Goal: Task Accomplishment & Management: Complete application form

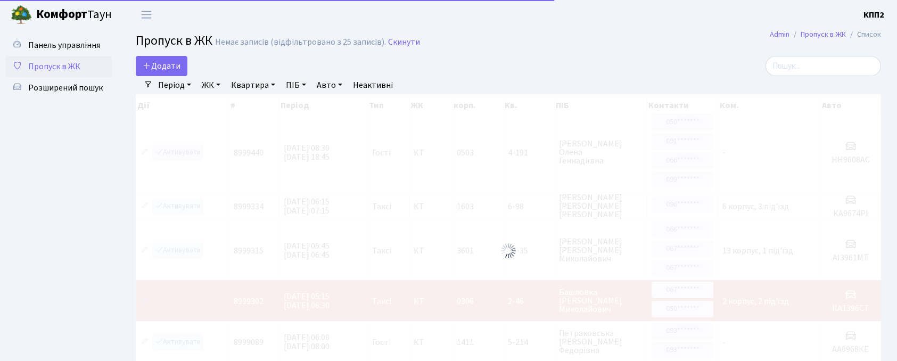
select select "25"
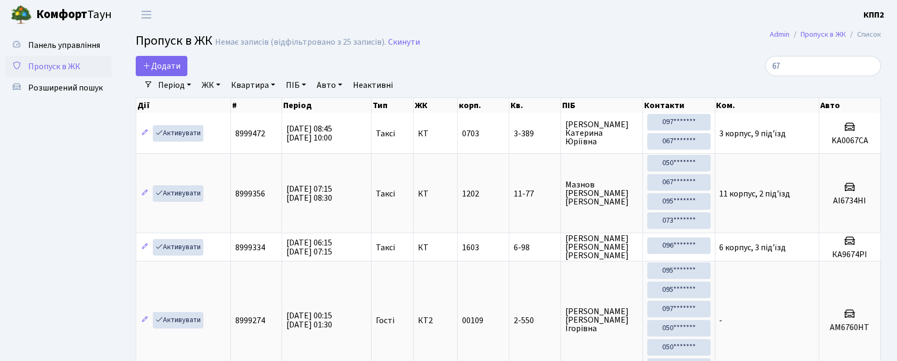
type input "6"
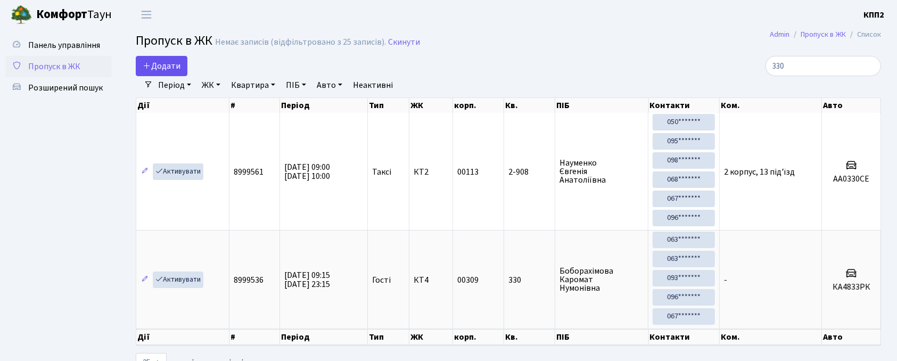
type input "330"
click at [147, 59] on link "Додати" at bounding box center [162, 66] width 52 height 20
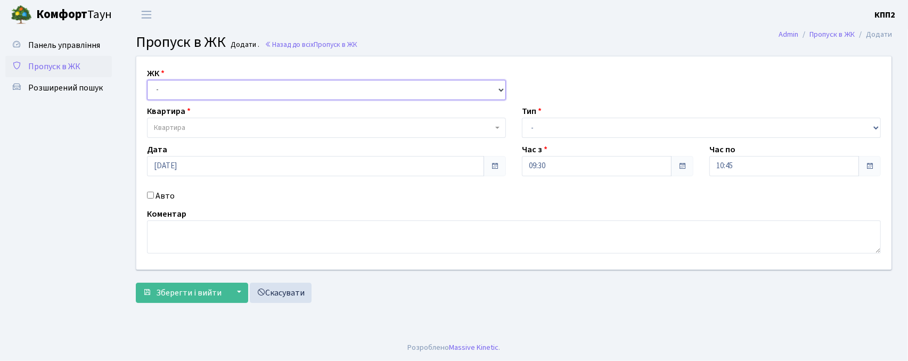
click at [175, 90] on select "- КТ, вул. Регенераторна, 4 КТ2, просп. Соборності, 17 КТ3, вул. Березнева, 16 …" at bounding box center [326, 90] width 359 height 20
select select "302"
click at [147, 80] on select "- КТ, вул. Регенераторна, 4 КТ2, просп. Соборності, 17 КТ3, вул. Березнева, 16 …" at bounding box center [326, 90] width 359 height 20
select select
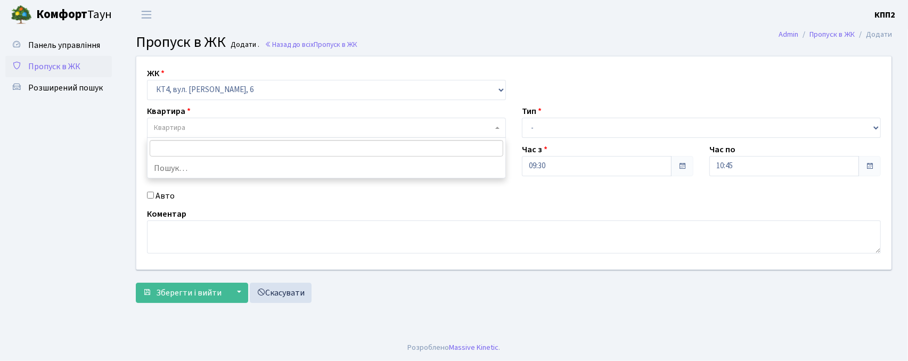
click at [184, 127] on span "Квартира" at bounding box center [169, 127] width 31 height 11
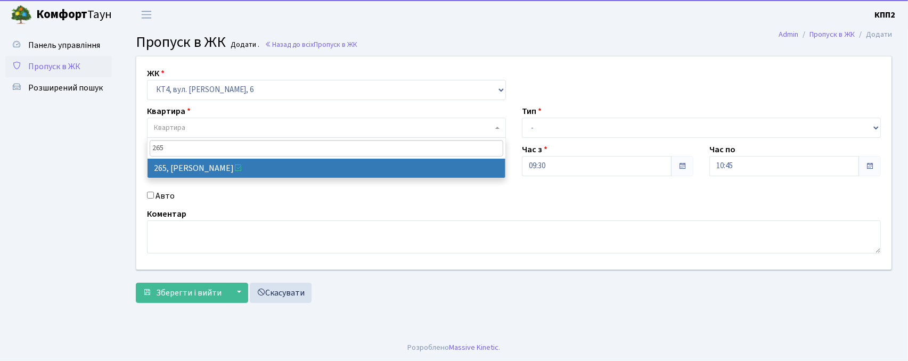
type input "265"
select select "16979"
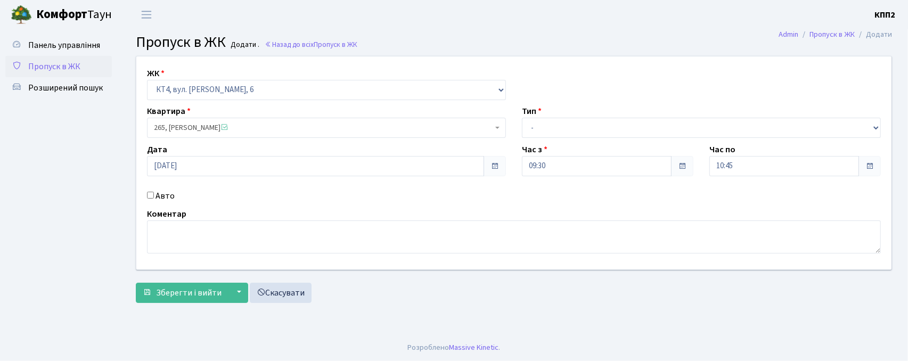
click at [149, 194] on input "Авто" at bounding box center [150, 195] width 7 height 7
checkbox input "true"
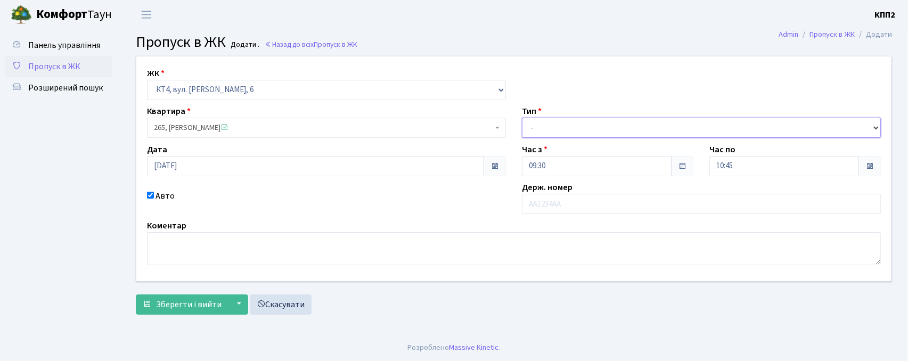
click at [571, 137] on select "- Доставка Таксі Гості Сервіс" at bounding box center [701, 128] width 359 height 20
select select "3"
click at [522, 118] on select "- Доставка Таксі Гості Сервіс" at bounding box center [701, 128] width 359 height 20
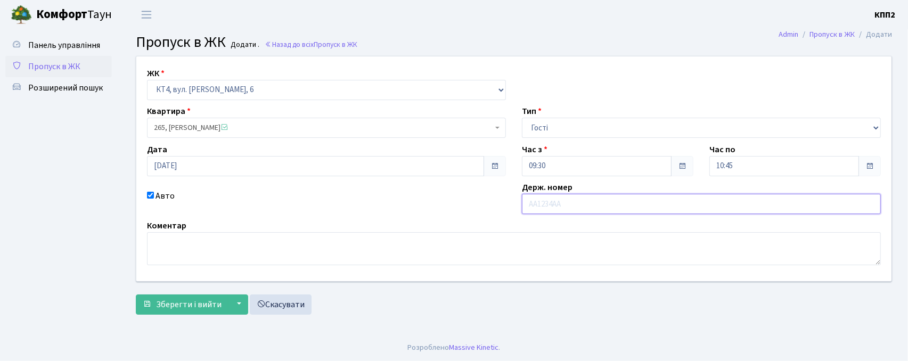
click at [540, 205] on input "text" at bounding box center [701, 204] width 359 height 20
type input "ВТ4292СТ"
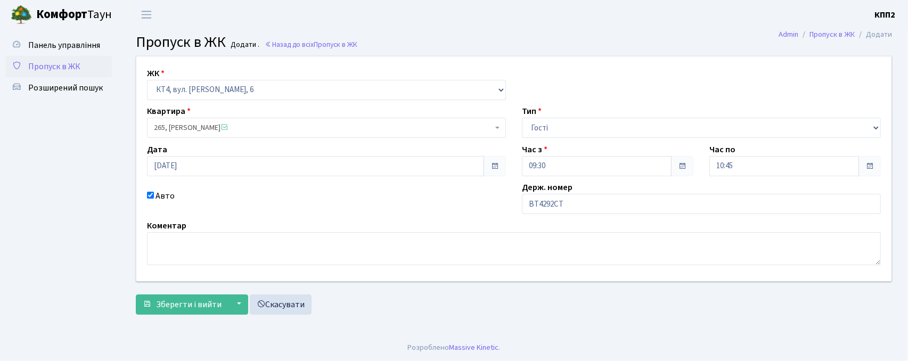
click at [180, 293] on form "ЖК - КТ, вул. Регенераторна, 4 КТ2, просп. Соборності, 17 КТ3, вул. Березнева, …" at bounding box center [514, 185] width 756 height 259
click at [173, 297] on button "Зберегти і вийти" at bounding box center [182, 305] width 93 height 20
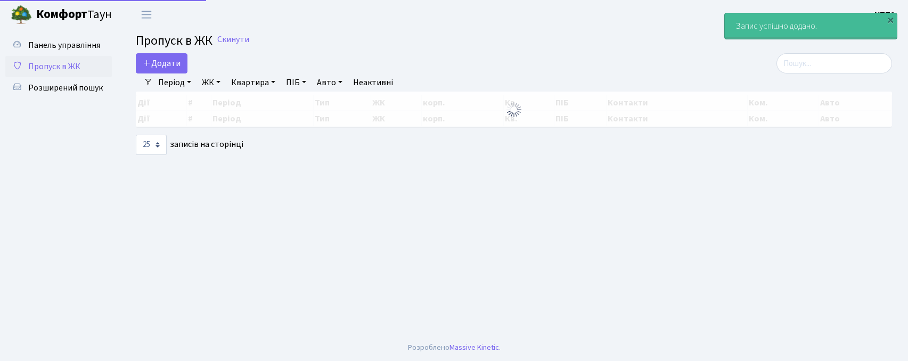
select select "25"
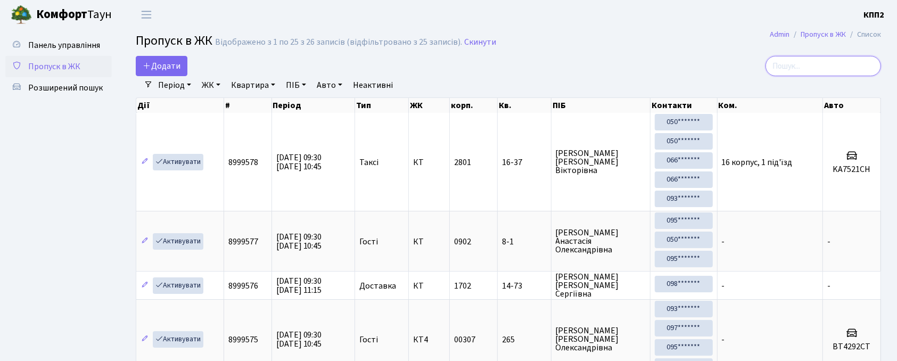
drag, startPoint x: 824, startPoint y: 69, endPoint x: 829, endPoint y: 79, distance: 11.7
click at [828, 69] on input "search" at bounding box center [824, 66] width 116 height 20
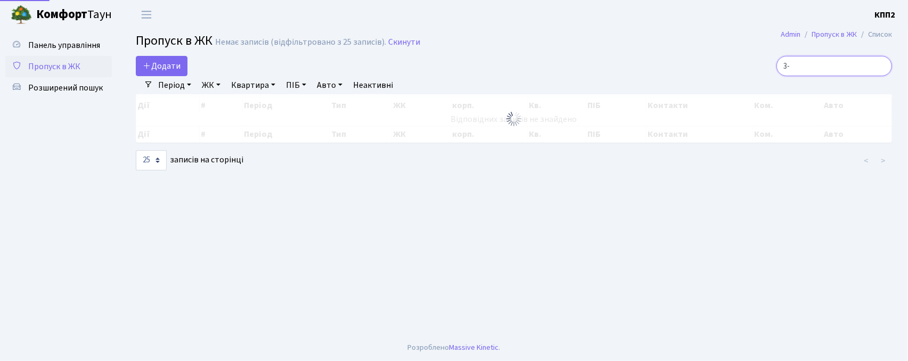
type input "3"
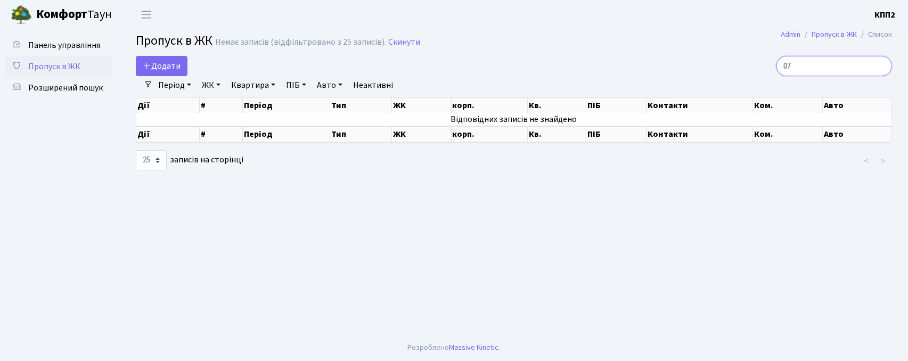
type input "0"
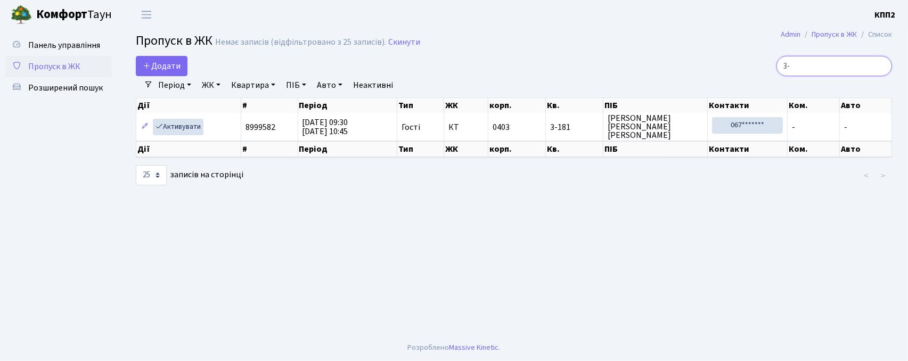
type input "3"
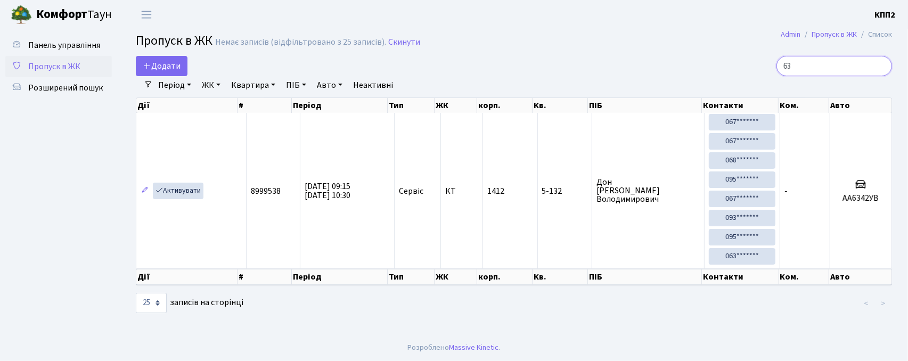
type input "6"
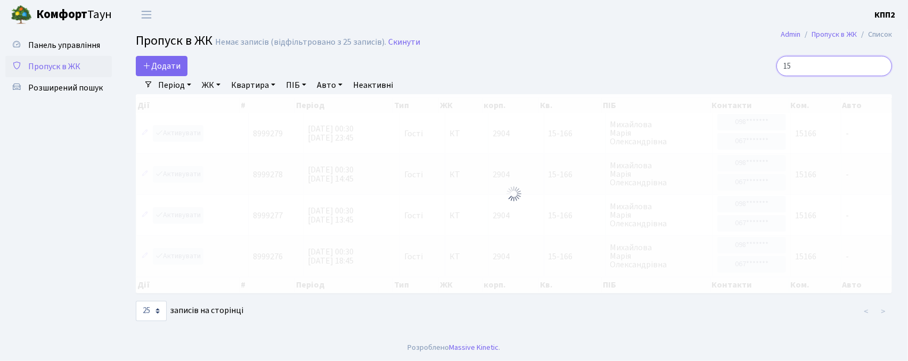
type input "1"
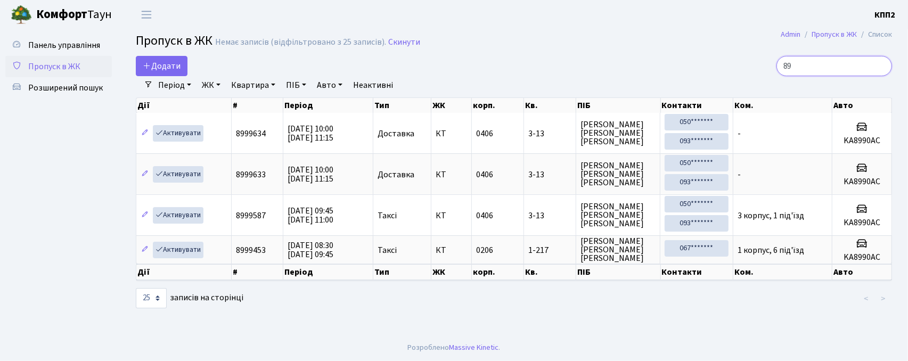
type input "8"
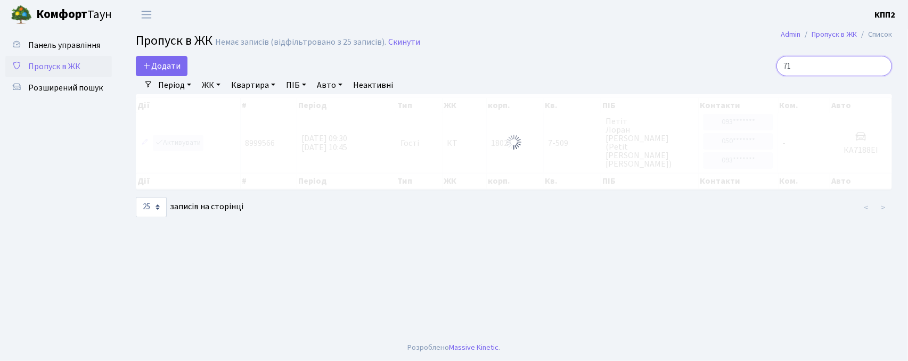
type input "7"
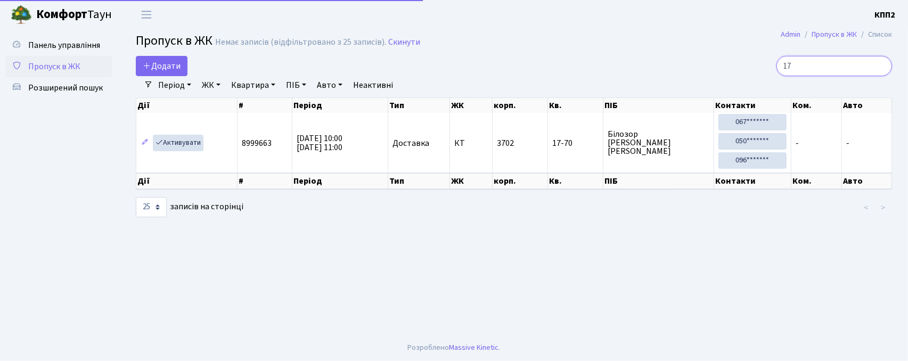
type input "1"
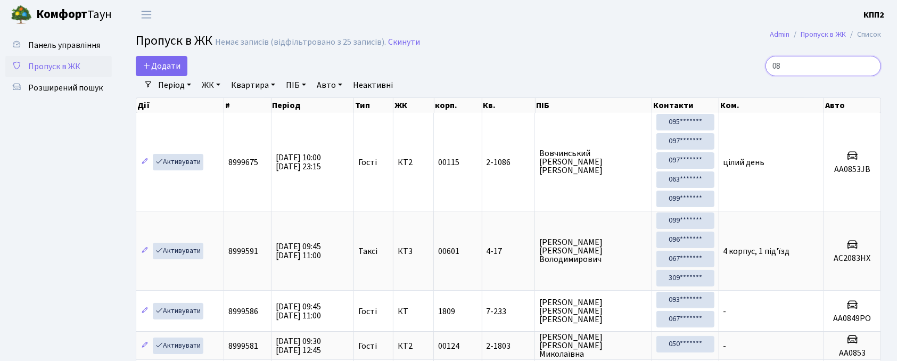
type input "0"
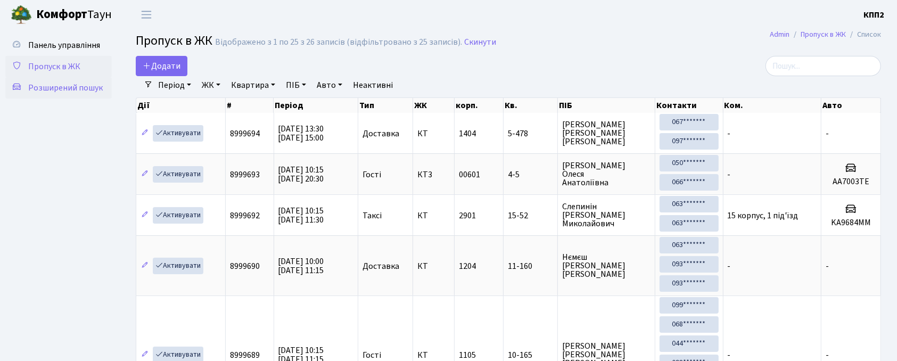
click at [75, 98] on link "Розширений пошук" at bounding box center [58, 87] width 107 height 21
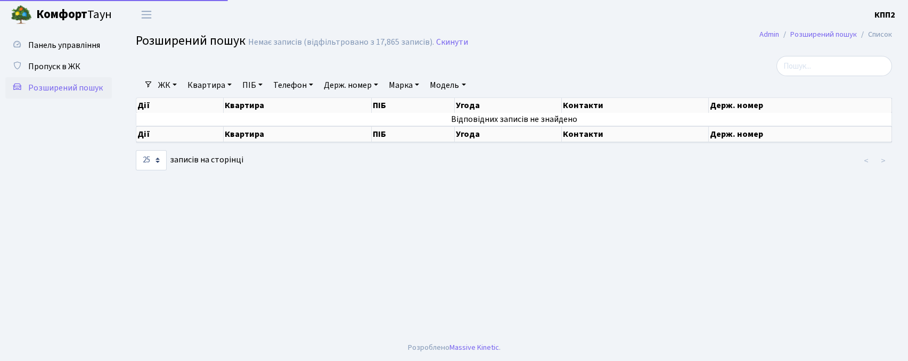
select select "25"
click at [226, 86] on link "Квартира" at bounding box center [209, 85] width 53 height 18
type input "11-34"
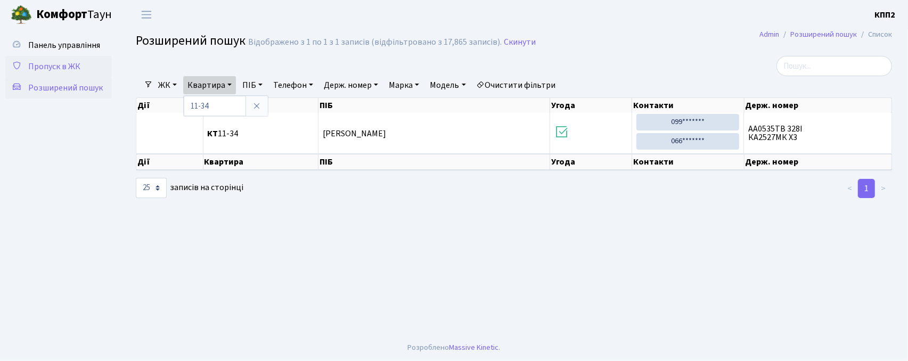
click at [15, 68] on icon at bounding box center [17, 65] width 11 height 10
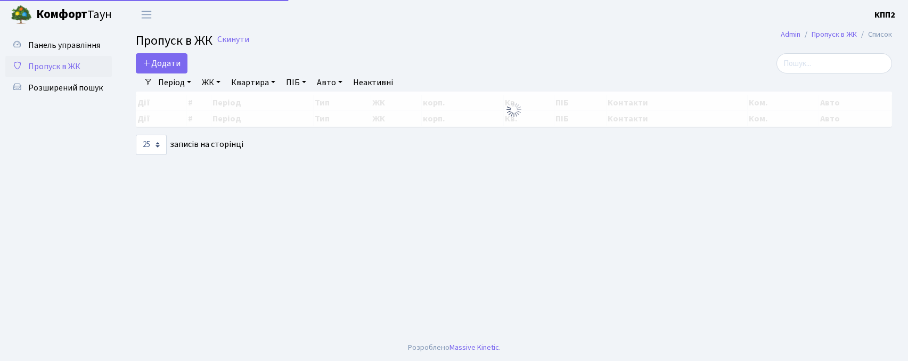
select select "25"
click at [165, 69] on span "Додати" at bounding box center [162, 64] width 38 height 12
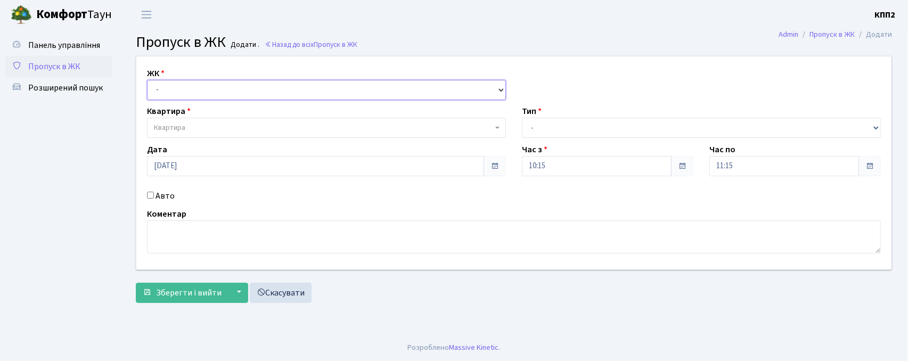
click at [170, 94] on select "- КТ, вул. Регенераторна, 4 КТ2, просп. [STREET_ADDRESS] [STREET_ADDRESS] [PERS…" at bounding box center [326, 90] width 359 height 20
select select "271"
click at [147, 80] on select "- КТ, вул. Регенераторна, 4 КТ2, просп. [STREET_ADDRESS] [STREET_ADDRESS] [PERS…" at bounding box center [326, 90] width 359 height 20
select select
click at [222, 135] on span "Квартира" at bounding box center [326, 128] width 359 height 20
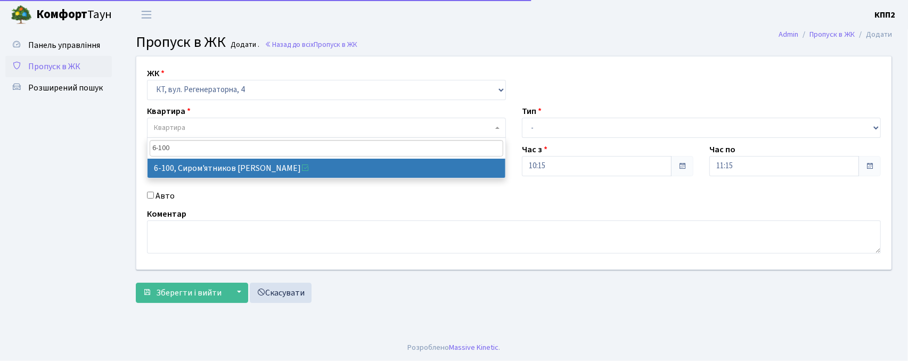
type input "6-100"
select select "5236"
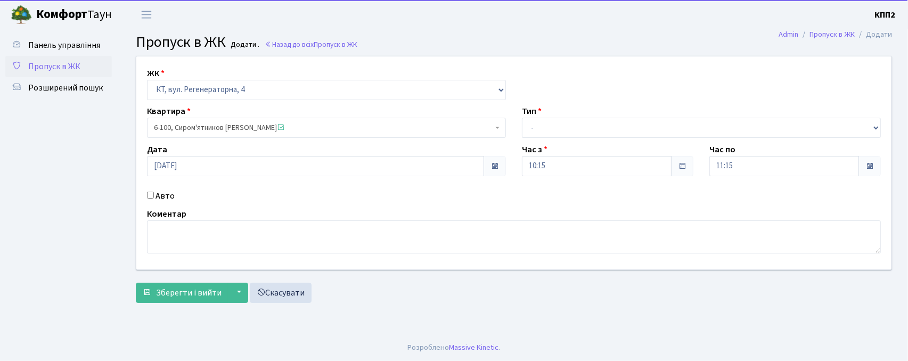
click at [149, 194] on input "Авто" at bounding box center [150, 195] width 7 height 7
checkbox input "true"
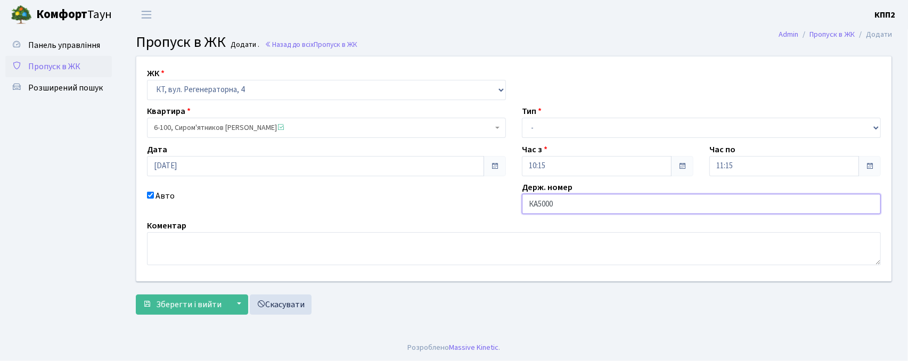
type input "КА5000МІ"
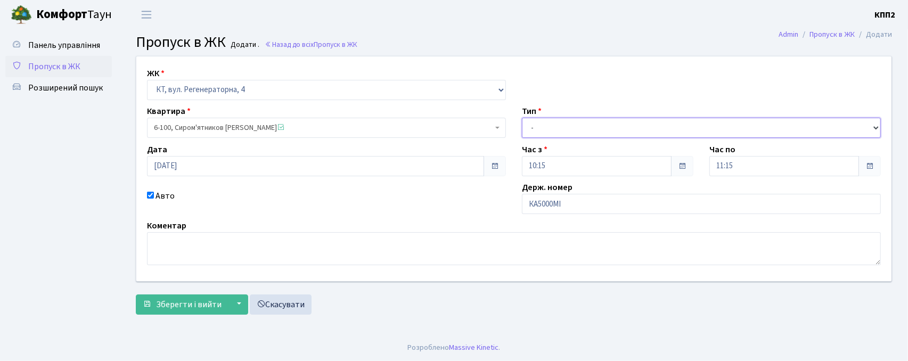
click at [542, 134] on select "- Доставка Таксі Гості Сервіс" at bounding box center [701, 128] width 359 height 20
select select "3"
click at [522, 118] on select "- Доставка Таксі Гості Сервіс" at bounding box center [701, 128] width 359 height 20
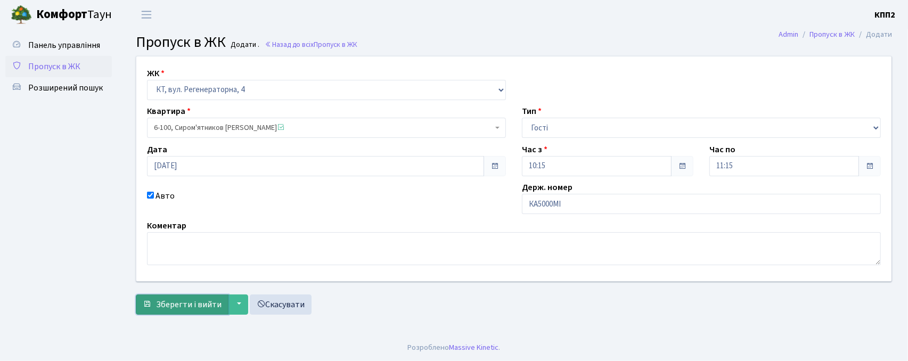
click at [206, 297] on button "Зберегти і вийти" at bounding box center [182, 305] width 93 height 20
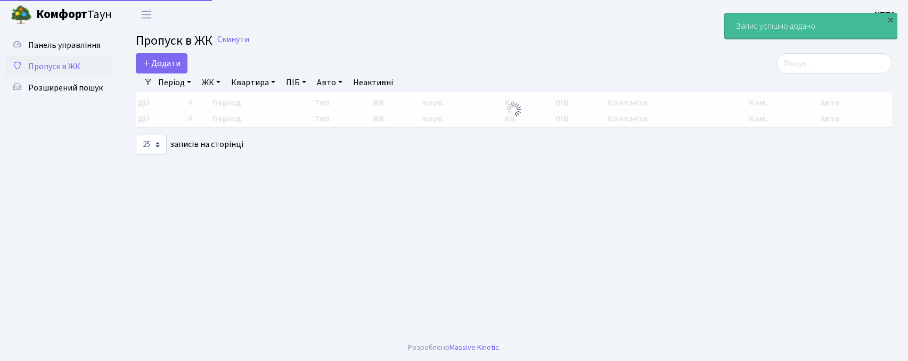
select select "25"
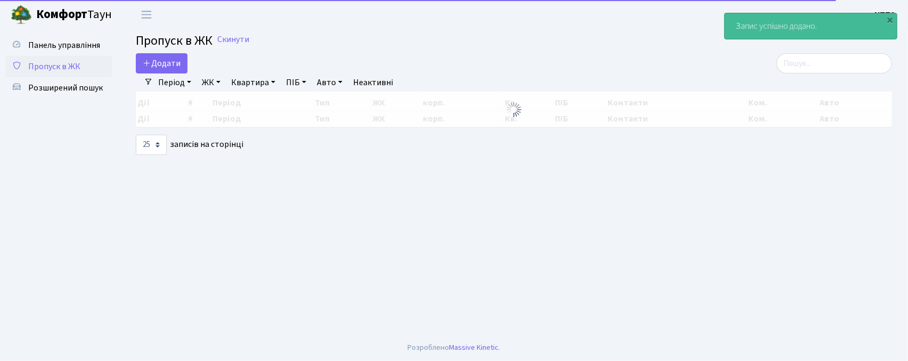
click at [167, 44] on span "Пропуск в ЖК" at bounding box center [174, 40] width 77 height 19
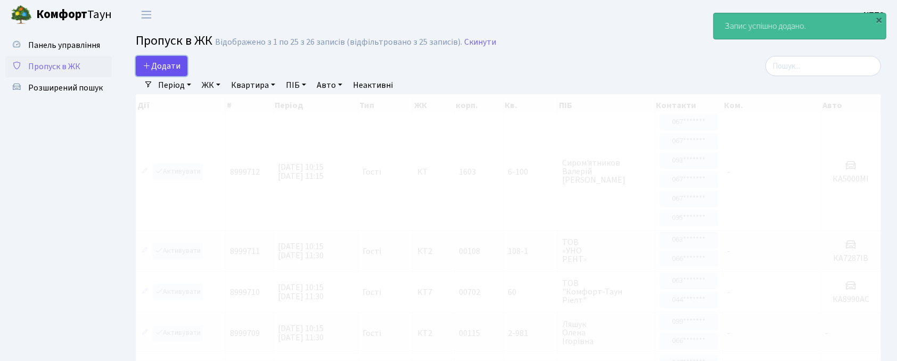
click at [158, 56] on link "Додати" at bounding box center [162, 66] width 52 height 20
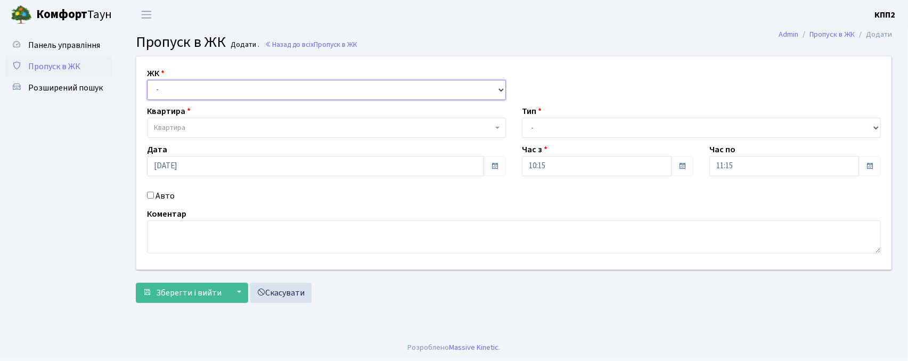
click at [158, 97] on select "- КТ, вул. Регенераторна, 4 КТ2, просп. [STREET_ADDRESS] [STREET_ADDRESS] [PERS…" at bounding box center [326, 90] width 359 height 20
select select "271"
click at [147, 80] on select "- КТ, вул. Регенераторна, 4 КТ2, просп. [STREET_ADDRESS] [STREET_ADDRESS] [PERS…" at bounding box center [326, 90] width 359 height 20
select select
drag, startPoint x: 210, startPoint y: 120, endPoint x: 209, endPoint y: 126, distance: 6.0
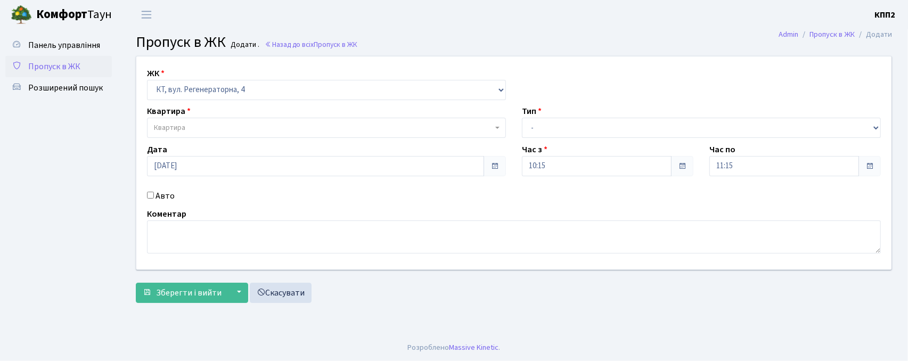
click at [209, 125] on span "Квартира" at bounding box center [326, 128] width 359 height 20
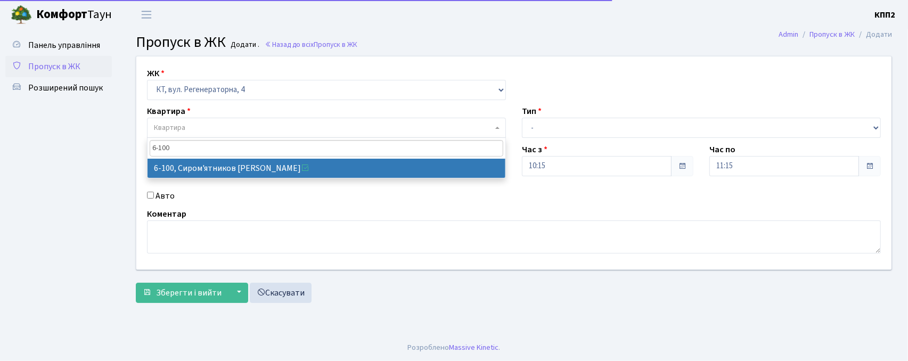
type input "6-100"
select select "5236"
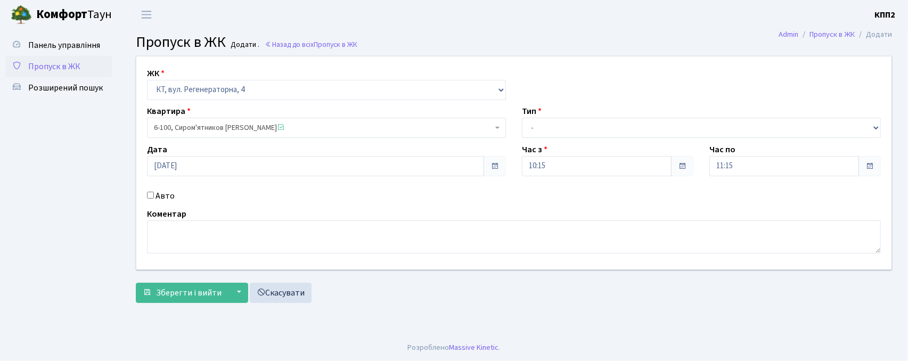
click at [151, 196] on input "Авто" at bounding box center [150, 195] width 7 height 7
checkbox input "true"
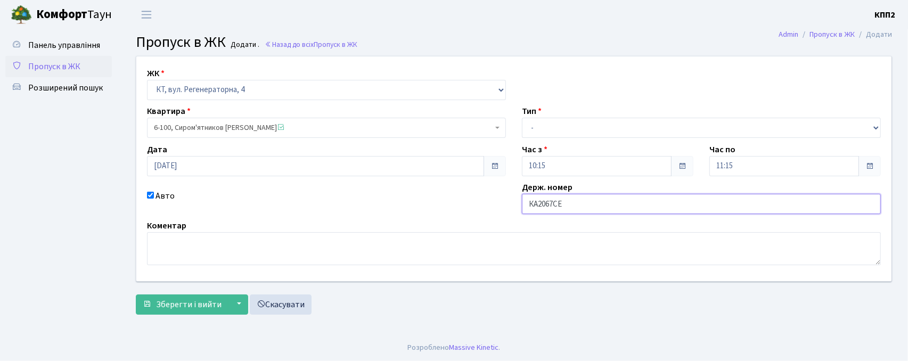
type input "КА2067СЕ"
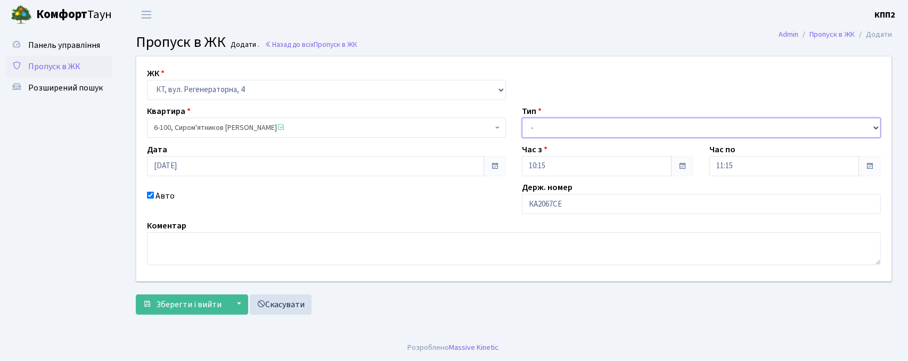
click at [572, 134] on select "- Доставка Таксі Гості Сервіс" at bounding box center [701, 128] width 359 height 20
select select "3"
click at [522, 118] on select "- Доставка Таксі Гості Сервіс" at bounding box center [701, 128] width 359 height 20
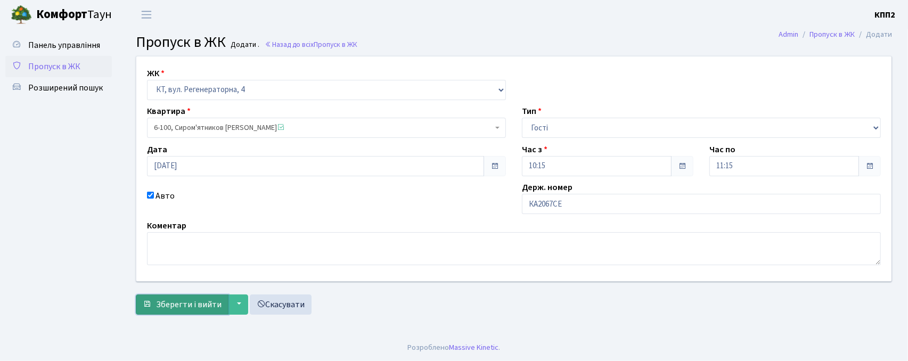
click at [160, 303] on span "Зберегти і вийти" at bounding box center [189, 305] width 66 height 12
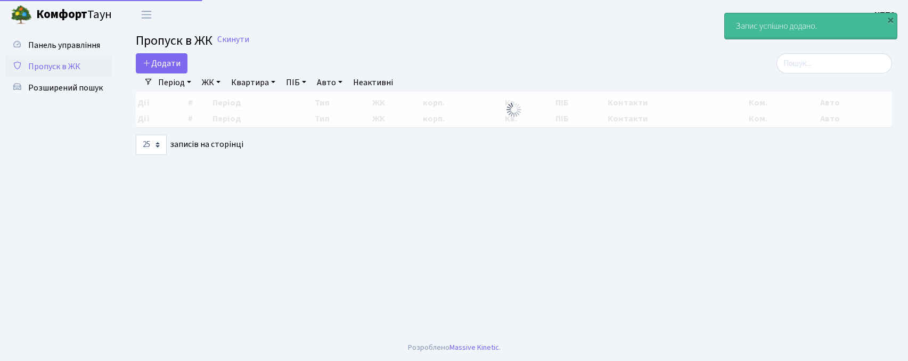
select select "25"
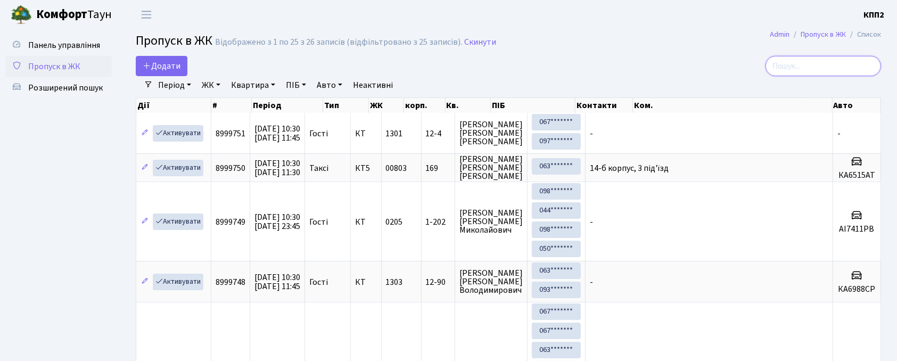
click at [829, 67] on input "search" at bounding box center [824, 66] width 116 height 20
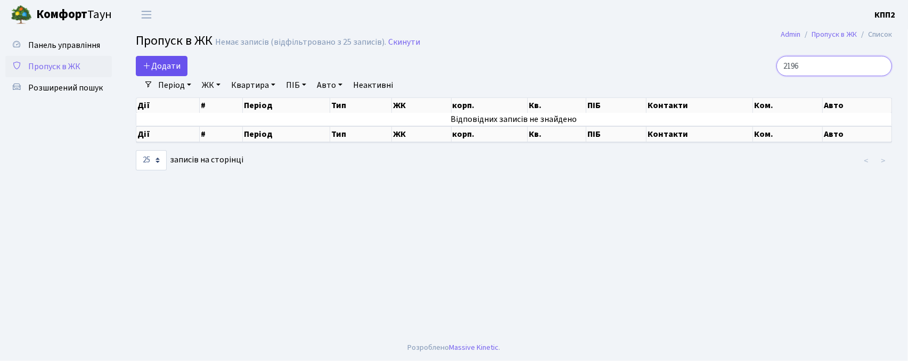
type input "2196"
click at [163, 60] on span "Додати" at bounding box center [162, 66] width 38 height 12
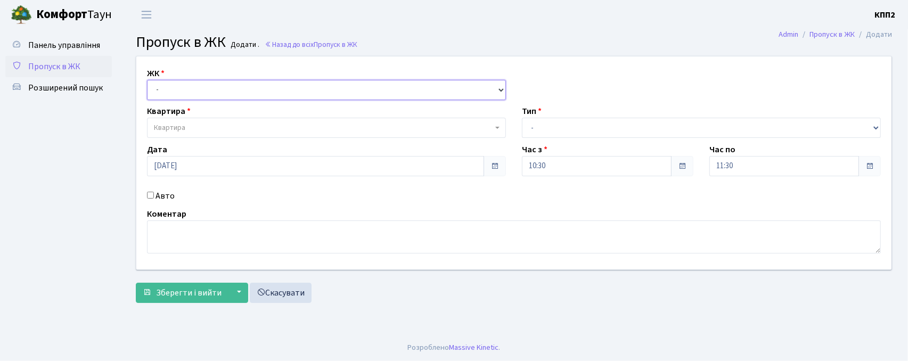
click at [182, 90] on select "- КТ, вул. Регенераторна, 4 КТ2, просп. [STREET_ADDRESS] [STREET_ADDRESS] [PERS…" at bounding box center [326, 90] width 359 height 20
select select "271"
click at [147, 80] on select "- КТ, вул. Регенераторна, 4 КТ2, просп. [STREET_ADDRESS] [STREET_ADDRESS] [PERS…" at bounding box center [326, 90] width 359 height 20
select select
click at [182, 135] on span "Квартира" at bounding box center [326, 128] width 359 height 20
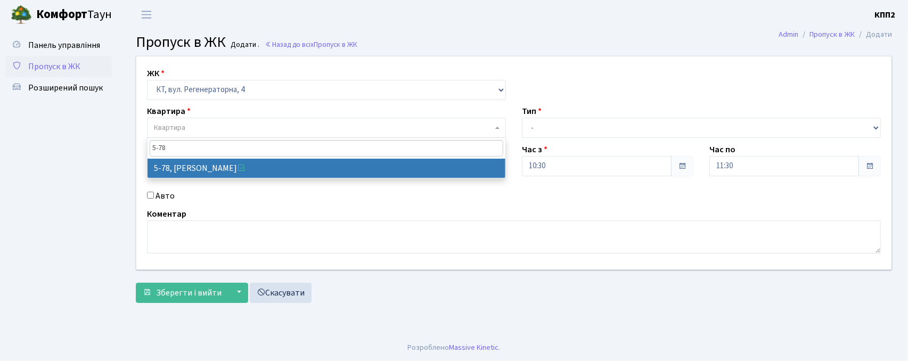
type input "5-78"
drag, startPoint x: 197, startPoint y: 158, endPoint x: 191, endPoint y: 162, distance: 8.0
click at [192, 158] on span "5-78" at bounding box center [327, 148] width 358 height 21
select select "2488"
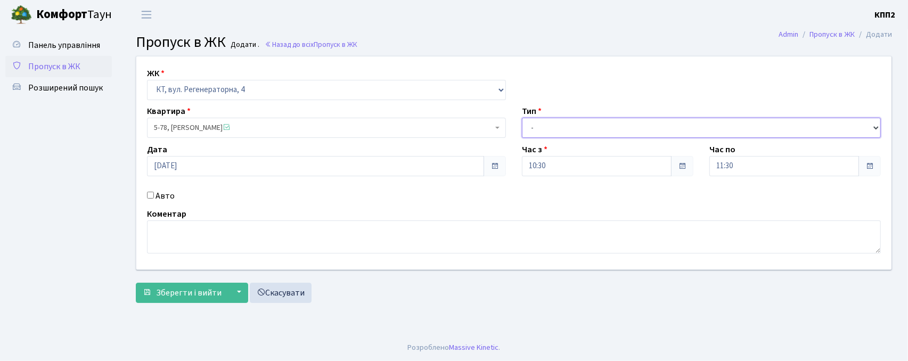
drag, startPoint x: 571, startPoint y: 122, endPoint x: 560, endPoint y: 131, distance: 14.4
click at [570, 122] on select "- Доставка Таксі Гості Сервіс" at bounding box center [701, 128] width 359 height 20
select select "1"
click at [522, 118] on select "- Доставка Таксі Гості Сервіс" at bounding box center [701, 128] width 359 height 20
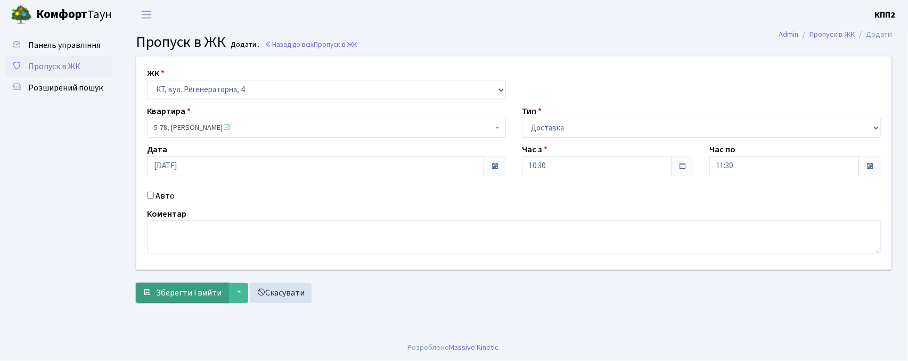
click at [173, 297] on span "Зберегти і вийти" at bounding box center [189, 293] width 66 height 12
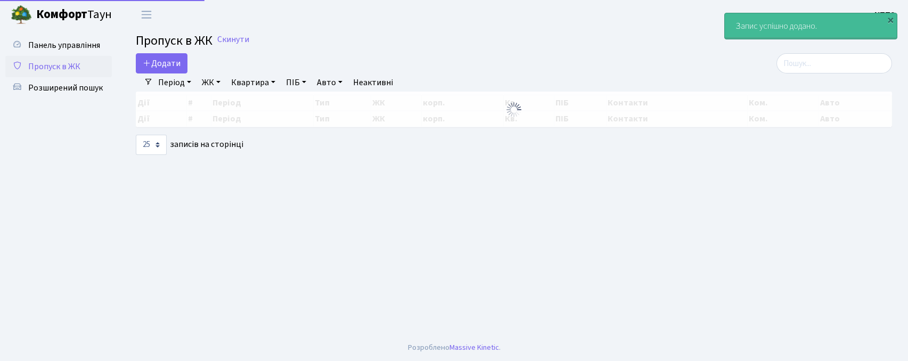
select select "25"
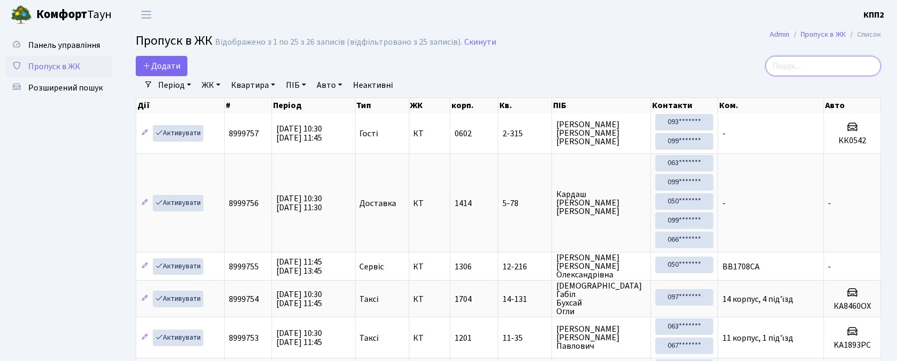
click at [795, 58] on input "search" at bounding box center [824, 66] width 116 height 20
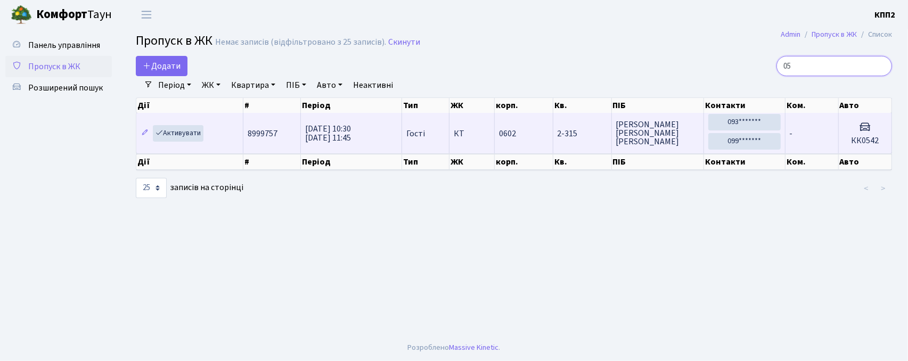
type input "0"
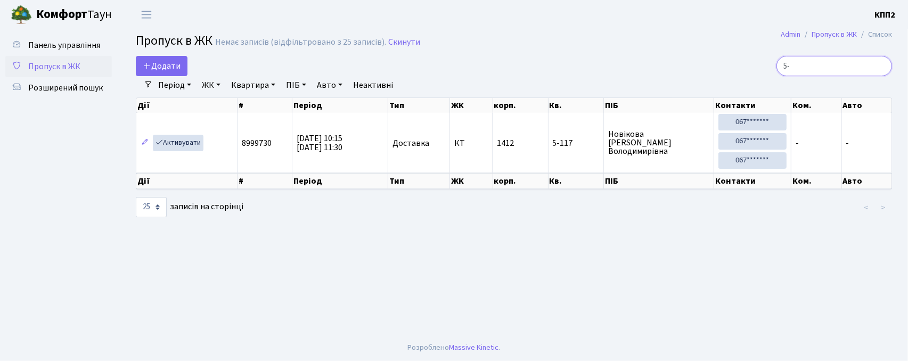
type input "5"
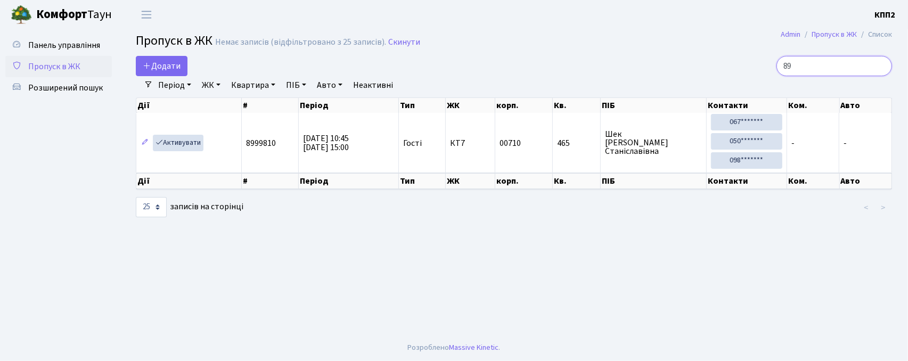
type input "8"
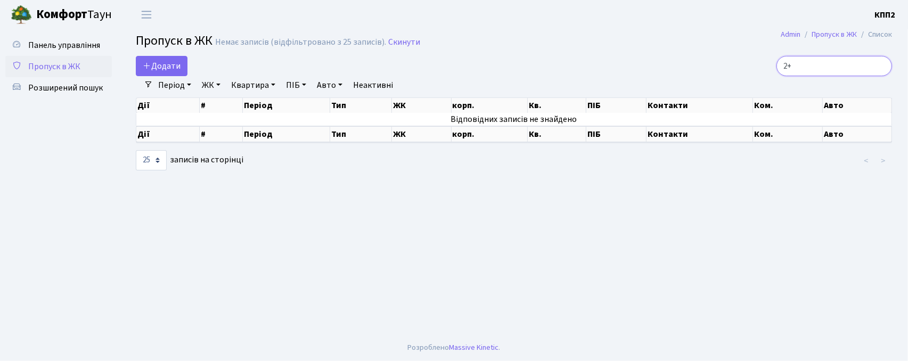
type input "2"
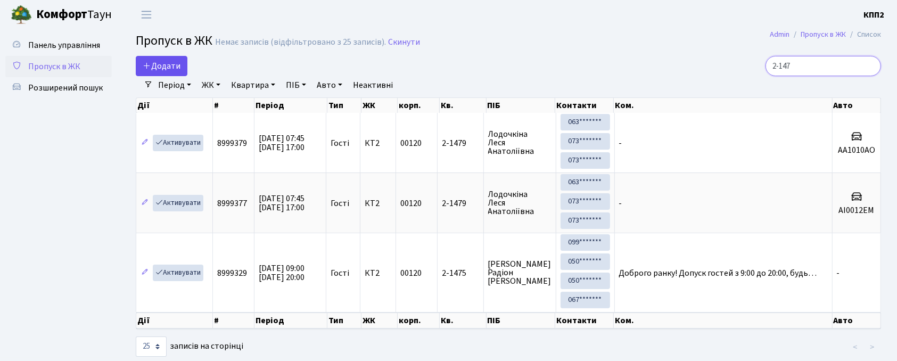
type input "2-147"
click at [163, 61] on span "Додати" at bounding box center [162, 66] width 38 height 12
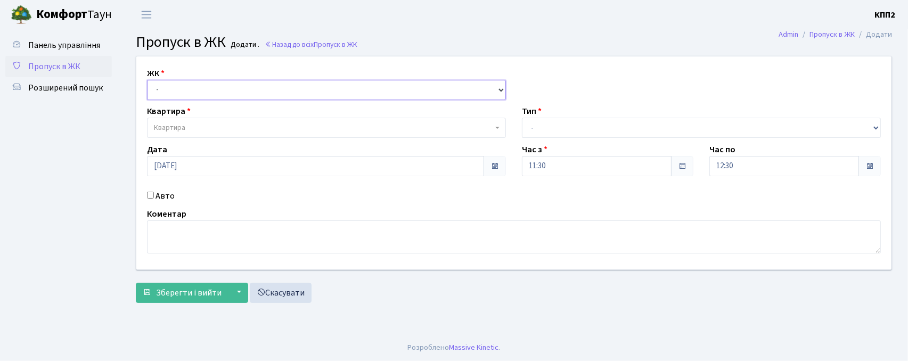
drag, startPoint x: 0, startPoint y: 0, endPoint x: 166, endPoint y: 91, distance: 189.2
click at [156, 80] on select "- КТ, вул. Регенераторна, 4 КТ2, просп. Соборності, 17 КТ3, вул. Березнева, 16 …" at bounding box center [326, 90] width 359 height 20
select select "271"
click at [147, 80] on select "- КТ, вул. Регенераторна, 4 КТ2, просп. Соборності, 17 КТ3, вул. Березнева, 16 …" at bounding box center [326, 90] width 359 height 20
select select
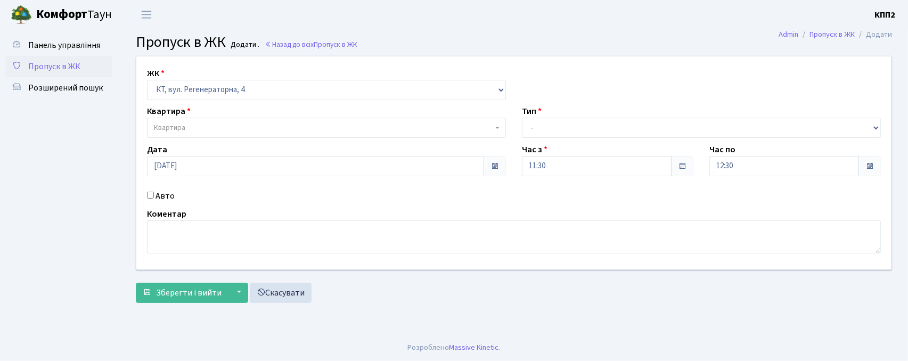
click at [229, 135] on span "Квартира" at bounding box center [326, 128] width 359 height 20
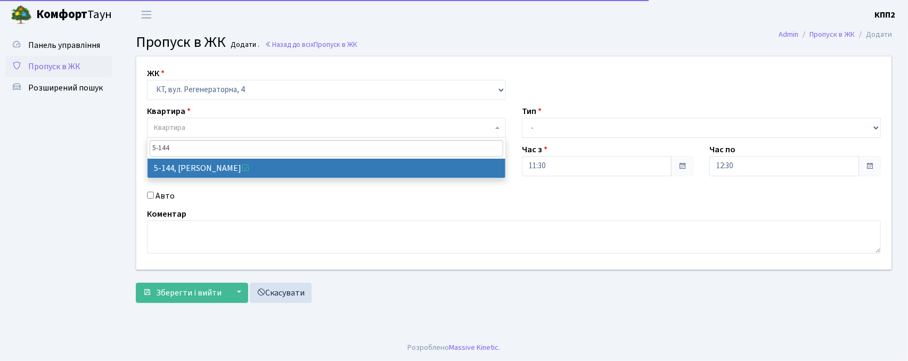
type input "5-144"
select select "2404"
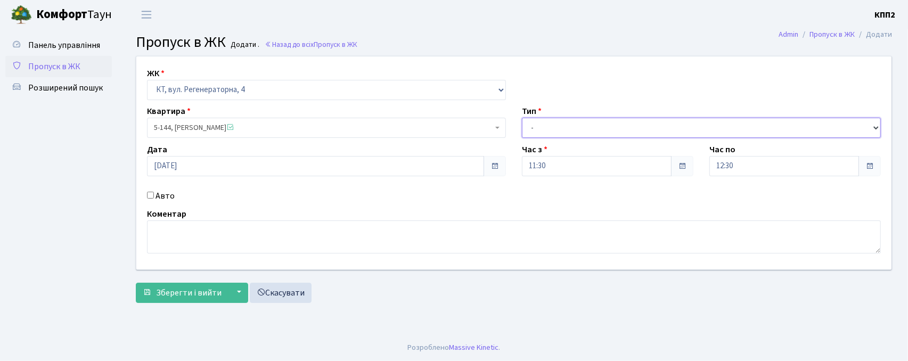
click at [632, 124] on select "- Доставка Таксі Гості Сервіс" at bounding box center [701, 128] width 359 height 20
select select "3"
click at [522, 118] on select "- Доставка Таксі Гості Сервіс" at bounding box center [701, 128] width 359 height 20
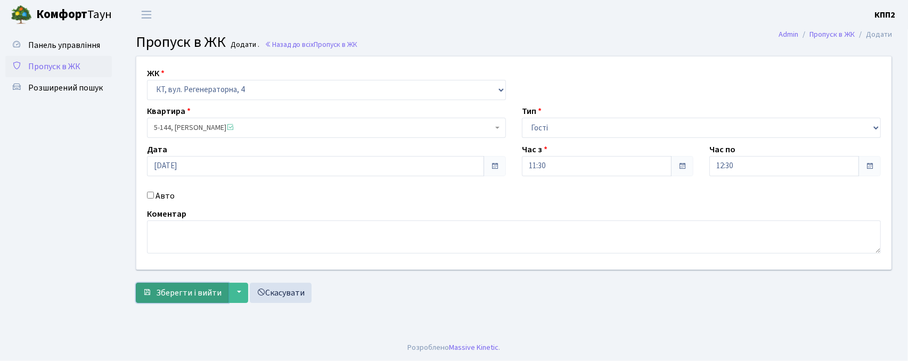
click at [177, 298] on span "Зберегти і вийти" at bounding box center [189, 293] width 66 height 12
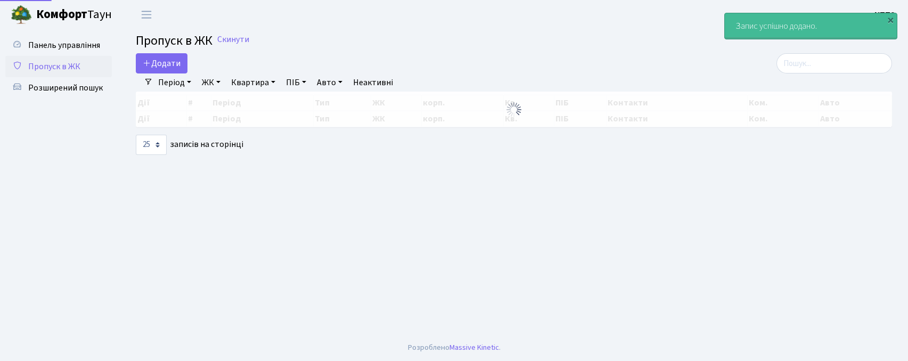
select select "25"
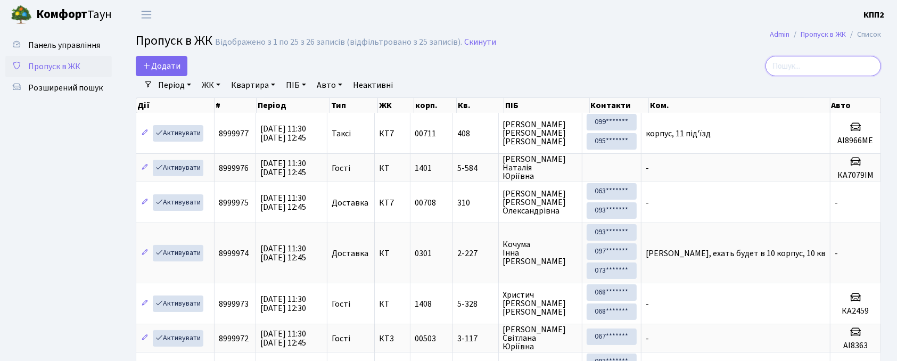
click at [795, 69] on input "search" at bounding box center [824, 66] width 116 height 20
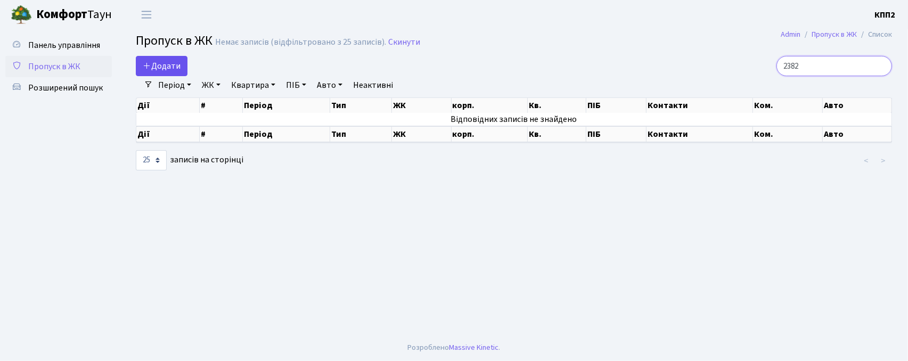
type input "2382"
click at [185, 69] on link "Додати" at bounding box center [162, 66] width 52 height 20
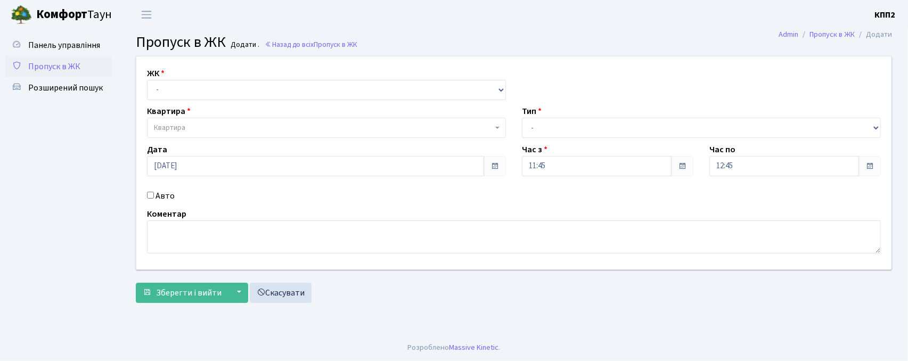
click at [164, 101] on div "ЖК - КТ, вул. Регенераторна, 4 КТ2, просп. [STREET_ADDRESS] [STREET_ADDRESS] [P…" at bounding box center [513, 162] width 771 height 213
click at [181, 84] on select "- КТ, вул. Регенераторна, 4 КТ2, просп. [STREET_ADDRESS] [STREET_ADDRESS] [PERS…" at bounding box center [326, 90] width 359 height 20
select select "271"
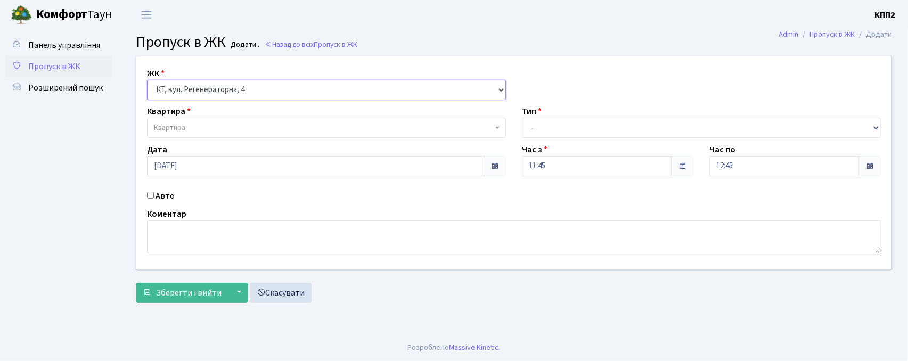
click at [147, 80] on select "- КТ, вул. Регенераторна, 4 КТ2, просп. [STREET_ADDRESS] [STREET_ADDRESS] [PERS…" at bounding box center [326, 90] width 359 height 20
select select
click at [175, 118] on span "Квартира" at bounding box center [326, 128] width 359 height 20
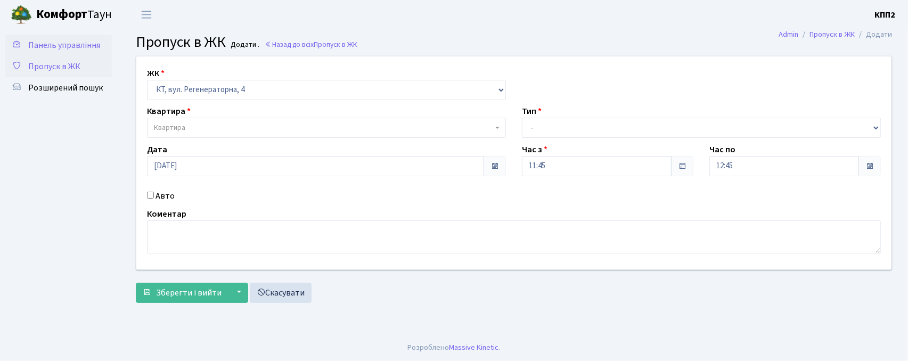
click at [46, 39] on span "Панель управління" at bounding box center [64, 45] width 72 height 12
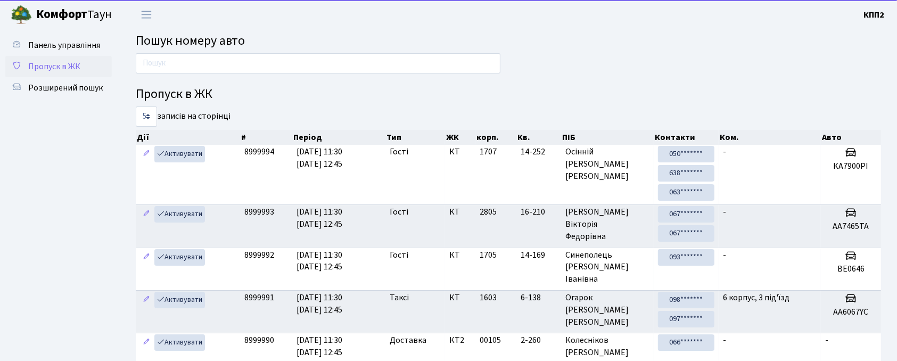
click at [54, 61] on span "Пропуск в ЖК" at bounding box center [54, 67] width 52 height 12
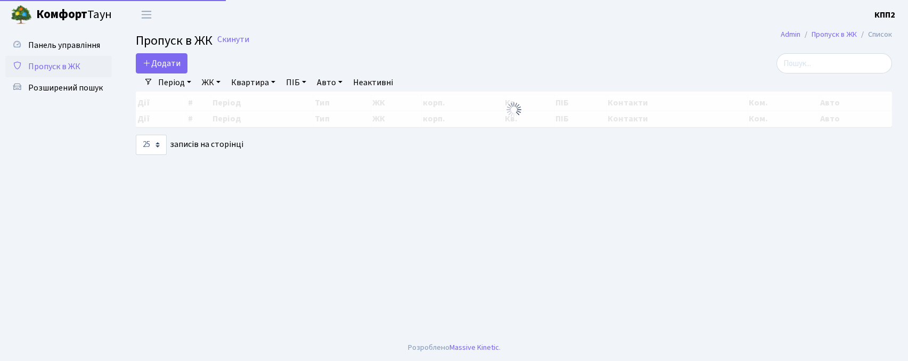
select select "25"
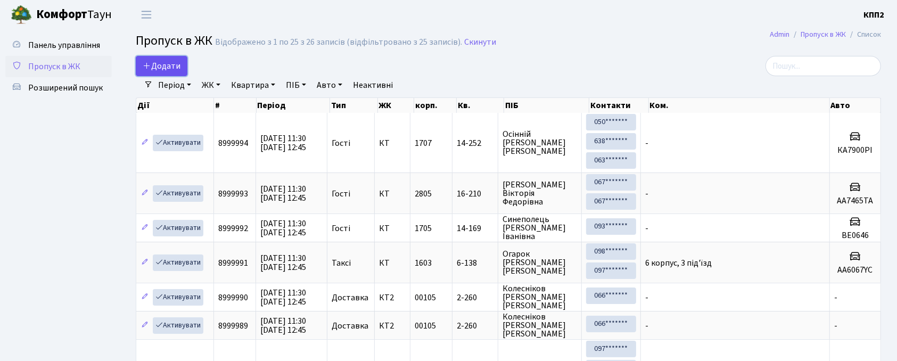
click at [174, 64] on span "Додати" at bounding box center [162, 66] width 38 height 12
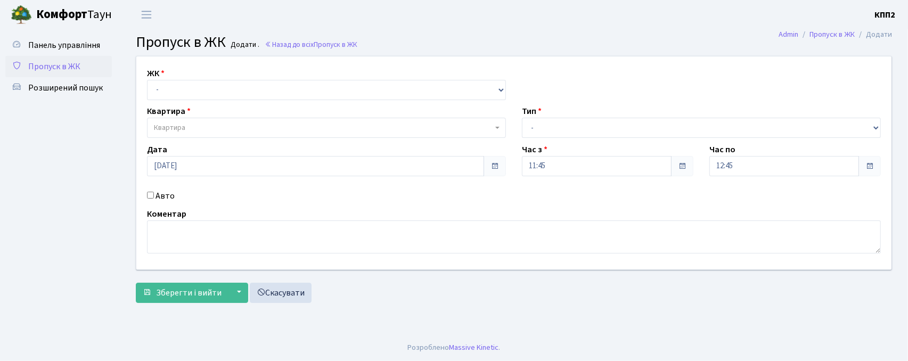
click at [65, 62] on span "Пропуск в ЖК" at bounding box center [54, 67] width 52 height 12
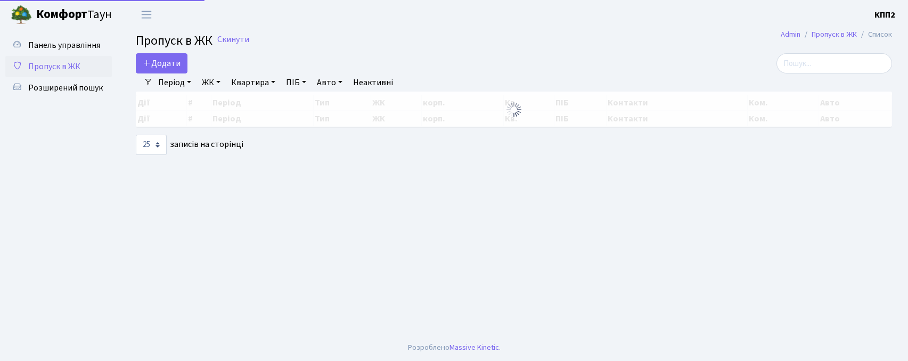
select select "25"
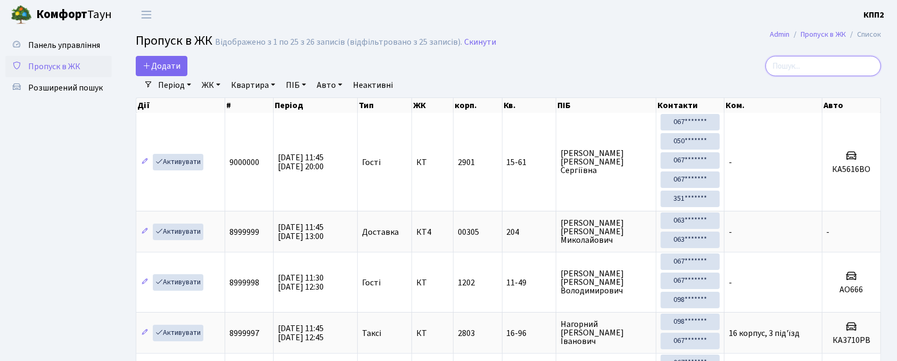
click at [848, 73] on input "search" at bounding box center [824, 66] width 116 height 20
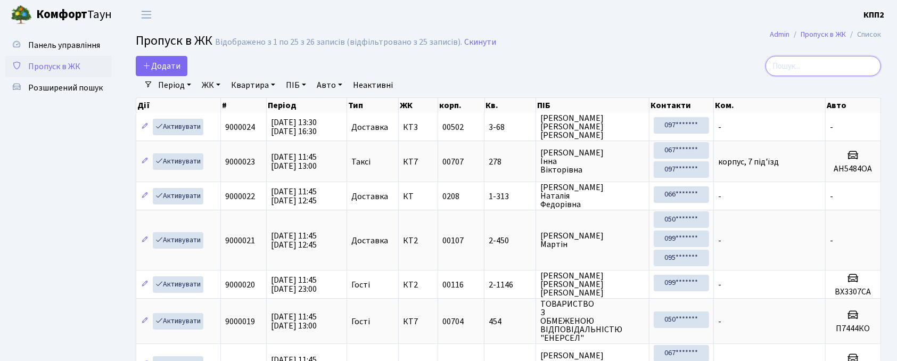
click at [797, 58] on input "search" at bounding box center [824, 66] width 116 height 20
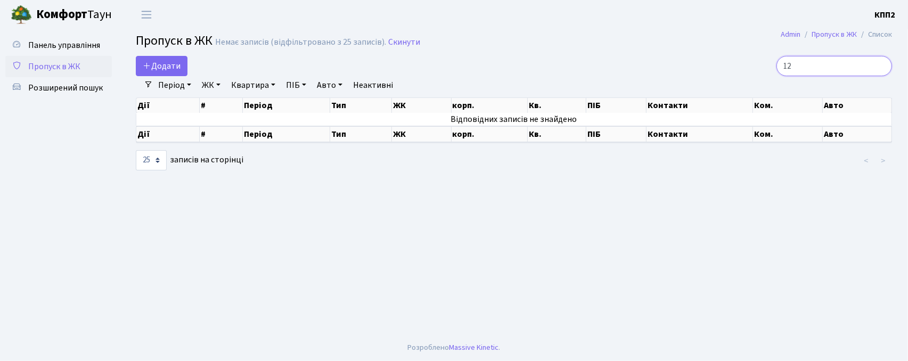
type input "1"
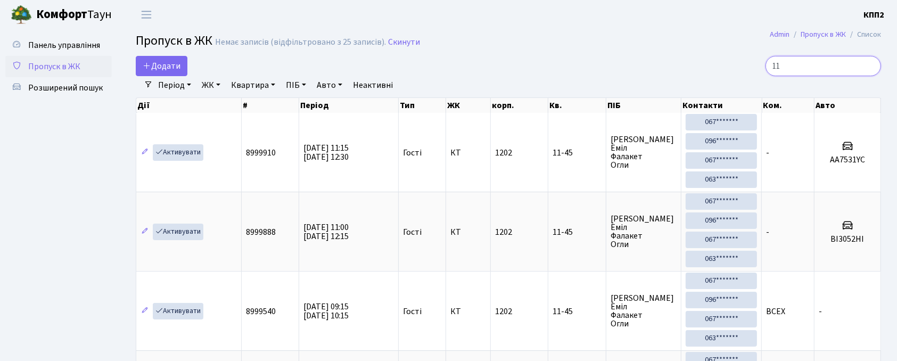
type input "1"
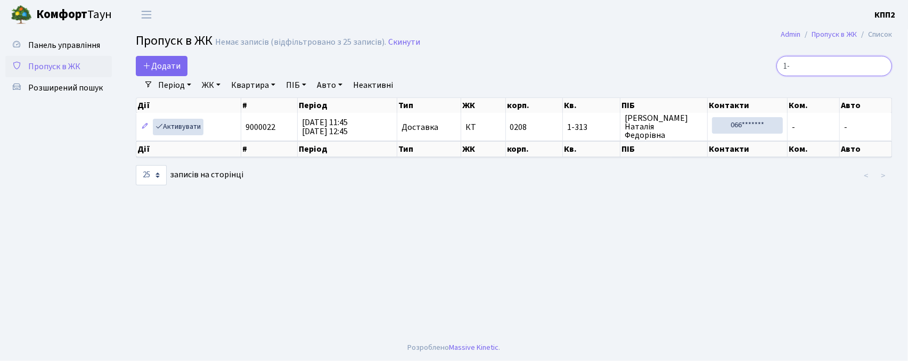
type input "1"
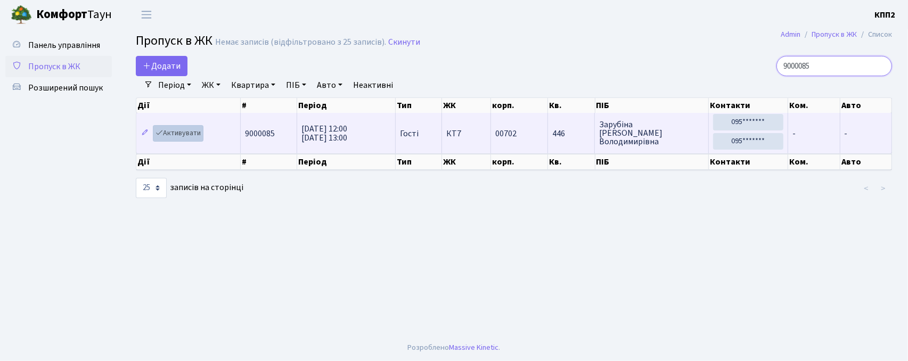
type input "9000085"
click at [167, 136] on link "Активувати" at bounding box center [178, 133] width 51 height 17
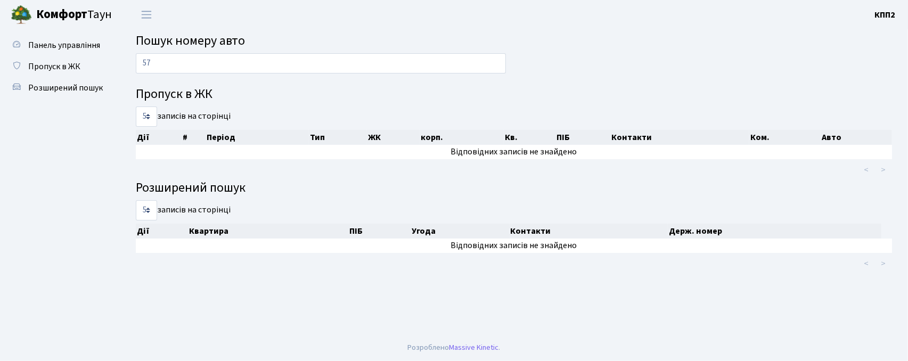
type input "5"
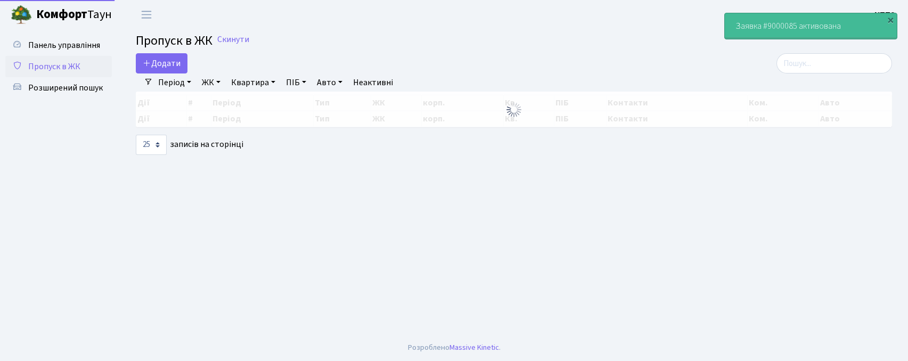
select select "25"
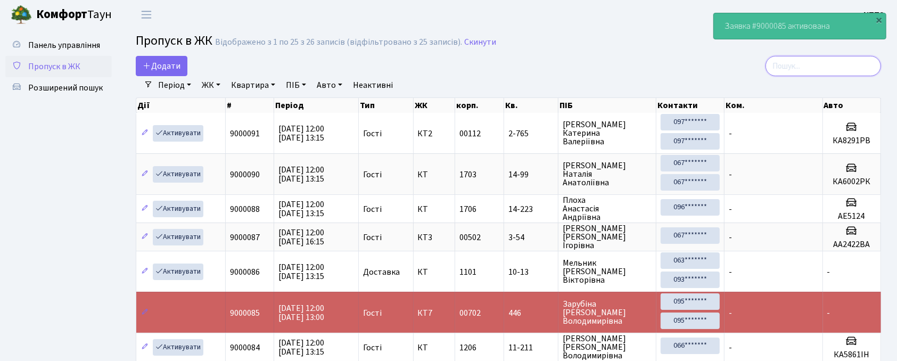
click at [787, 71] on input "search" at bounding box center [824, 66] width 116 height 20
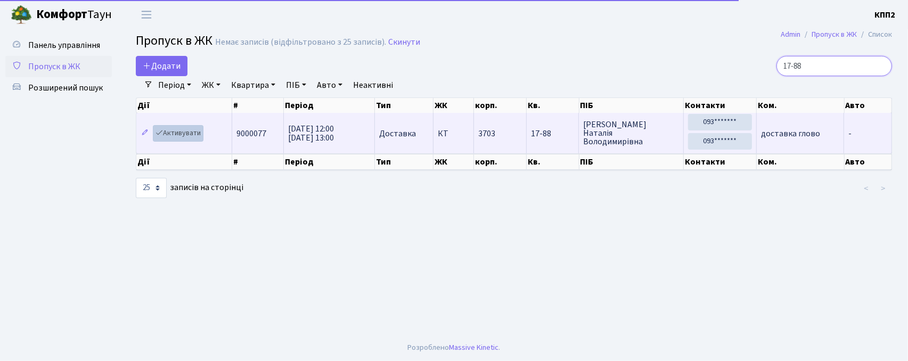
type input "17-88"
click at [167, 132] on link "Активувати" at bounding box center [178, 133] width 51 height 17
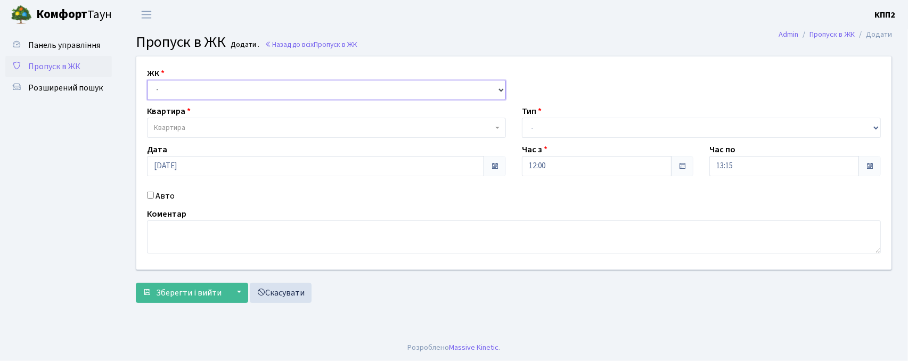
drag, startPoint x: 209, startPoint y: 89, endPoint x: 210, endPoint y: 95, distance: 5.4
click at [210, 88] on select "- КТ, вул. Регенераторна, 4 КТ2, просп. Соборності, 17 КТ3, вул. Березнева, 16 …" at bounding box center [326, 90] width 359 height 20
select select "271"
click at [147, 80] on select "- КТ, вул. Регенераторна, 4 КТ2, просп. Соборності, 17 КТ3, вул. Березнева, 16 …" at bounding box center [326, 90] width 359 height 20
select select
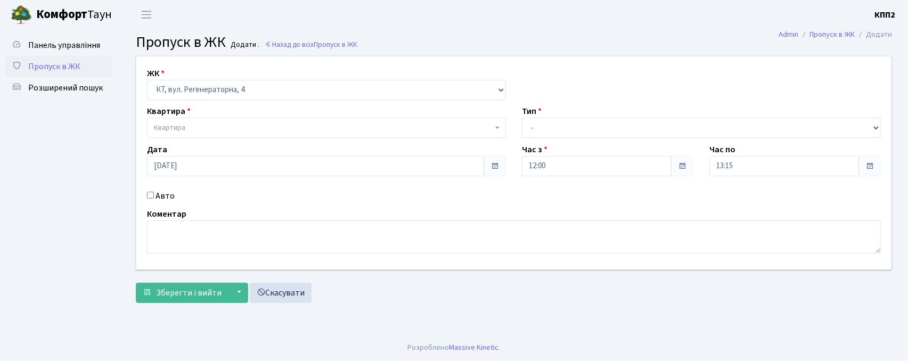
click at [148, 196] on input "Авто" at bounding box center [150, 195] width 7 height 7
checkbox input "true"
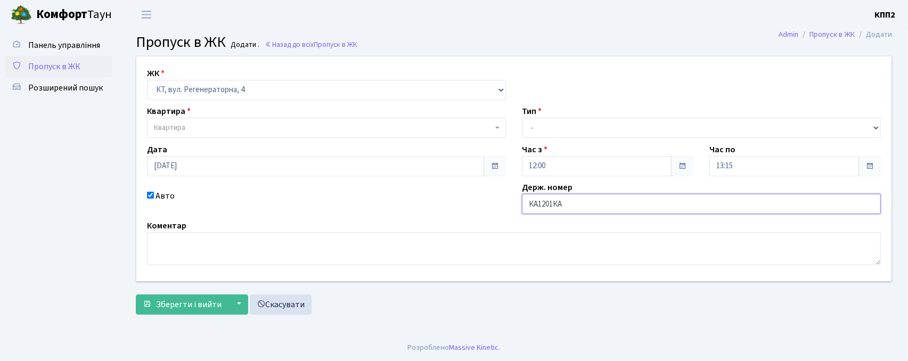
type input "КА1201КА"
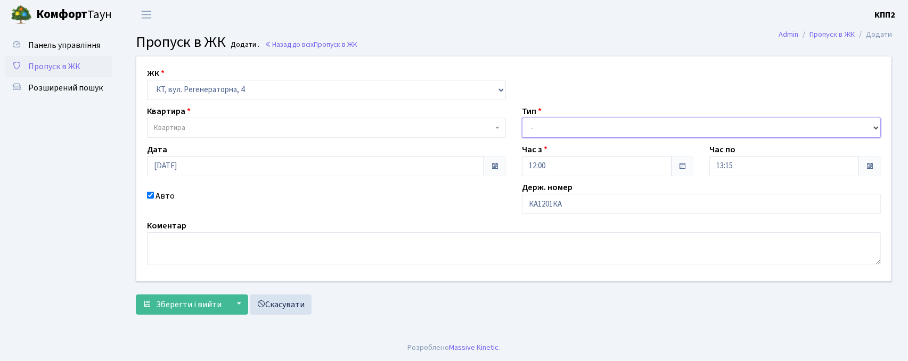
click at [577, 124] on select "- Доставка Таксі Гості Сервіс" at bounding box center [701, 128] width 359 height 20
select select "2"
click at [522, 118] on select "- Доставка Таксі Гості Сервіс" at bounding box center [701, 128] width 359 height 20
click at [405, 128] on span "Квартира" at bounding box center [323, 127] width 339 height 11
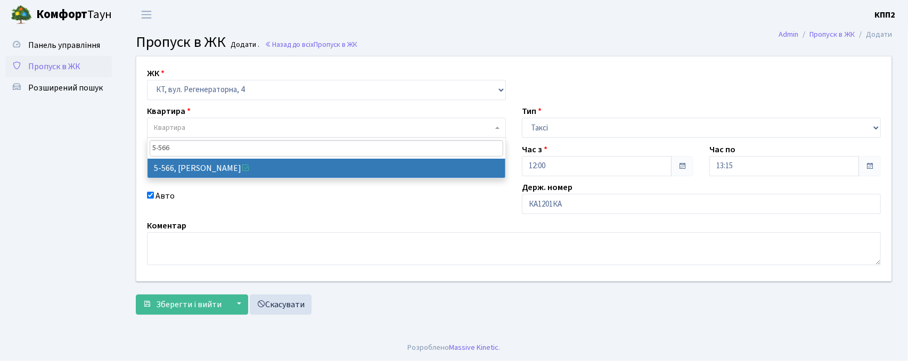
type input "5-566"
select select "1960"
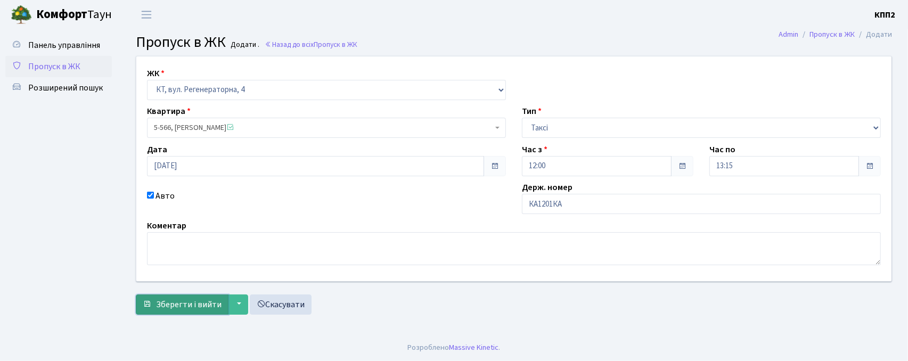
click at [151, 304] on button "Зберегти і вийти" at bounding box center [182, 305] width 93 height 20
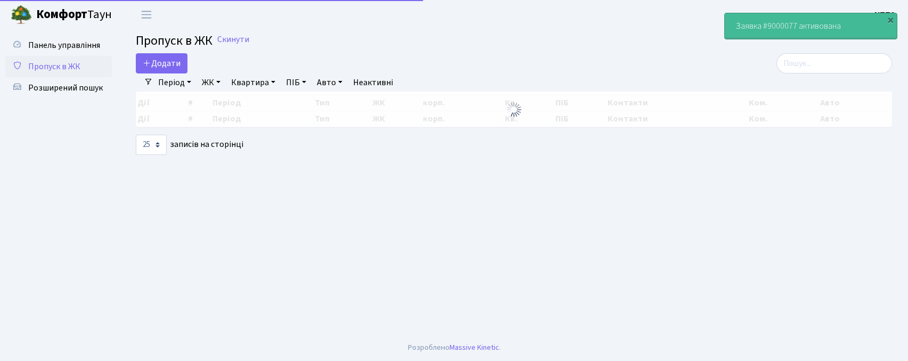
select select "25"
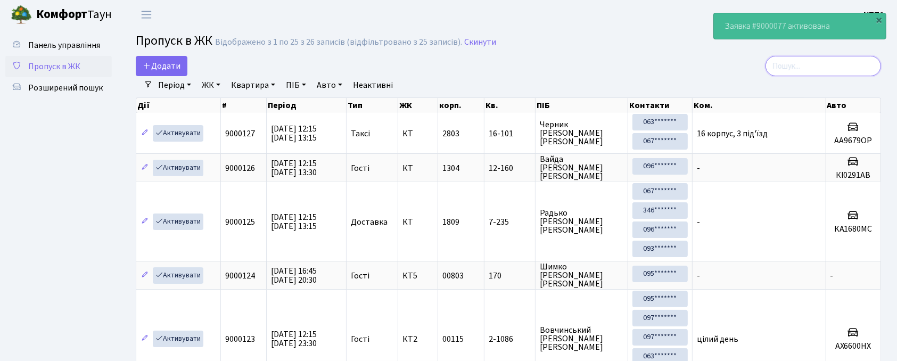
click at [848, 63] on input "search" at bounding box center [824, 66] width 116 height 20
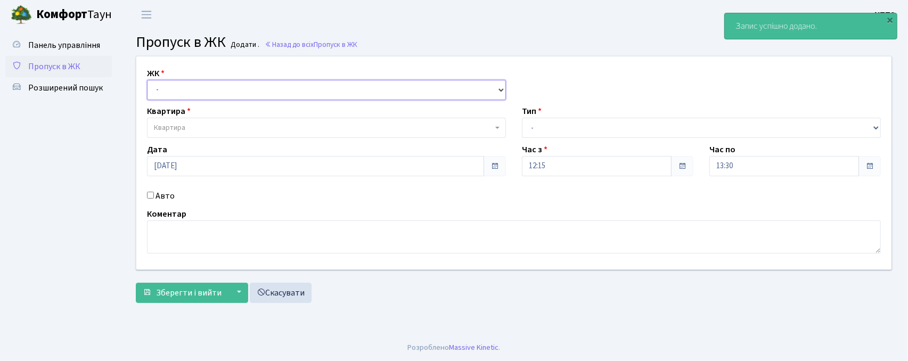
click at [243, 93] on select "- КТ, вул. Регенераторна, 4 КТ2, просп. [STREET_ADDRESS] [STREET_ADDRESS] [PERS…" at bounding box center [326, 90] width 359 height 20
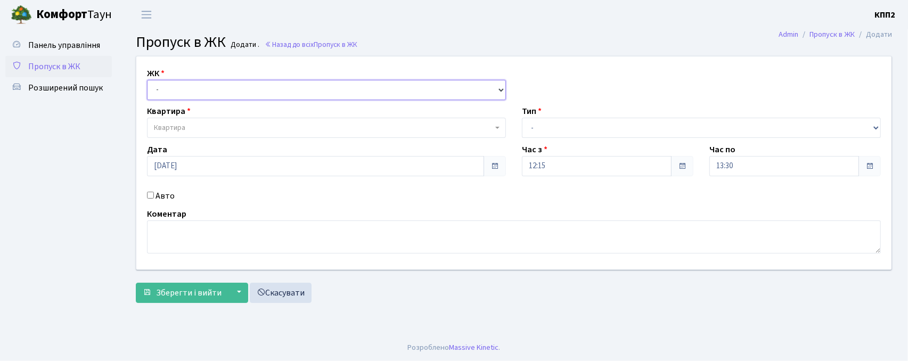
select select "271"
click at [147, 80] on select "- КТ, вул. Регенераторна, 4 КТ2, просп. [STREET_ADDRESS] [STREET_ADDRESS] [PERS…" at bounding box center [326, 90] width 359 height 20
select select
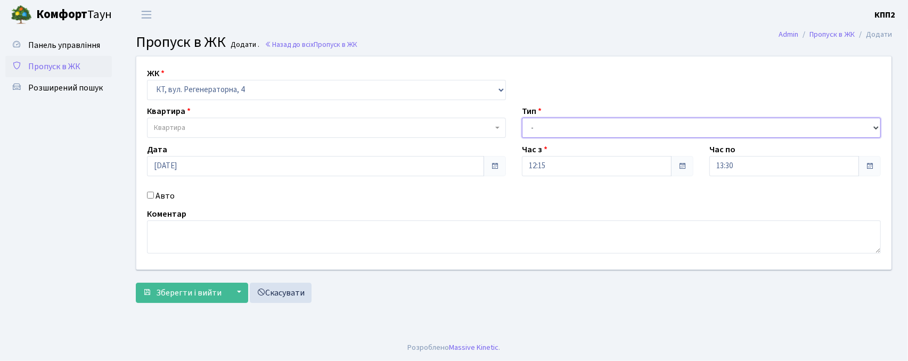
click at [575, 124] on select "- Доставка Таксі Гості Сервіс" at bounding box center [701, 128] width 359 height 20
select select "2"
click at [522, 118] on select "- Доставка Таксі Гості Сервіс" at bounding box center [701, 128] width 359 height 20
click at [151, 194] on input "Авто" at bounding box center [150, 195] width 7 height 7
checkbox input "true"
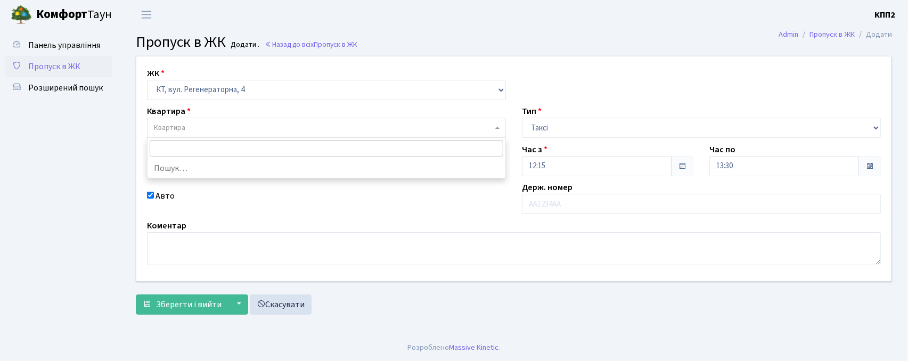
click at [205, 127] on span "Квартира" at bounding box center [323, 127] width 339 height 11
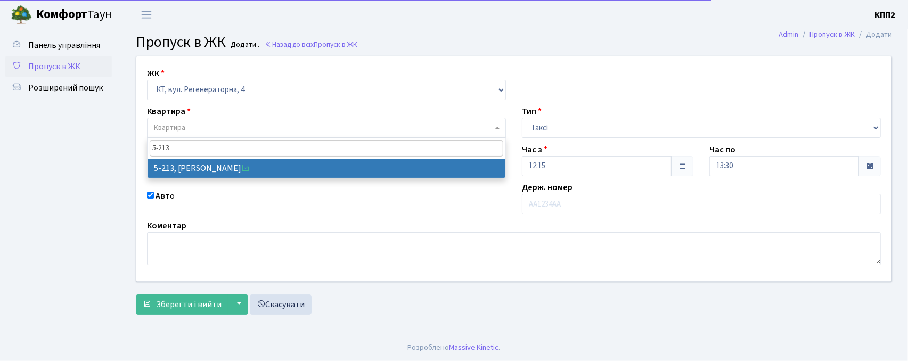
type input "5-213"
select select "2371"
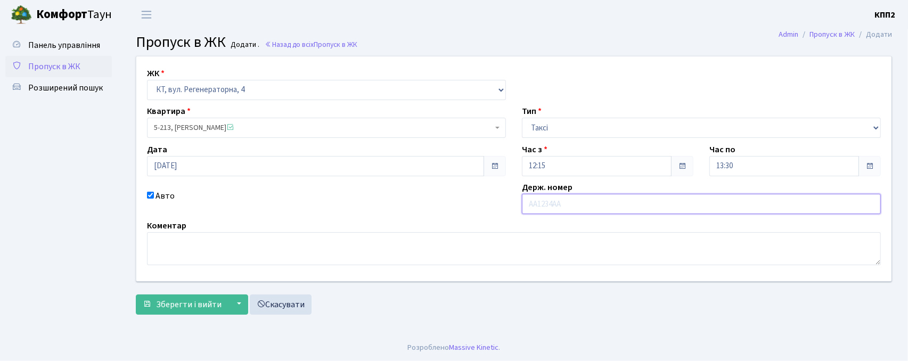
click at [580, 205] on input "text" at bounding box center [701, 204] width 359 height 20
type input "КА1245ОО"
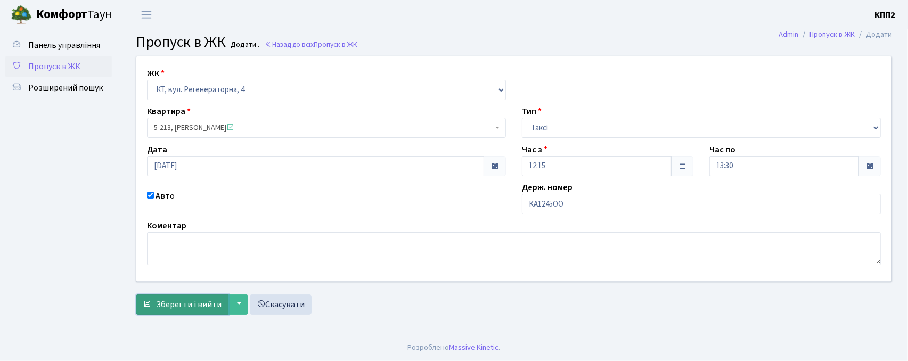
click at [153, 306] on button "Зберегти і вийти" at bounding box center [182, 305] width 93 height 20
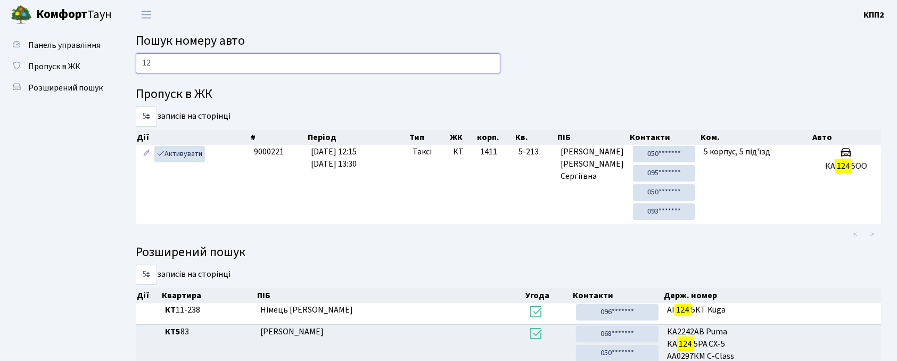
type input "1"
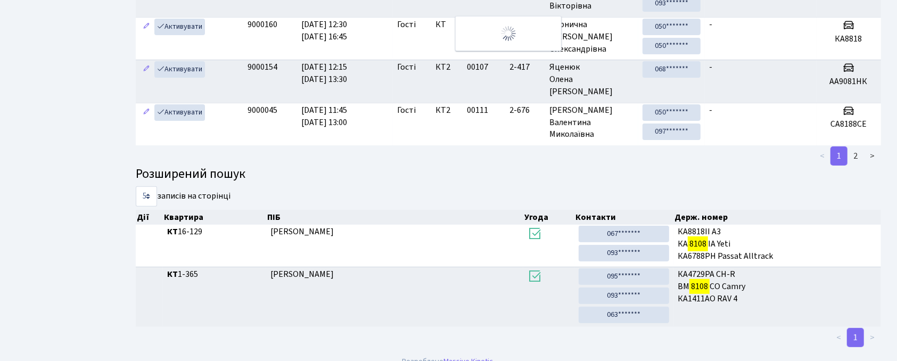
scroll to position [28, 0]
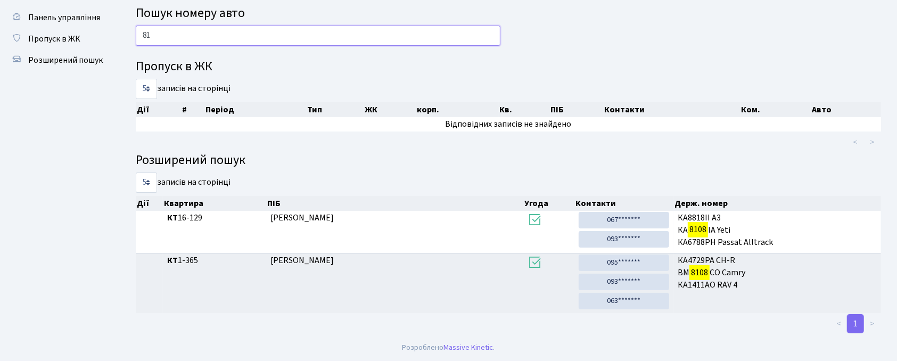
type input "8"
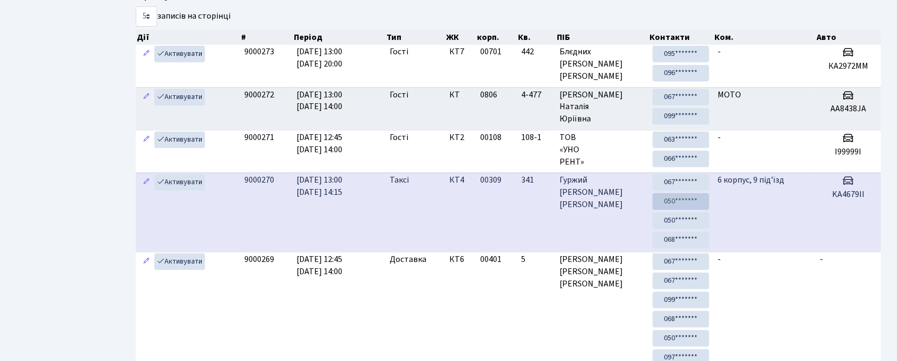
scroll to position [0, 0]
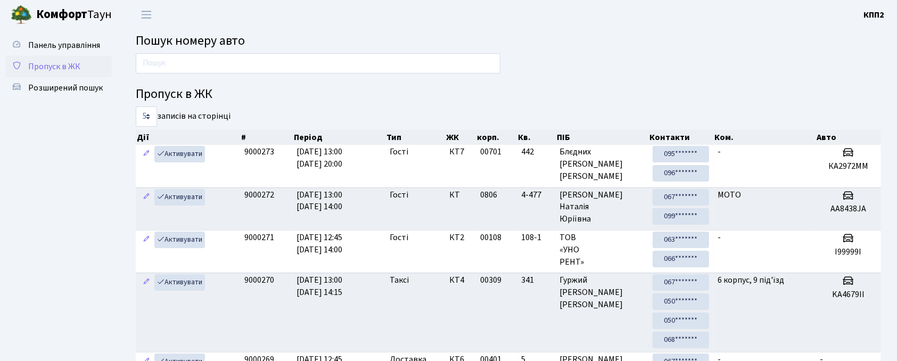
click at [60, 58] on link "Пропуск в ЖК" at bounding box center [58, 66] width 107 height 21
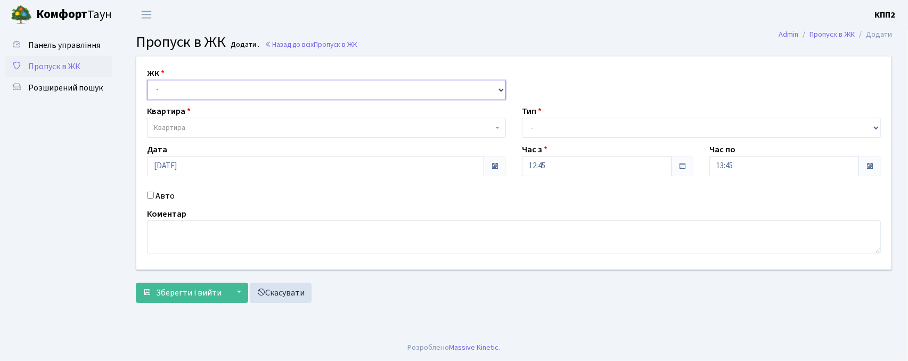
click at [243, 89] on select "- КТ, вул. Регенераторна, 4 КТ2, просп. [STREET_ADDRESS] [STREET_ADDRESS] [PERS…" at bounding box center [326, 90] width 359 height 20
select select "271"
click at [147, 80] on select "- КТ, вул. Регенераторна, 4 КТ2, просп. [STREET_ADDRESS] [STREET_ADDRESS] [PERS…" at bounding box center [326, 90] width 359 height 20
select select
click at [151, 197] on input "Авто" at bounding box center [150, 195] width 7 height 7
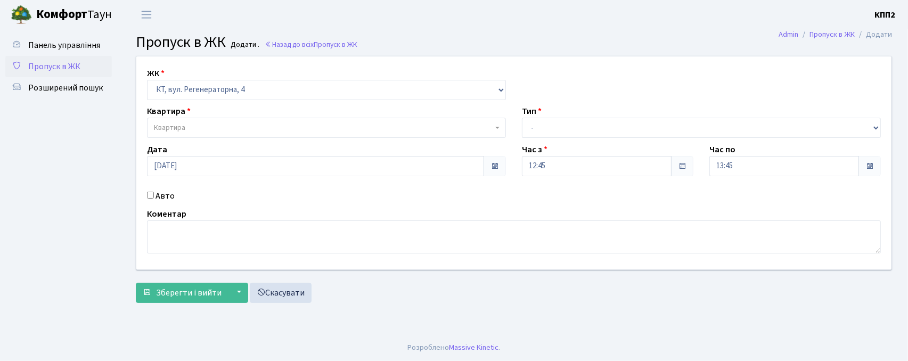
checkbox input "true"
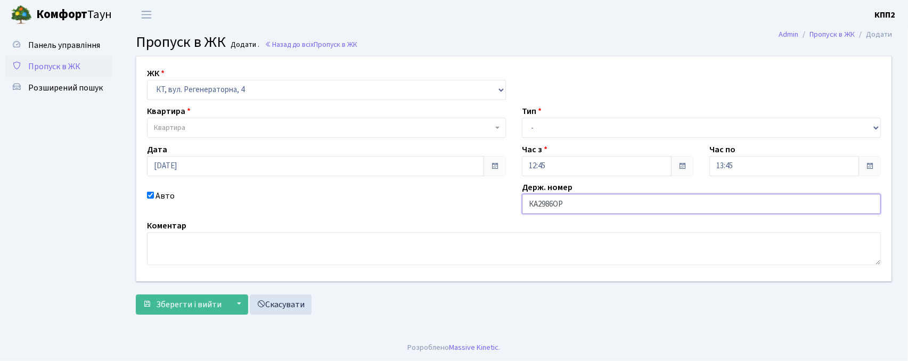
type input "КА2986ОР"
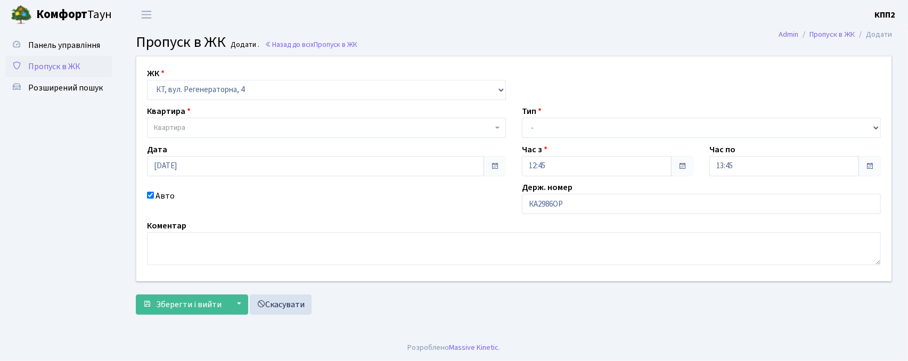
click at [557, 117] on div "Тип - Доставка Таксі Гості Сервіс" at bounding box center [701, 121] width 375 height 33
click at [555, 129] on select "- Доставка Таксі Гості Сервіс" at bounding box center [701, 128] width 359 height 20
select select "2"
click at [522, 118] on select "- Доставка Таксі Гості Сервіс" at bounding box center [701, 128] width 359 height 20
click at [395, 135] on span "Квартира" at bounding box center [326, 128] width 359 height 20
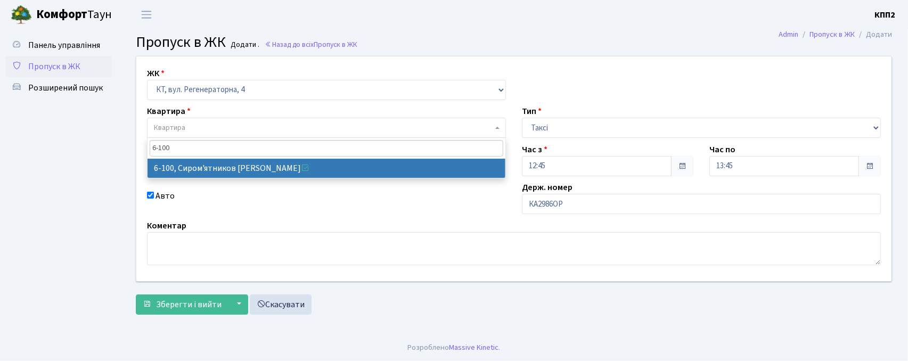
type input "6-100"
select select "5236"
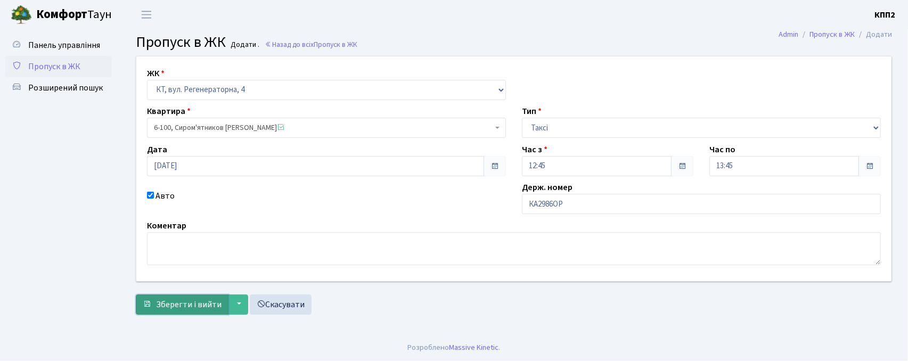
click at [167, 310] on span "Зберегти і вийти" at bounding box center [189, 305] width 66 height 12
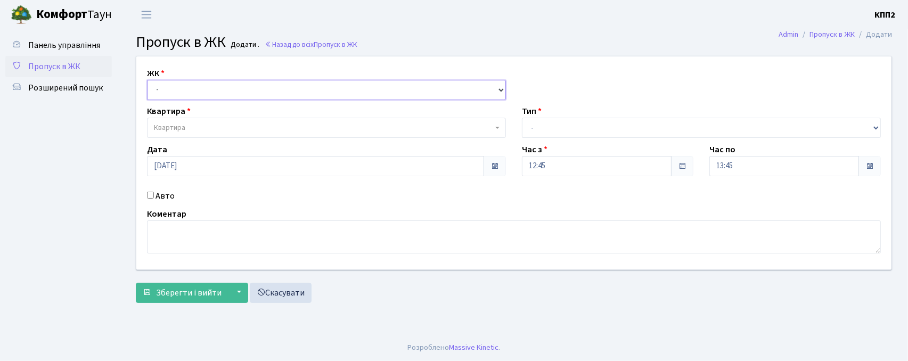
click at [275, 95] on select "- КТ, вул. Регенераторна, 4 КТ2, просп. [STREET_ADDRESS] [STREET_ADDRESS] [PERS…" at bounding box center [326, 90] width 359 height 20
select select "271"
click at [147, 80] on select "- КТ, вул. Регенераторна, 4 КТ2, просп. [STREET_ADDRESS] [STREET_ADDRESS] [PERS…" at bounding box center [326, 90] width 359 height 20
select select
click at [151, 197] on input "Авто" at bounding box center [150, 195] width 7 height 7
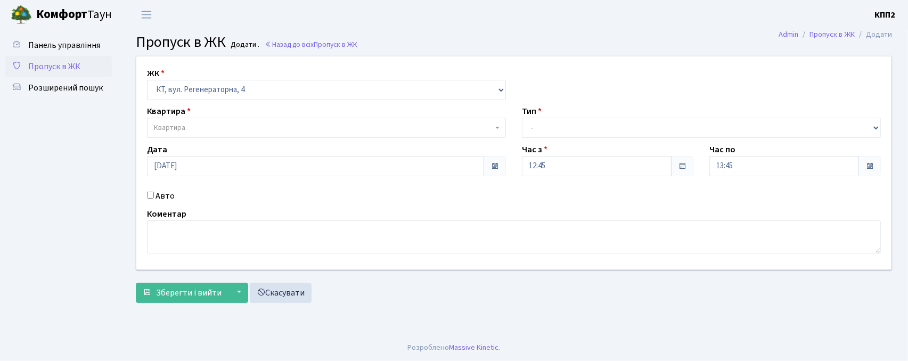
checkbox input "true"
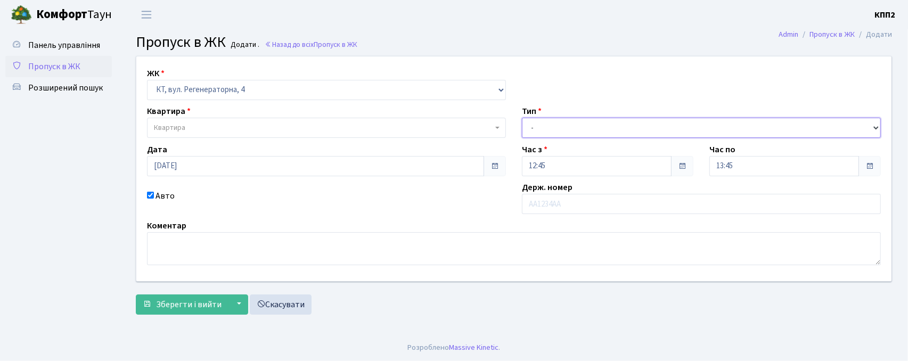
click at [563, 126] on select "- Доставка Таксі Гості Сервіс" at bounding box center [701, 128] width 359 height 20
click at [522, 118] on select "- Доставка Таксі Гості Сервіс" at bounding box center [701, 128] width 359 height 20
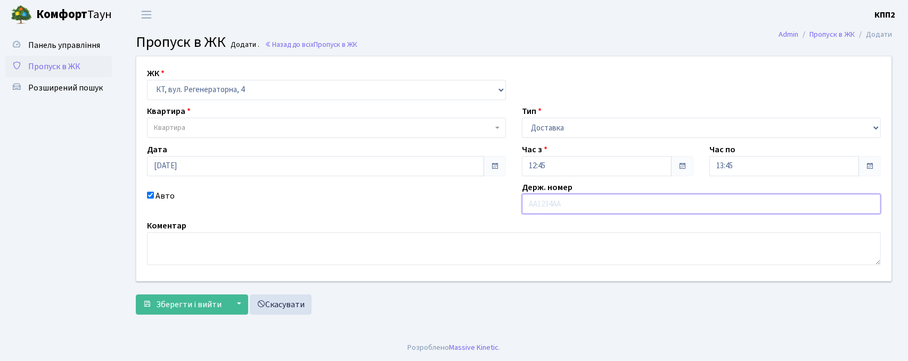
click at [543, 206] on input "text" at bounding box center [701, 204] width 359 height 20
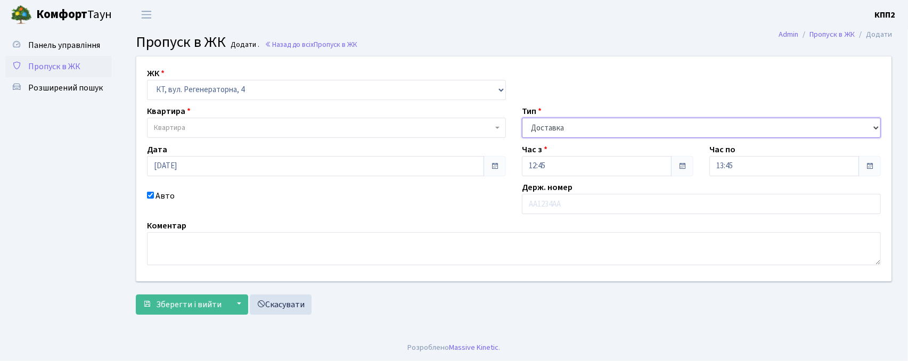
click at [552, 127] on select "- Доставка Таксі Гості Сервіс" at bounding box center [701, 128] width 359 height 20
select select "3"
click at [522, 118] on select "- Доставка Таксі Гості Сервіс" at bounding box center [701, 128] width 359 height 20
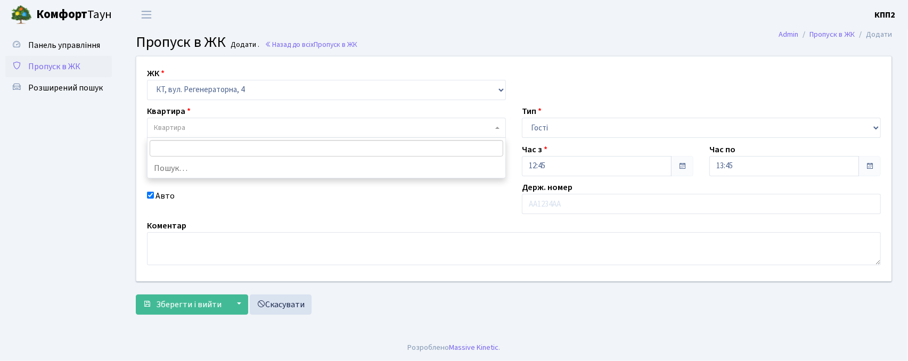
click at [236, 130] on span "Квартира" at bounding box center [323, 127] width 339 height 11
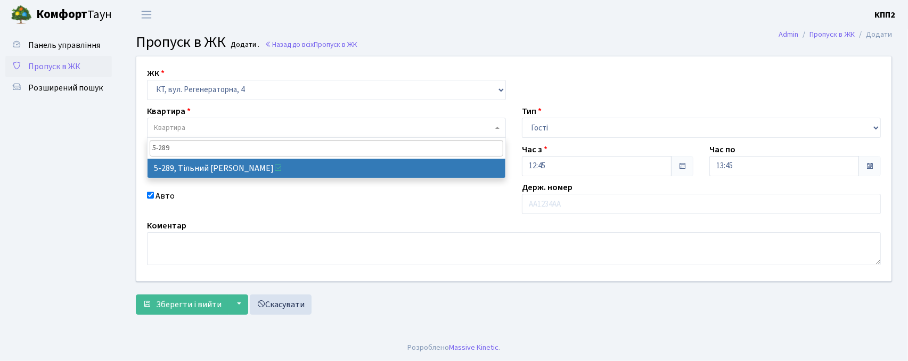
type input "5-289"
select select "2212"
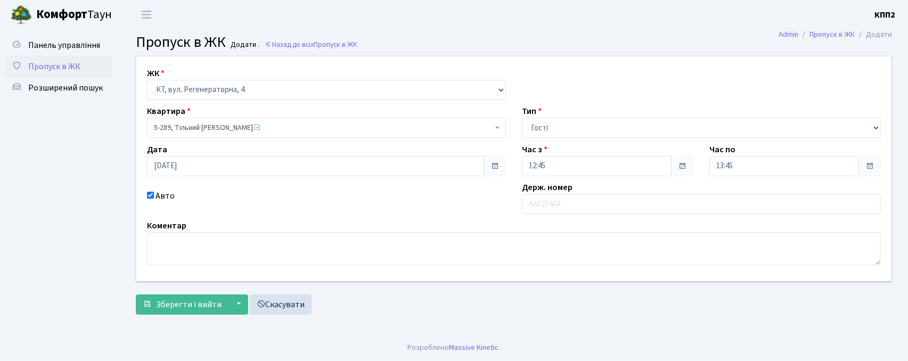
click at [151, 195] on input "Авто" at bounding box center [150, 195] width 7 height 7
checkbox input "false"
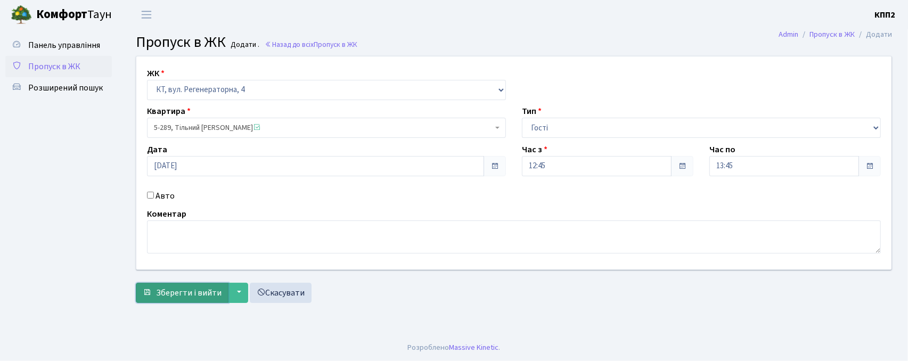
click at [167, 288] on span "Зберегти і вийти" at bounding box center [189, 293] width 66 height 12
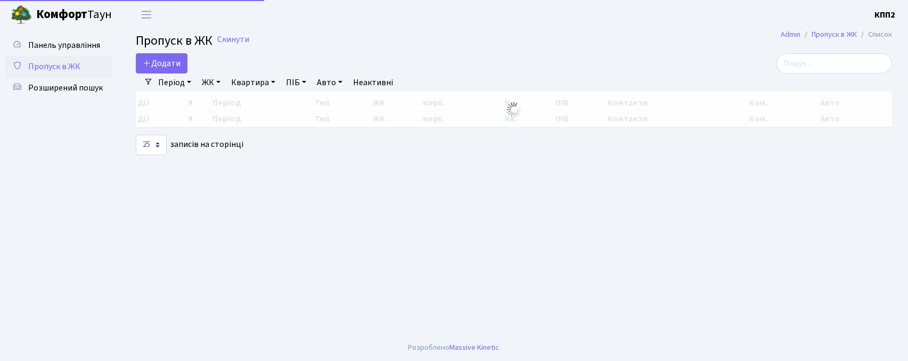
select select "25"
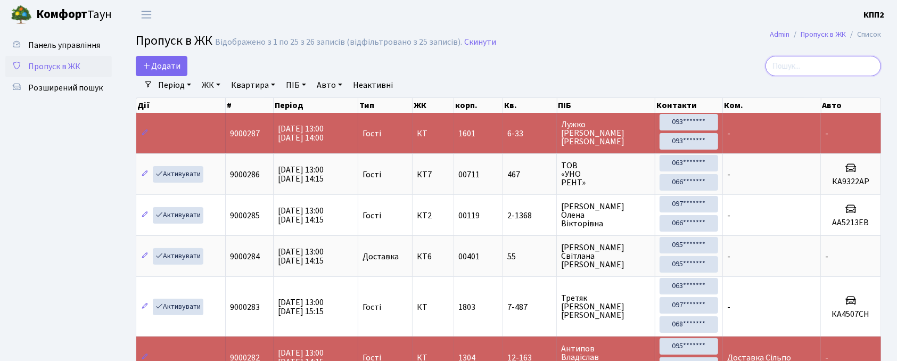
click at [823, 66] on input "search" at bounding box center [824, 66] width 116 height 20
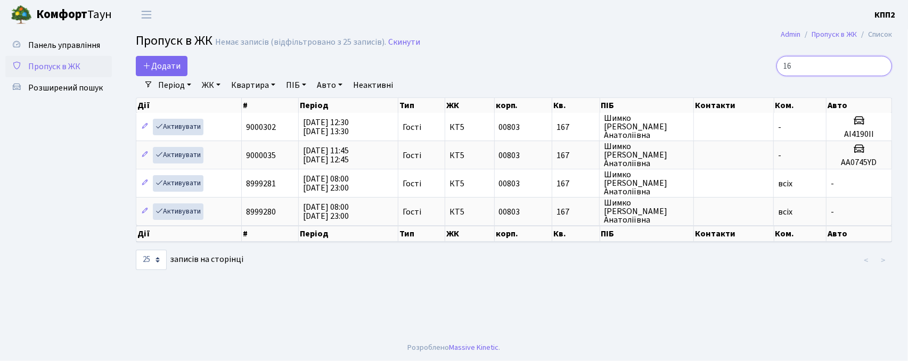
type input "1"
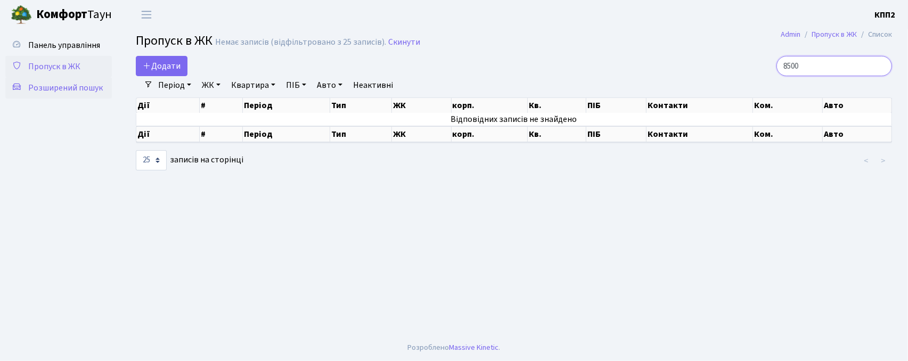
type input "8500"
click at [30, 82] on span "Розширений пошук" at bounding box center [65, 88] width 75 height 12
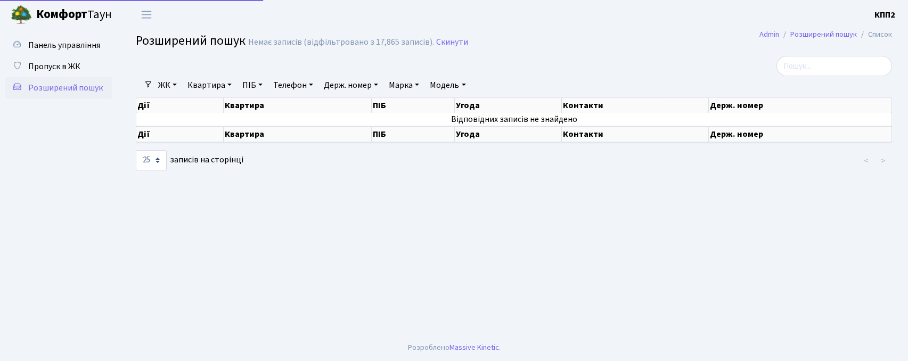
select select "25"
click at [54, 52] on link "Панель управління" at bounding box center [58, 45] width 107 height 21
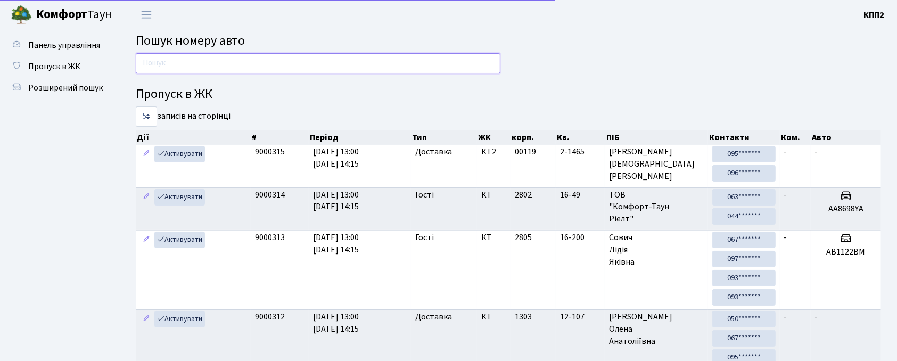
click at [184, 63] on input "text" at bounding box center [318, 63] width 365 height 20
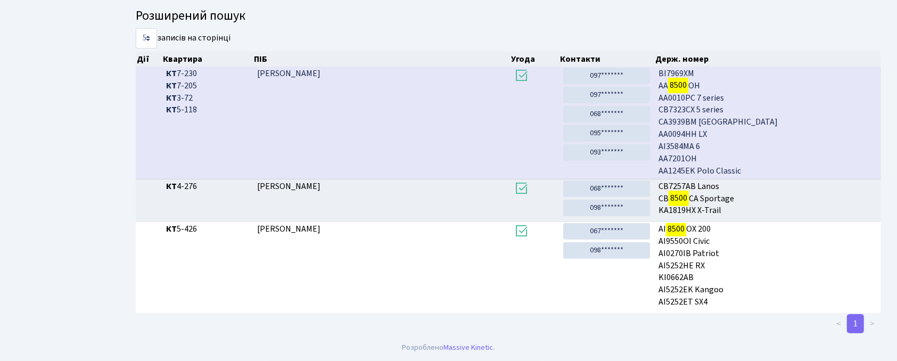
scroll to position [171, 0]
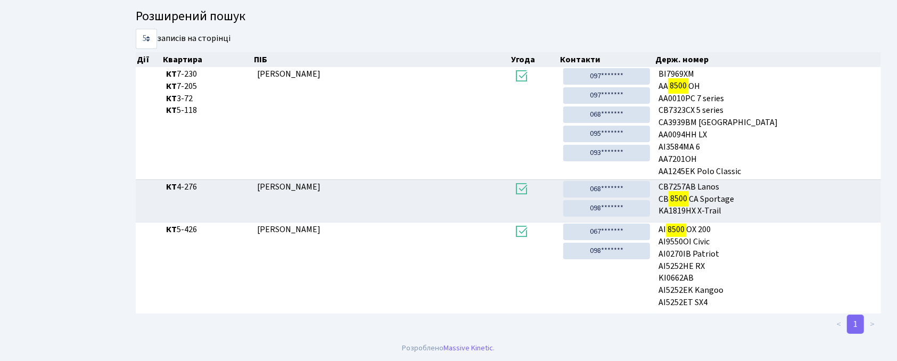
type input "8500"
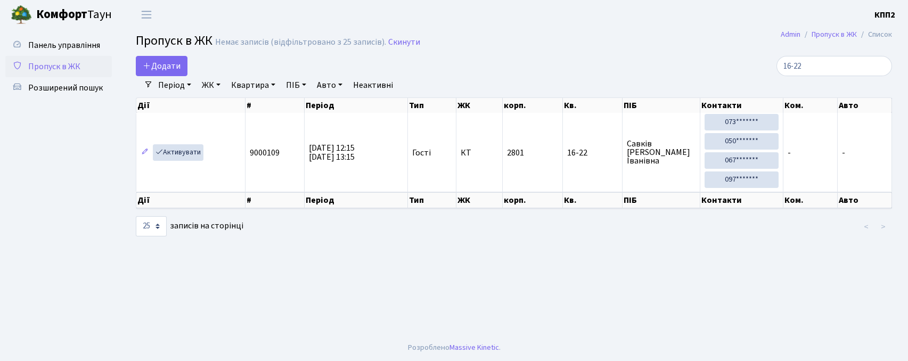
select select "25"
click at [165, 73] on link "Додати" at bounding box center [162, 66] width 52 height 20
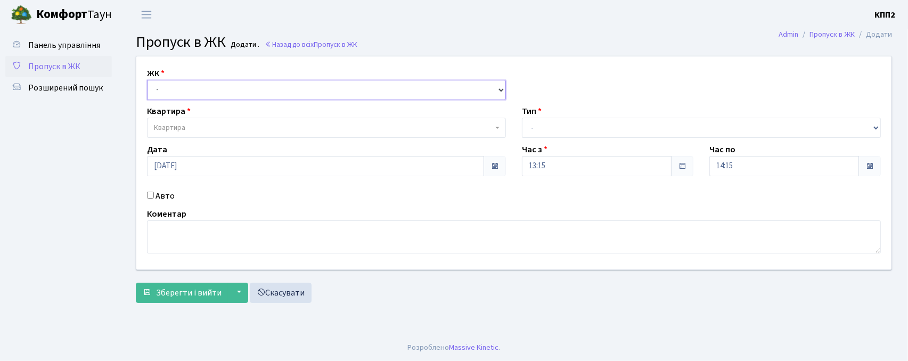
click at [167, 91] on select "- КТ, вул. Регенераторна, 4 КТ2, просп. [STREET_ADDRESS] [STREET_ADDRESS] [PERS…" at bounding box center [326, 90] width 359 height 20
select select "271"
click at [147, 80] on select "- КТ, вул. Регенераторна, 4 КТ2, просп. [STREET_ADDRESS] [STREET_ADDRESS] [PERS…" at bounding box center [326, 90] width 359 height 20
select select
click at [192, 115] on div "Квартира Квартира" at bounding box center [326, 121] width 375 height 33
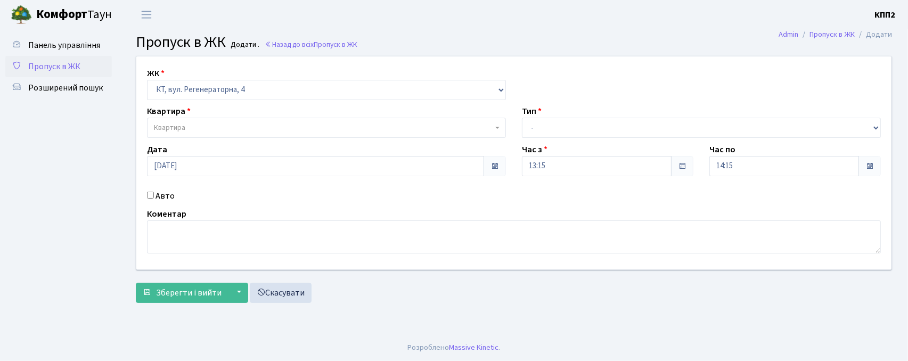
click at [192, 120] on span "Квартира" at bounding box center [326, 128] width 359 height 20
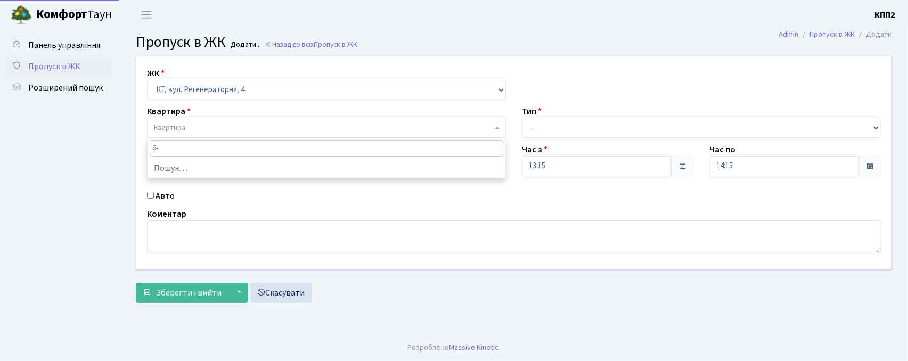
type input "6"
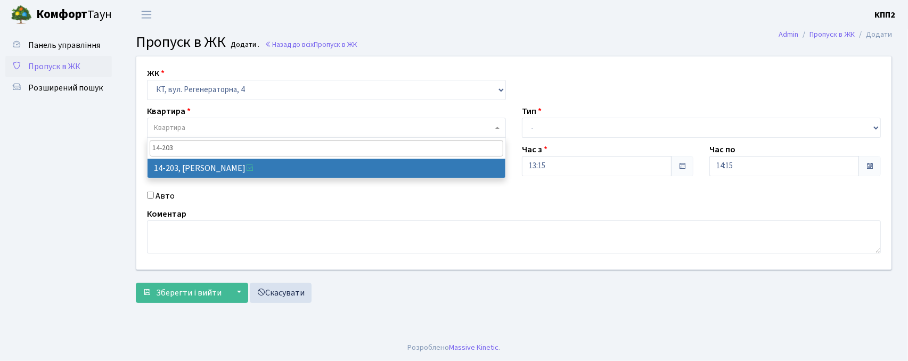
type input "14-203"
select select "7580"
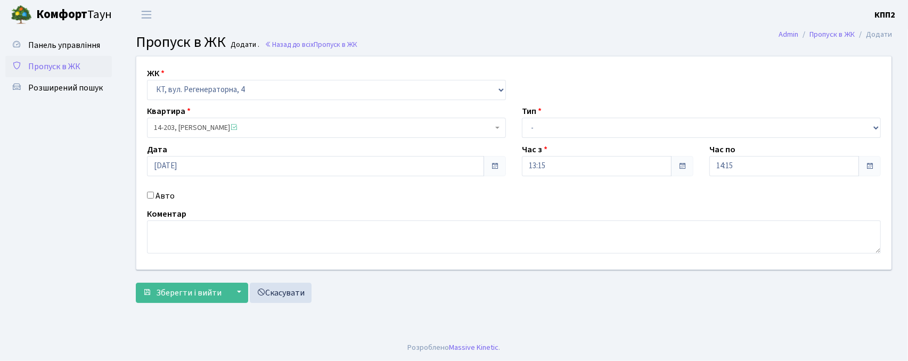
click at [150, 195] on input "Авто" at bounding box center [150, 195] width 7 height 7
checkbox input "true"
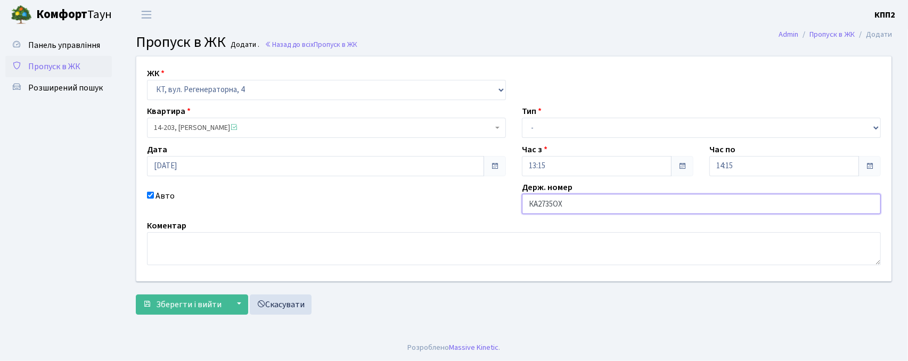
type input "КА2735ОХ"
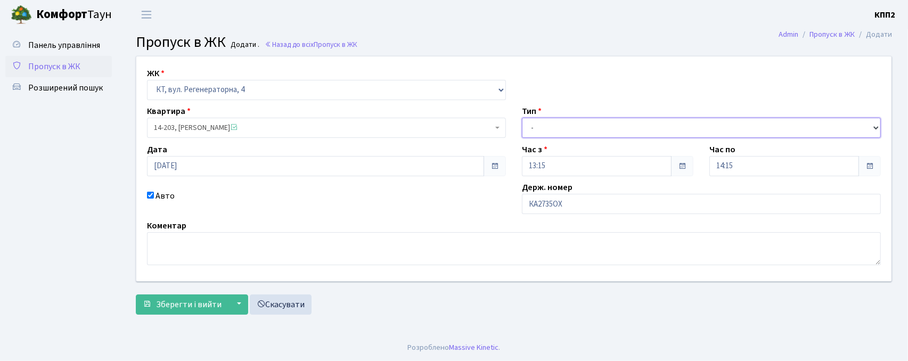
click at [552, 127] on select "- Доставка Таксі Гості Сервіс" at bounding box center [701, 128] width 359 height 20
select select "3"
click at [522, 118] on select "- Доставка Таксі Гості Сервіс" at bounding box center [701, 128] width 359 height 20
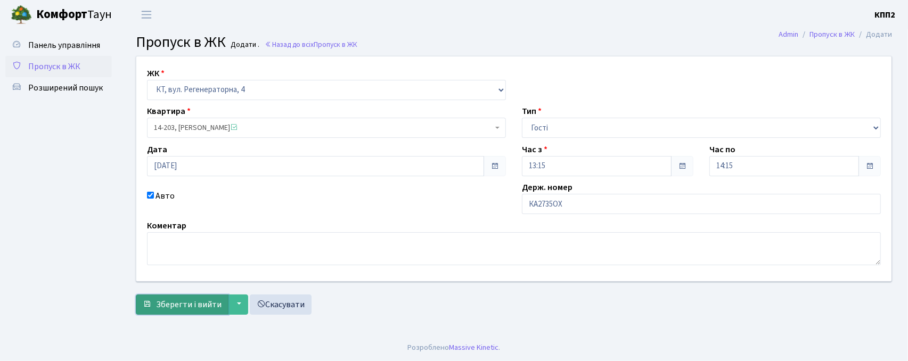
click at [196, 300] on span "Зберегти і вийти" at bounding box center [189, 305] width 66 height 12
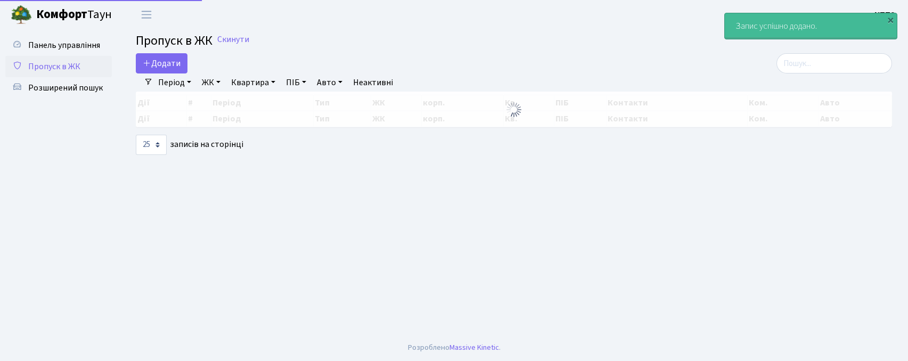
select select "25"
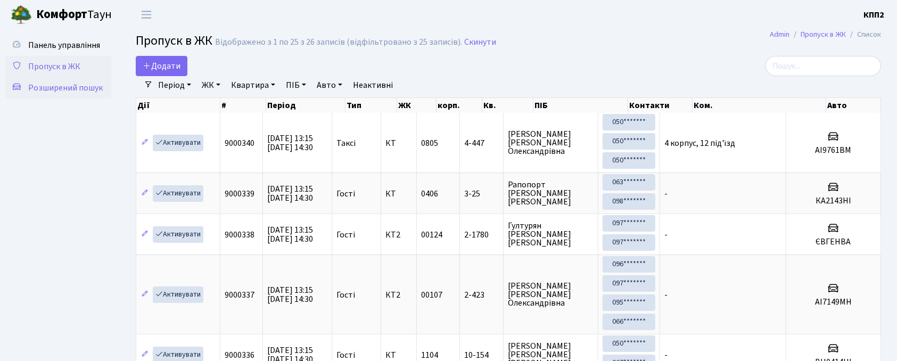
click at [77, 92] on span "Розширений пошук" at bounding box center [65, 88] width 75 height 12
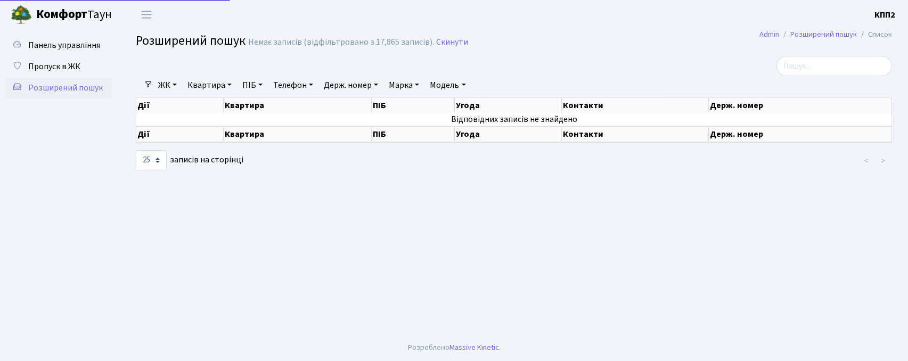
select select "25"
click at [201, 88] on link "Квартира" at bounding box center [209, 85] width 53 height 18
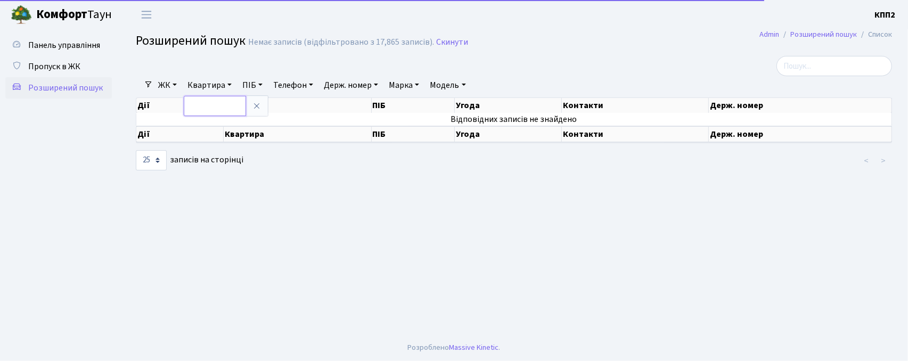
click at [207, 109] on input "text" at bounding box center [215, 106] width 62 height 20
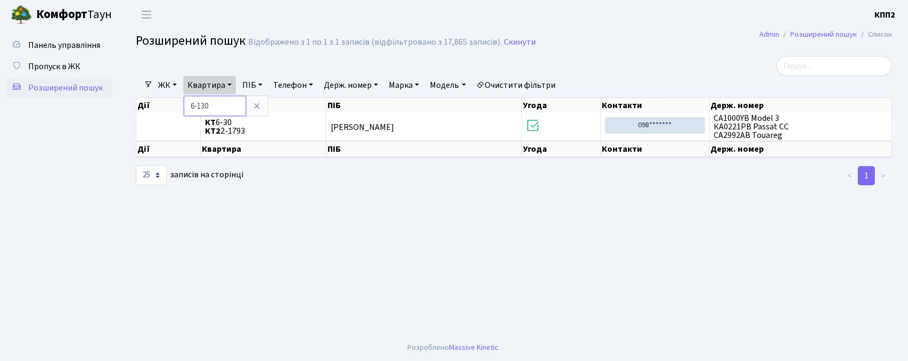
type input "6-130"
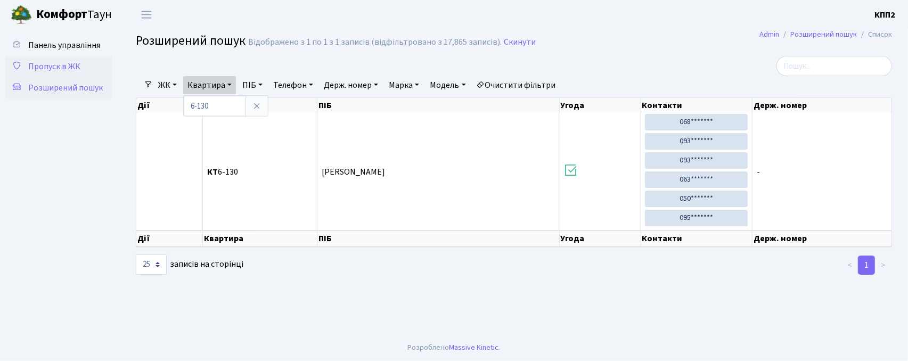
click at [30, 68] on span "Пропуск в ЖК" at bounding box center [54, 67] width 52 height 12
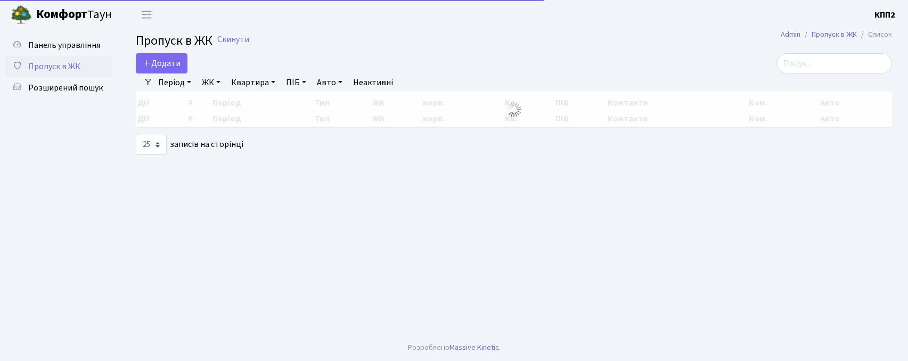
select select "25"
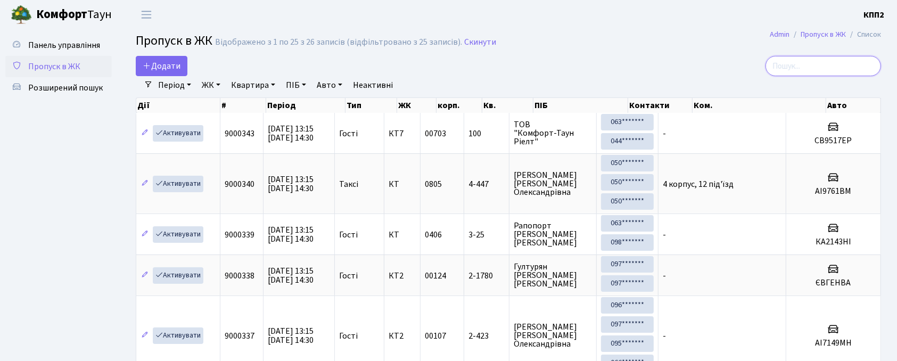
click at [814, 66] on input "search" at bounding box center [824, 66] width 116 height 20
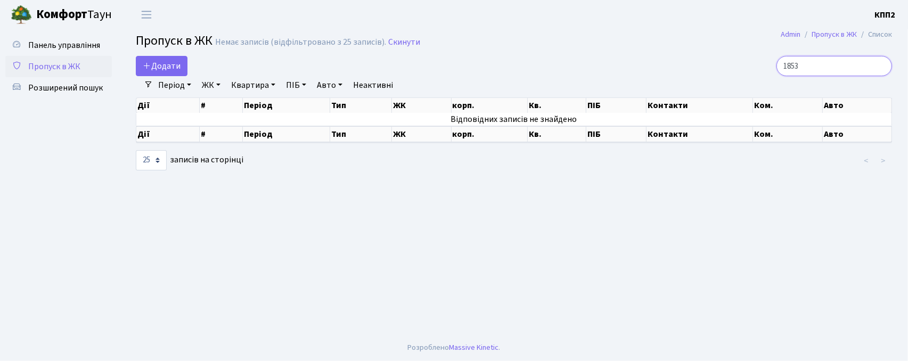
type input "1853"
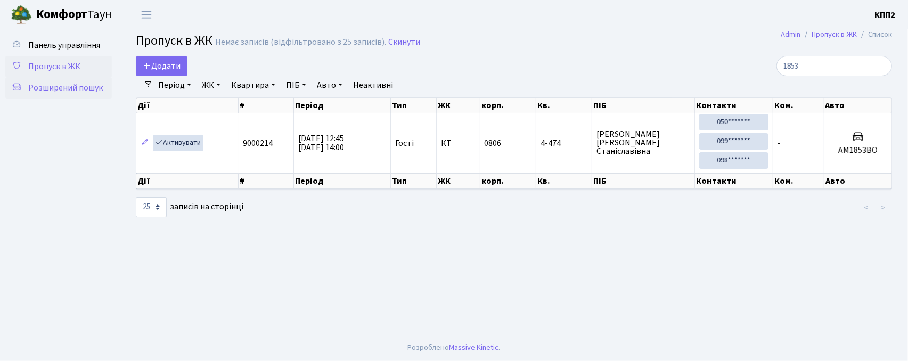
click at [52, 97] on link "Розширений пошук" at bounding box center [58, 87] width 107 height 21
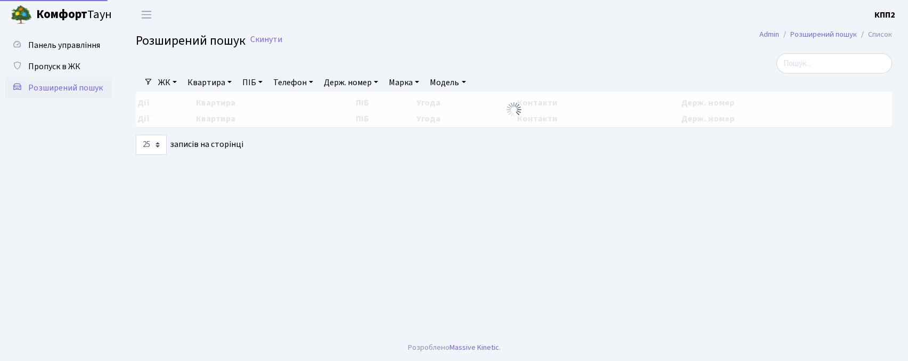
select select "25"
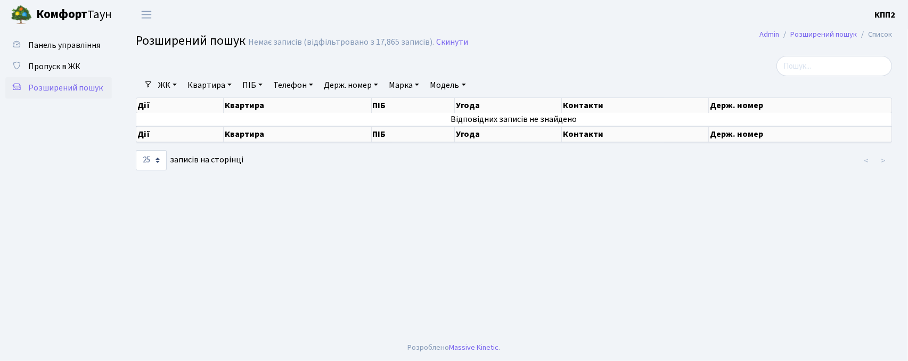
click at [189, 88] on link "Квартира" at bounding box center [209, 85] width 53 height 18
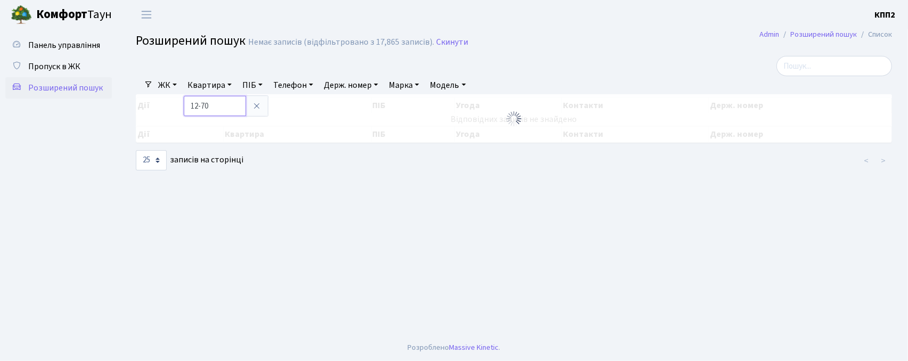
type input "12-70"
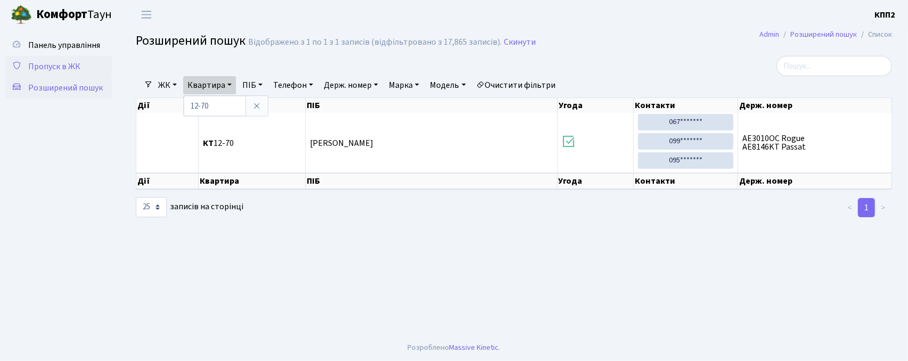
click at [69, 62] on span "Пропуск в ЖК" at bounding box center [54, 67] width 52 height 12
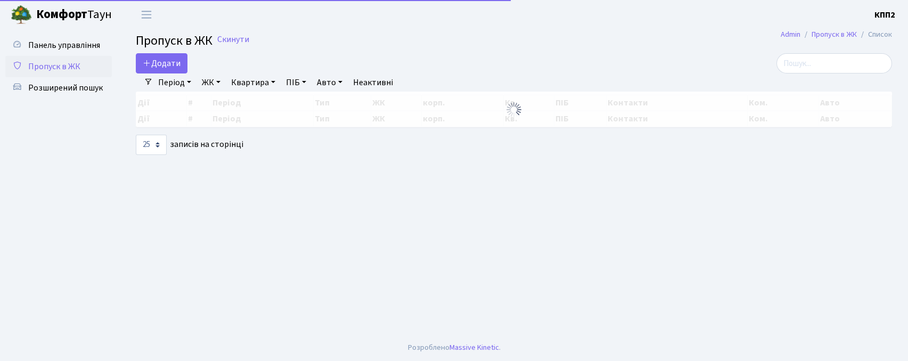
select select "25"
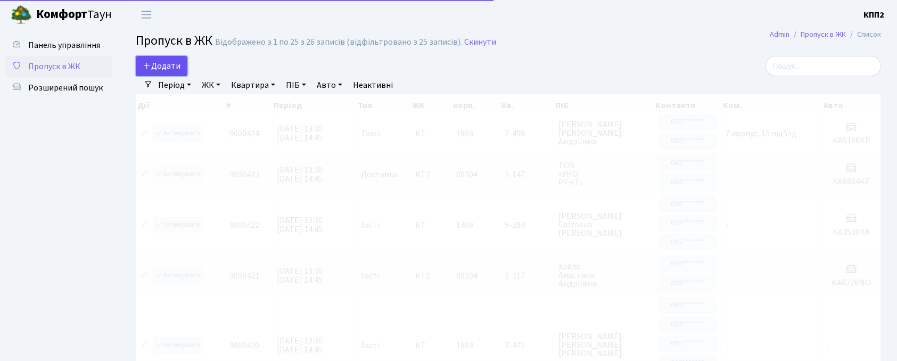
click at [154, 71] on span "Додати" at bounding box center [162, 66] width 38 height 12
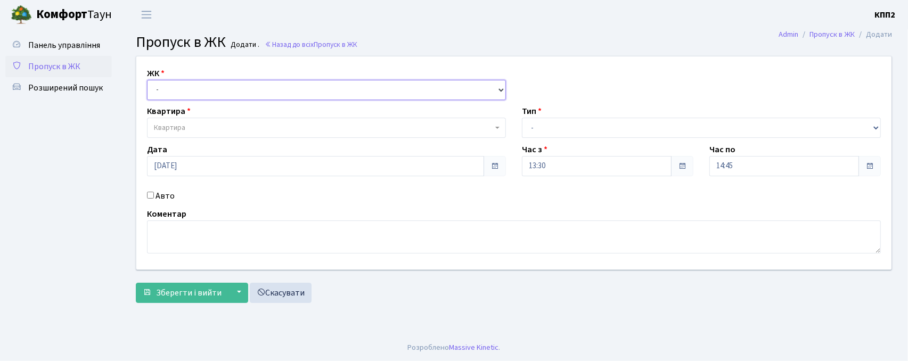
click at [193, 94] on select "- КТ, вул. Регенераторна, 4 КТ2, просп. [STREET_ADDRESS] [STREET_ADDRESS] [PERS…" at bounding box center [326, 90] width 359 height 20
select select "271"
click at [147, 80] on select "- КТ, вул. Регенераторна, 4 КТ2, просп. [STREET_ADDRESS] [STREET_ADDRESS] [PERS…" at bounding box center [326, 90] width 359 height 20
select select
click at [175, 122] on span "Квартира" at bounding box center [169, 127] width 31 height 11
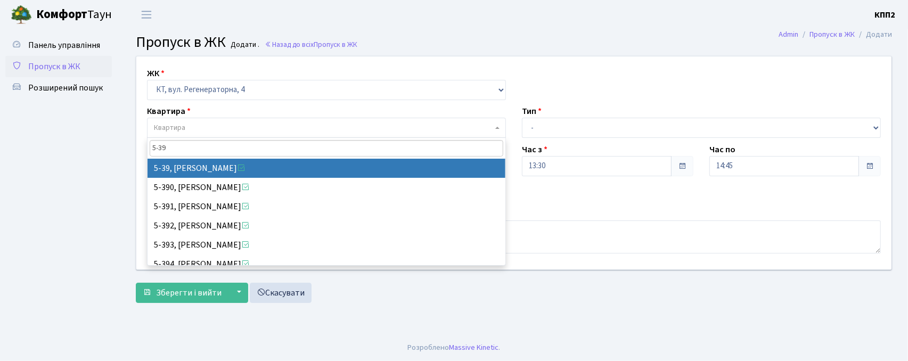
type input "5-39"
select select "2531"
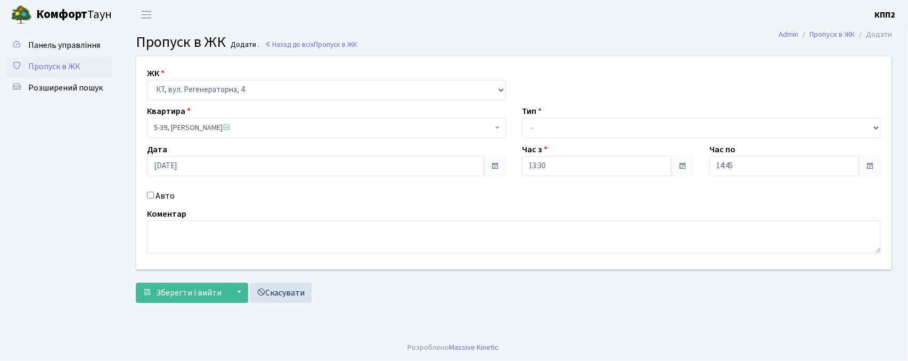
click at [149, 196] on input "Авто" at bounding box center [150, 195] width 7 height 7
checkbox input "true"
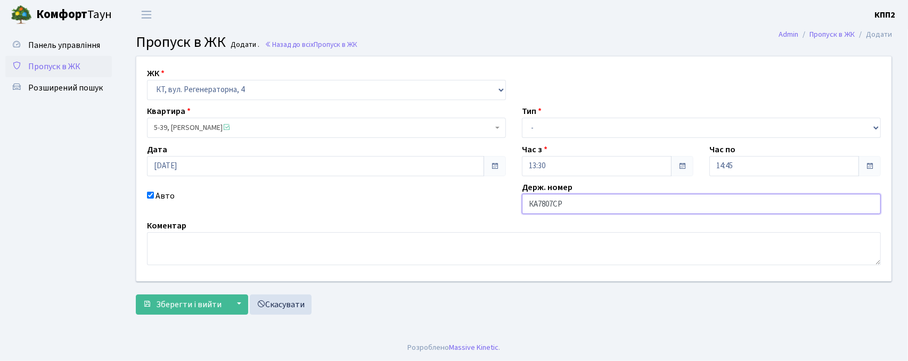
type input "КА7807СР"
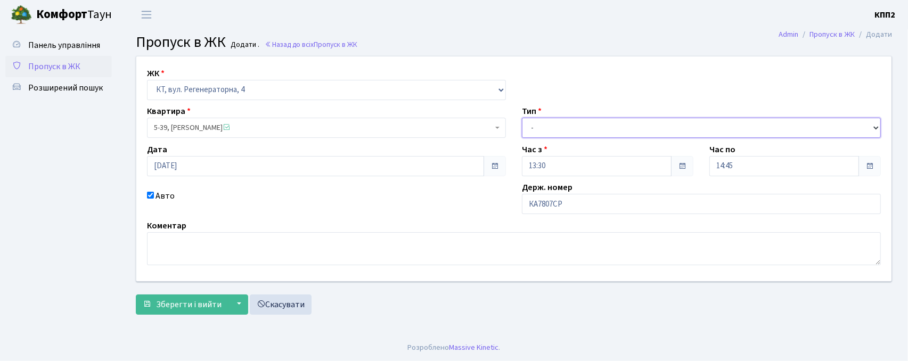
click at [529, 134] on select "- Доставка Таксі Гості Сервіс" at bounding box center [701, 128] width 359 height 20
select select "3"
click at [522, 118] on select "- Доставка Таксі Гості Сервіс" at bounding box center [701, 128] width 359 height 20
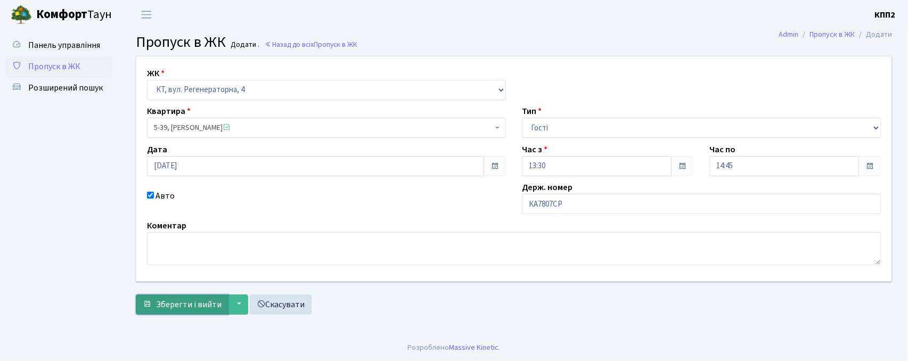
click at [166, 304] on span "Зберегти і вийти" at bounding box center [189, 305] width 66 height 12
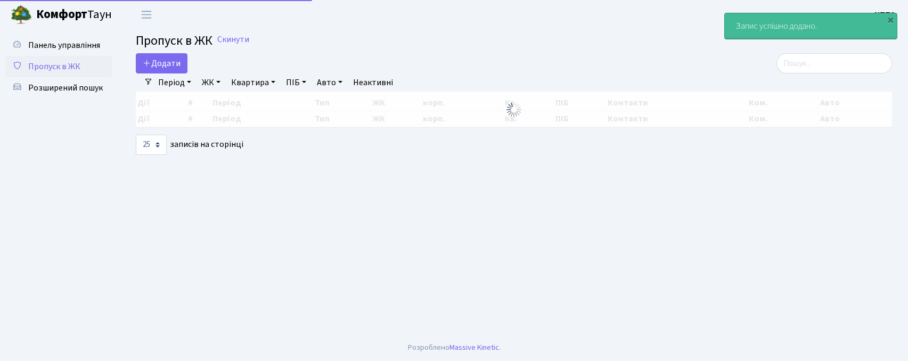
select select "25"
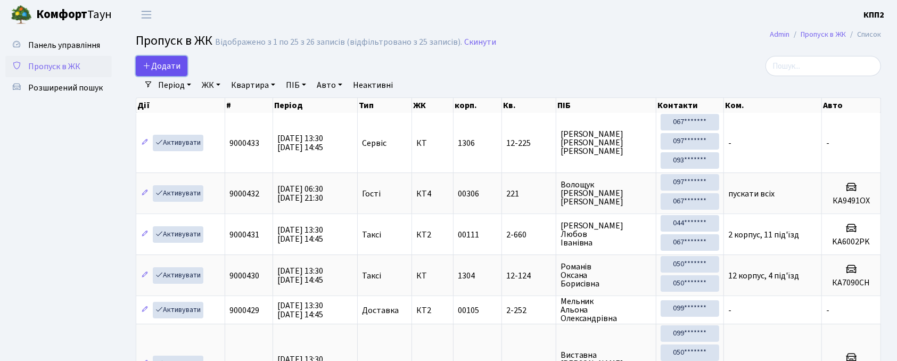
click at [173, 65] on span "Додати" at bounding box center [162, 66] width 38 height 12
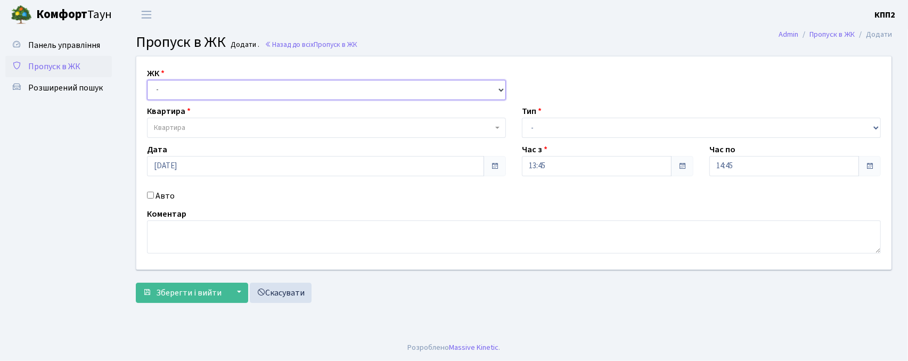
click at [168, 93] on select "- КТ, вул. Регенераторна, 4 КТ2, просп. Соборності, 17 КТ3, вул. Березнева, 16 …" at bounding box center [326, 90] width 359 height 20
select select "271"
click at [147, 80] on select "- КТ, вул. Регенераторна, 4 КТ2, просп. Соборності, 17 КТ3, вул. Березнева, 16 …" at bounding box center [326, 90] width 359 height 20
select select
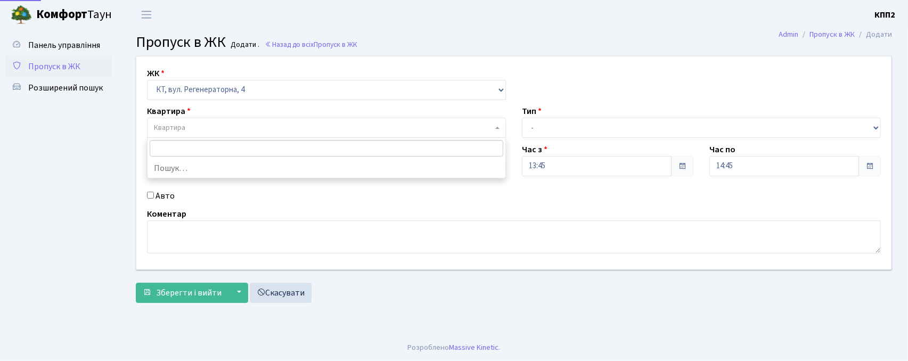
click at [173, 122] on span "Квартира" at bounding box center [326, 128] width 359 height 20
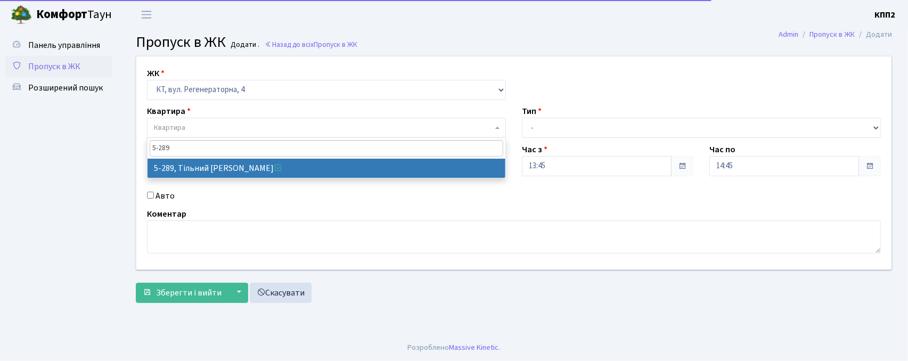
type input "5-289"
click at [163, 158] on span "5-289" at bounding box center [327, 148] width 358 height 21
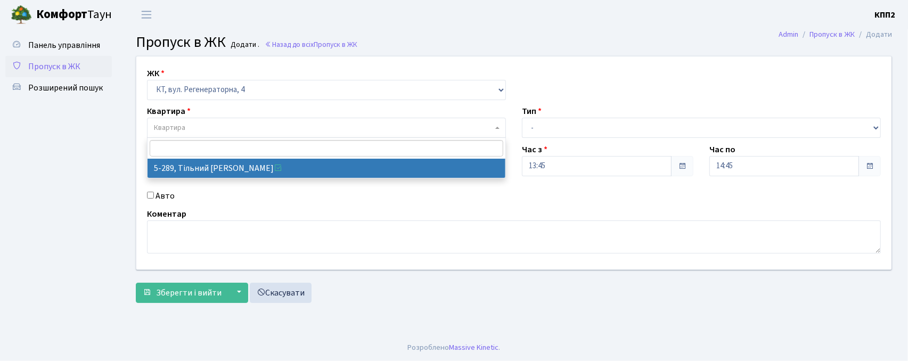
select select "2212"
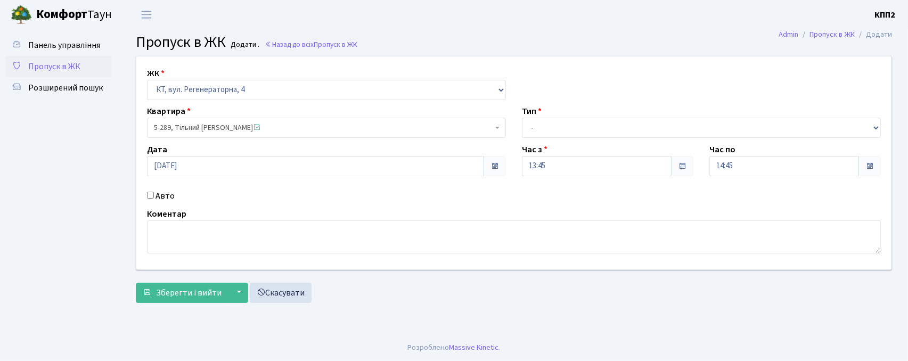
click at [148, 194] on input "Авто" at bounding box center [150, 195] width 7 height 7
checkbox input "true"
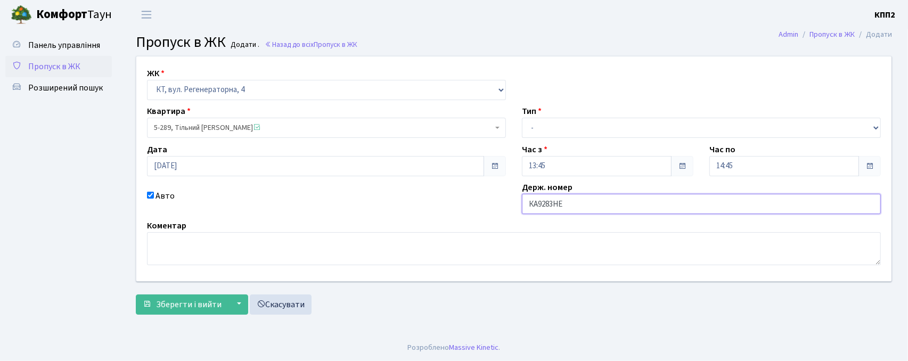
type input "КА9283НЕ"
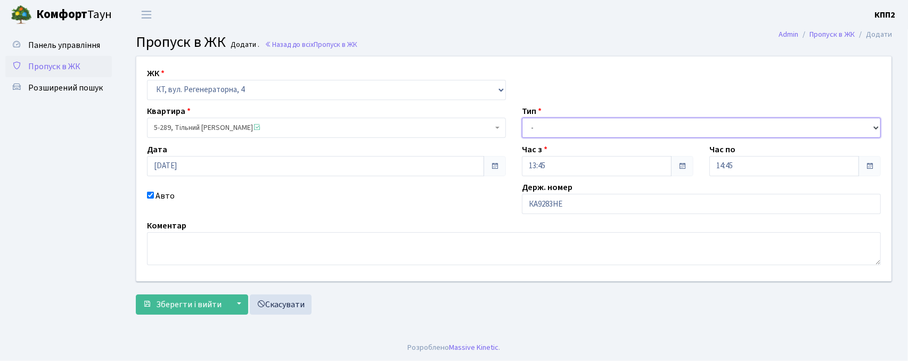
click at [548, 135] on select "- Доставка Таксі Гості Сервіс" at bounding box center [701, 128] width 359 height 20
select select "3"
click at [522, 118] on select "- Доставка Таксі Гості Сервіс" at bounding box center [701, 128] width 359 height 20
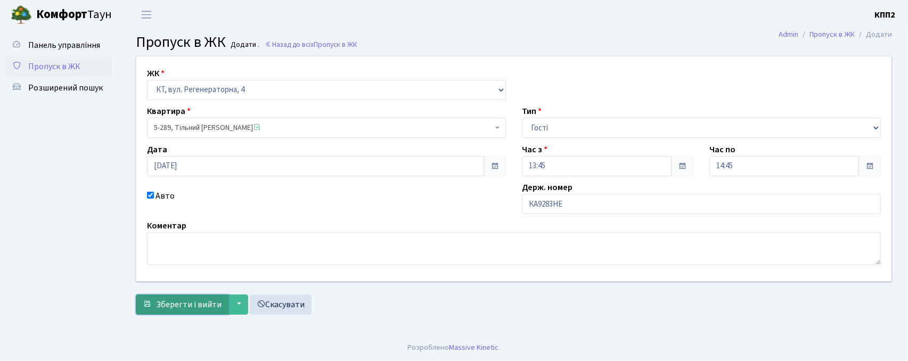
click at [158, 307] on span "Зберегти і вийти" at bounding box center [189, 305] width 66 height 12
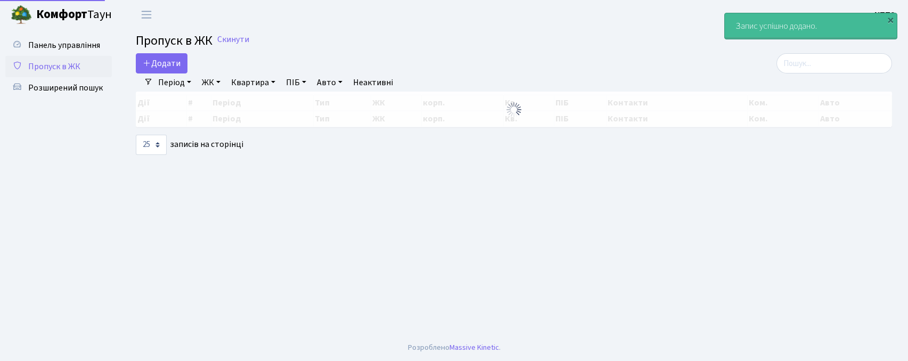
select select "25"
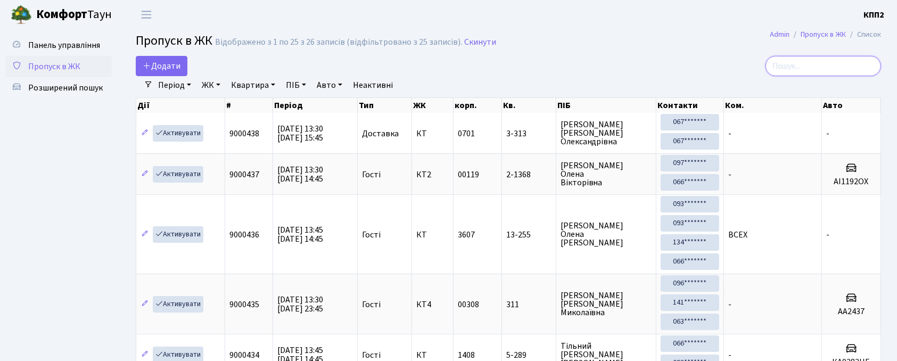
click at [817, 62] on input "search" at bounding box center [824, 66] width 116 height 20
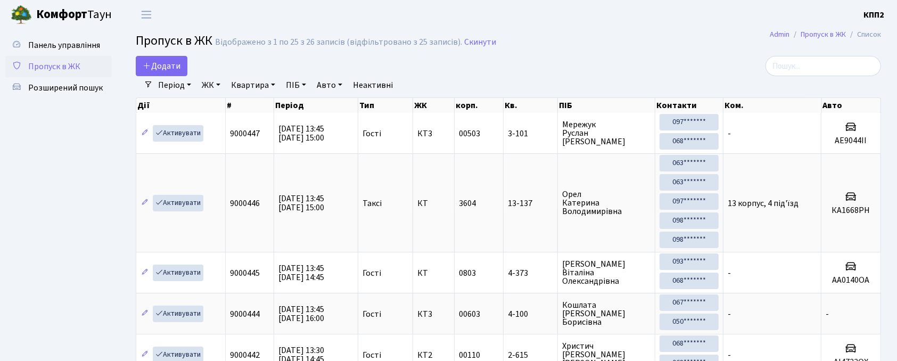
click at [60, 82] on span "Розширений пошук" at bounding box center [65, 88] width 75 height 12
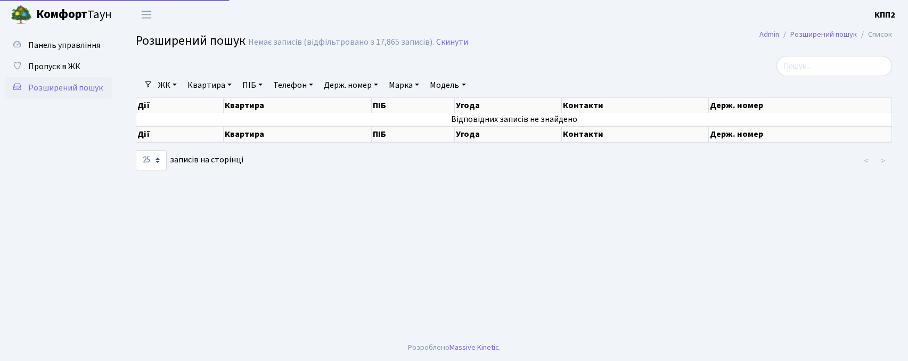
select select "25"
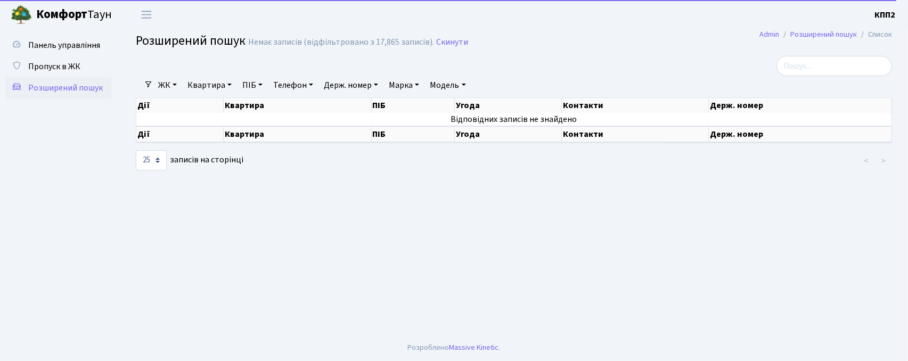
click at [203, 76] on div at bounding box center [385, 66] width 515 height 20
click at [203, 79] on link "Квартира" at bounding box center [209, 85] width 53 height 18
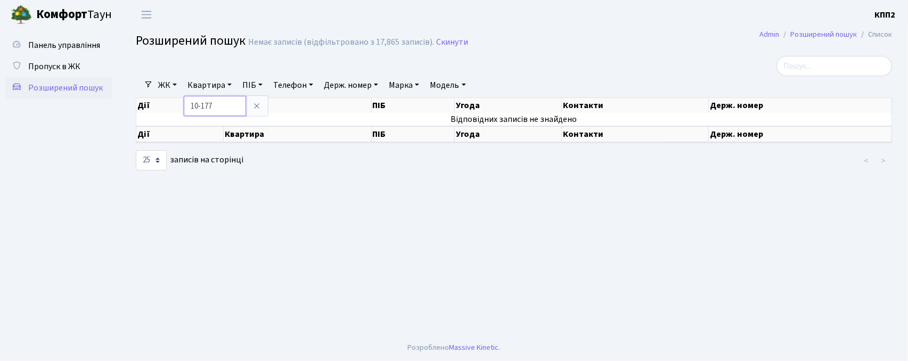
type input "10-177"
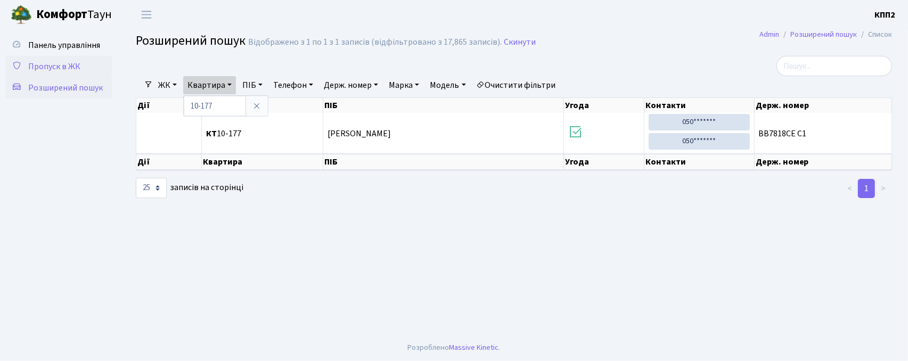
click at [69, 65] on span "Пропуск в ЖК" at bounding box center [54, 67] width 52 height 12
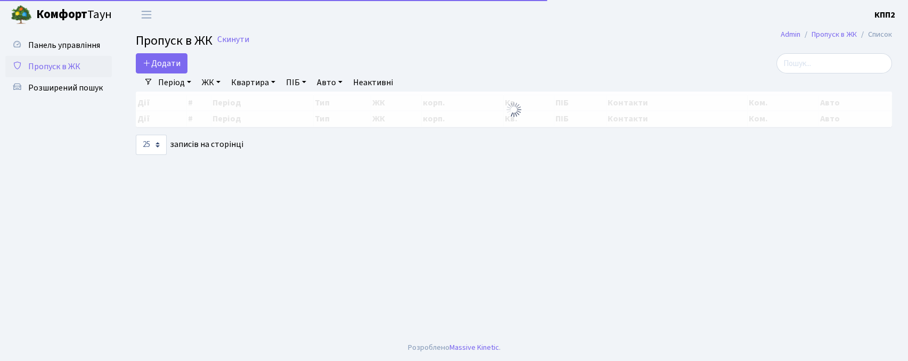
select select "25"
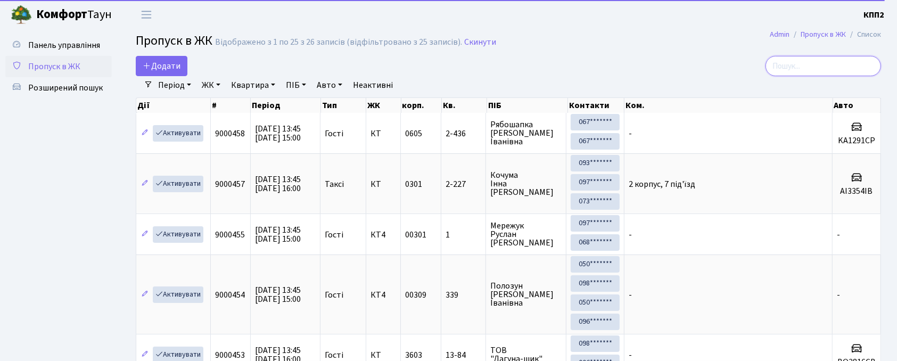
click at [805, 60] on input "search" at bounding box center [824, 66] width 116 height 20
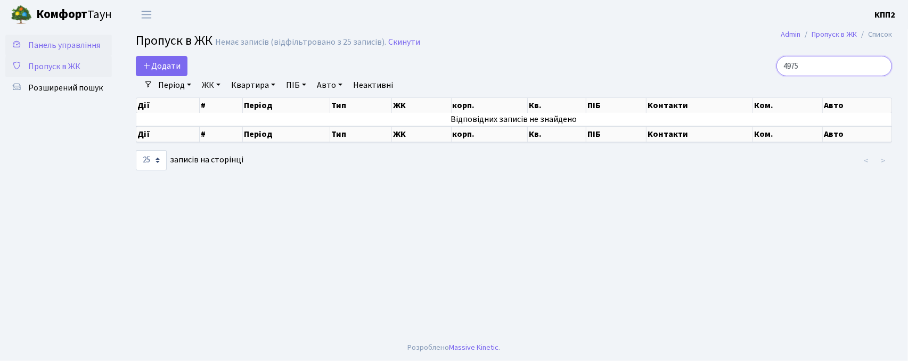
type input "4975"
click at [67, 45] on span "Панель управління" at bounding box center [64, 45] width 72 height 12
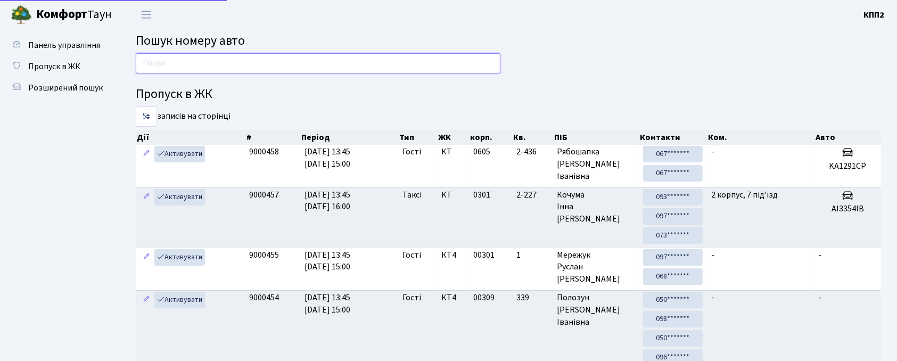
drag, startPoint x: 0, startPoint y: 0, endPoint x: 154, endPoint y: 52, distance: 163.0
click at [154, 53] on input "text" at bounding box center [318, 63] width 365 height 20
type input "4975"
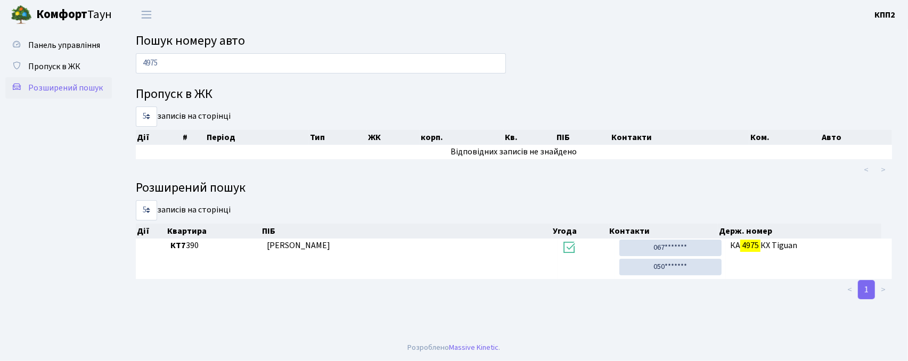
click at [45, 92] on span "Розширений пошук" at bounding box center [65, 88] width 75 height 12
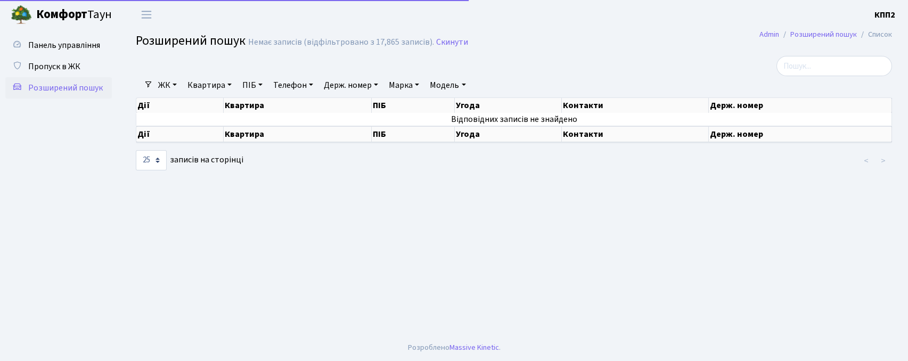
select select "25"
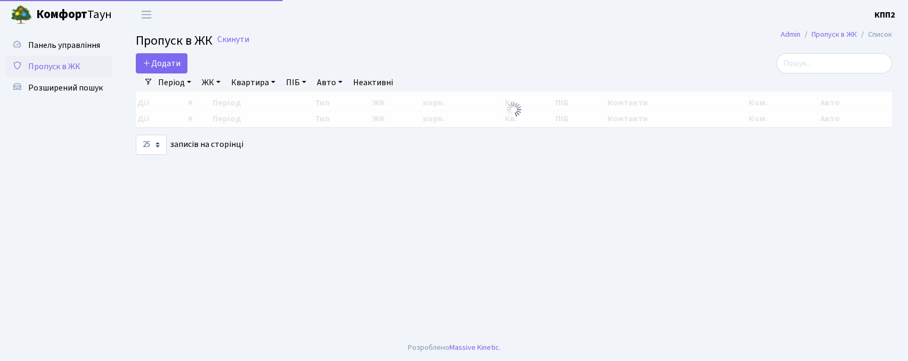
select select "25"
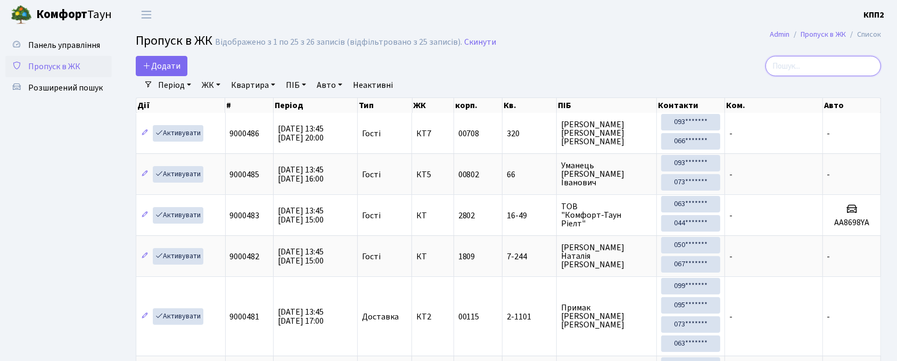
click at [831, 58] on input "search" at bounding box center [824, 66] width 116 height 20
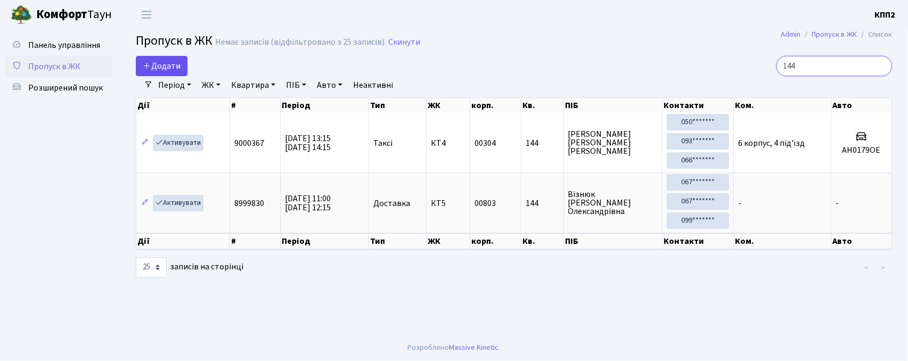
type input "144"
click at [146, 60] on link "Додати" at bounding box center [162, 66] width 52 height 20
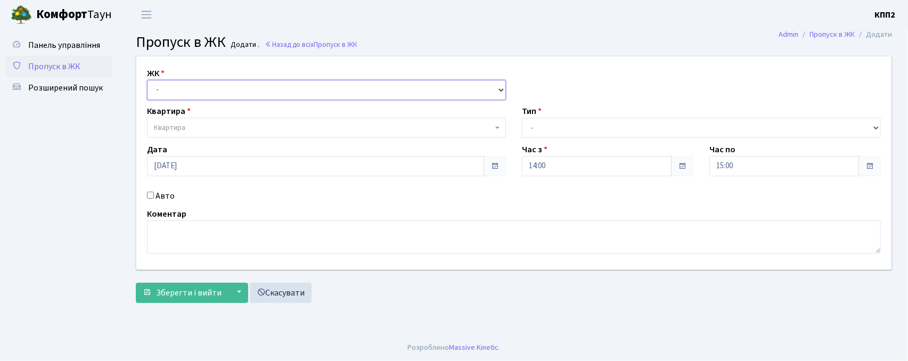
drag, startPoint x: 0, startPoint y: 0, endPoint x: 184, endPoint y: 84, distance: 201.9
click at [184, 84] on select "- КТ, вул. Регенераторна, 4 КТ2, просп. [STREET_ADDRESS] [STREET_ADDRESS] [PERS…" at bounding box center [326, 90] width 359 height 20
select select "271"
click at [147, 80] on select "- КТ, вул. Регенераторна, 4 КТ2, просп. [STREET_ADDRESS] [STREET_ADDRESS] [PERS…" at bounding box center [326, 90] width 359 height 20
select select
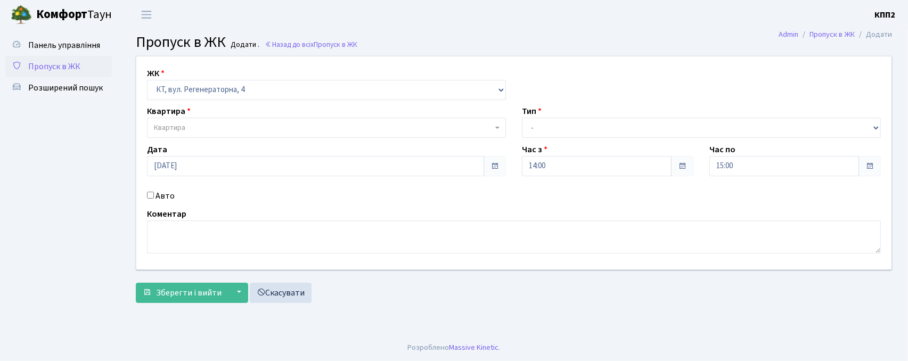
click at [201, 133] on span "Квартира" at bounding box center [323, 127] width 339 height 11
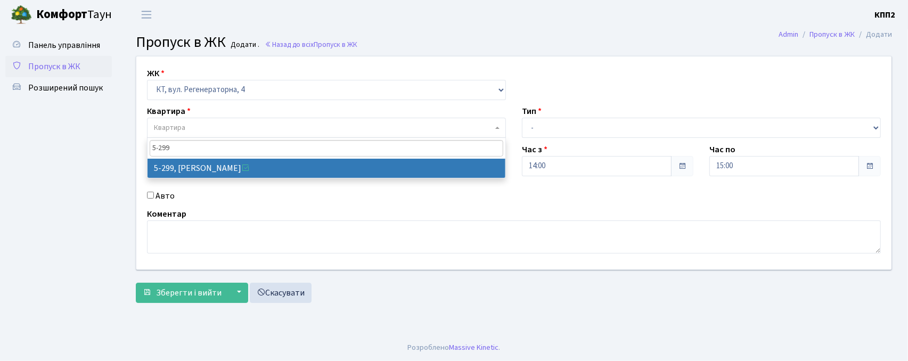
type input "5-299"
select select "2222"
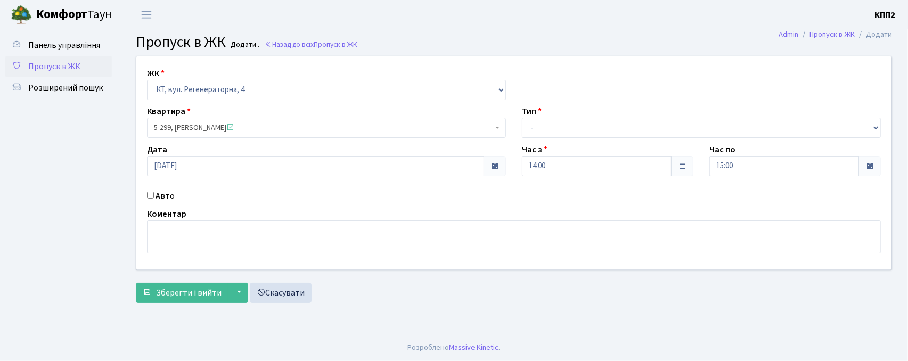
click at [148, 196] on input "Авто" at bounding box center [150, 195] width 7 height 7
checkbox input "true"
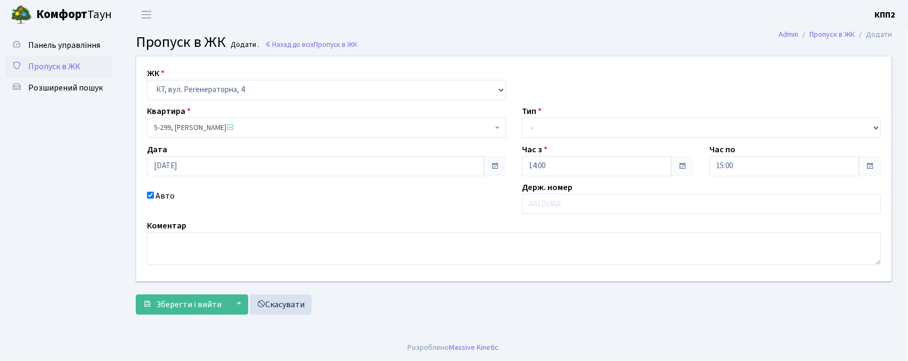
click at [314, 137] on body "[PERSON_NAME] КПП2 Мій обліковий запис Вийти Панель управління Пропуск в ЖК Роз…" at bounding box center [454, 180] width 908 height 361
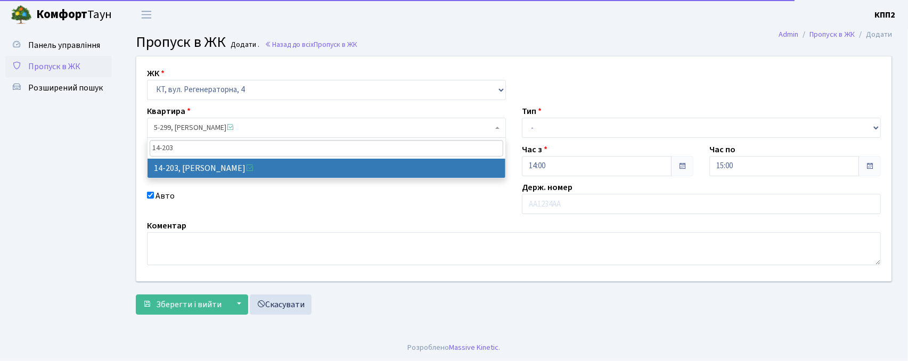
type input "14-203"
select select "7580"
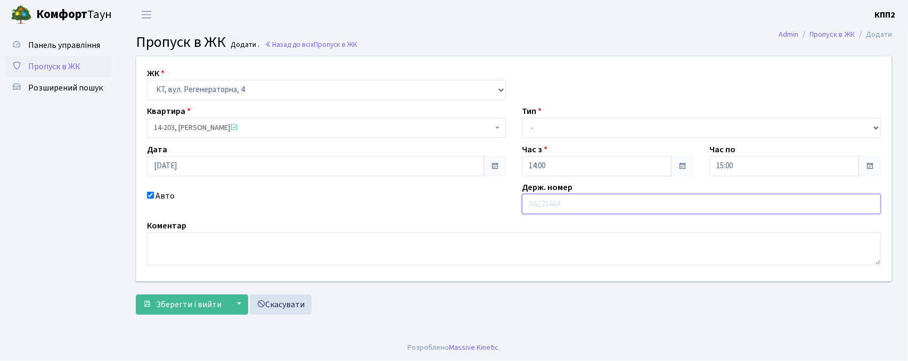
click at [537, 200] on input "text" at bounding box center [701, 204] width 359 height 20
type input "КА3886НР"
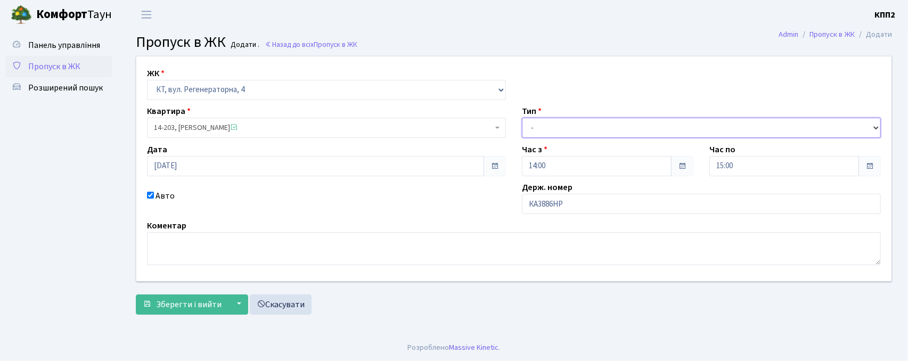
drag, startPoint x: 561, startPoint y: 134, endPoint x: 560, endPoint y: 129, distance: 5.4
click at [561, 134] on select "- Доставка Таксі Гості Сервіс" at bounding box center [701, 128] width 359 height 20
click at [522, 118] on select "- Доставка Таксі Гості Сервіс" at bounding box center [701, 128] width 359 height 20
click at [553, 118] on div "Тип - Доставка Таксі Гості Сервіс" at bounding box center [701, 121] width 375 height 33
click at [554, 126] on select "- Доставка Таксі Гості Сервіс" at bounding box center [701, 128] width 359 height 20
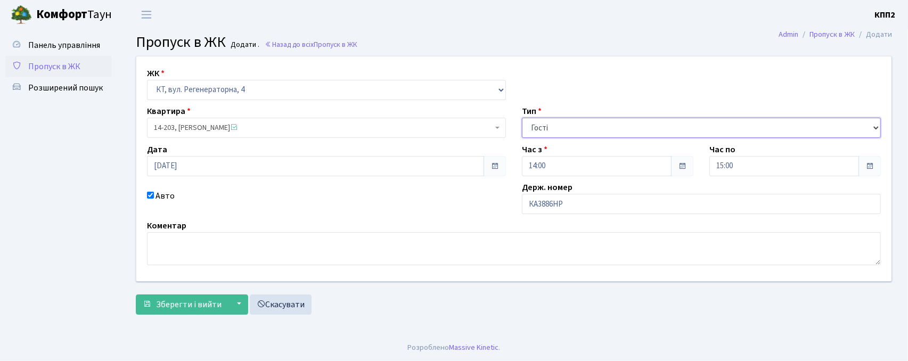
select select "2"
click at [522, 118] on select "- Доставка Таксі Гості Сервіс" at bounding box center [701, 128] width 359 height 20
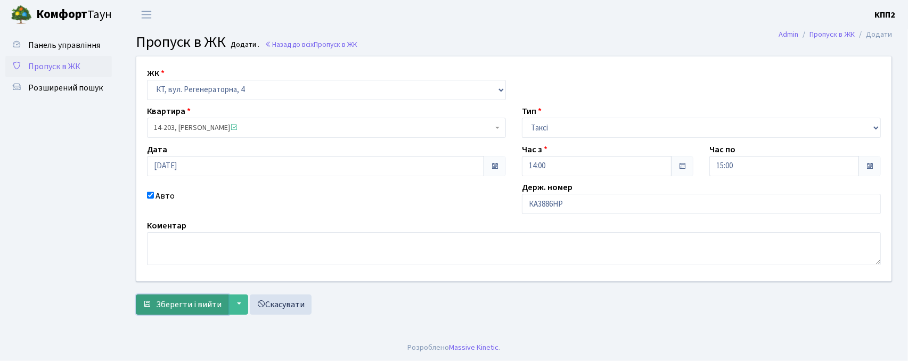
click at [186, 314] on button "Зберегти і вийти" at bounding box center [182, 305] width 93 height 20
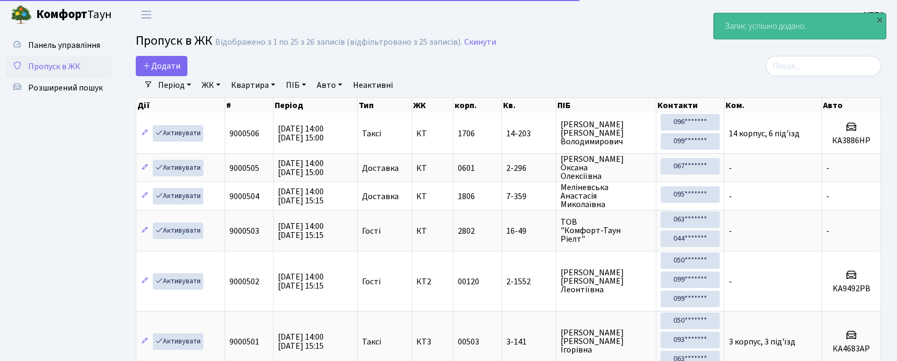
select select "25"
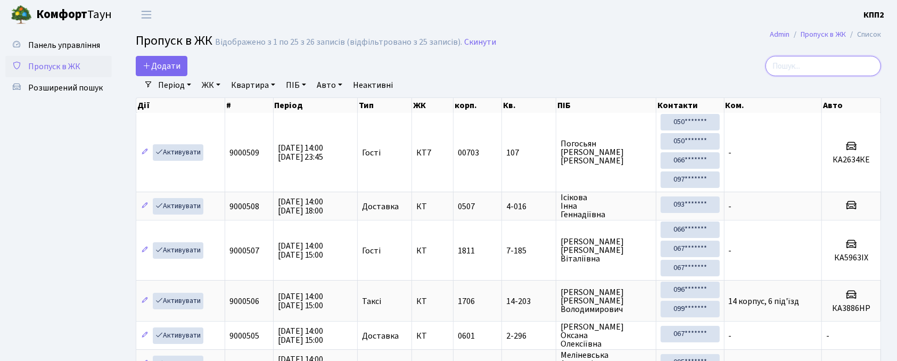
click at [795, 67] on input "search" at bounding box center [824, 66] width 116 height 20
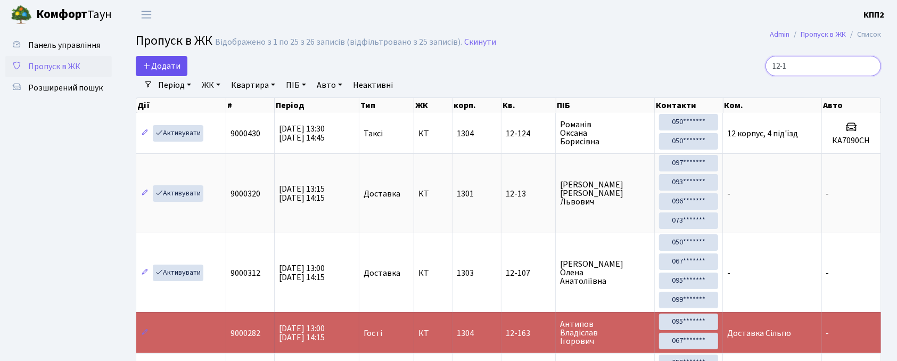
type input "12-1"
click at [168, 59] on link "Додати" at bounding box center [162, 66] width 52 height 20
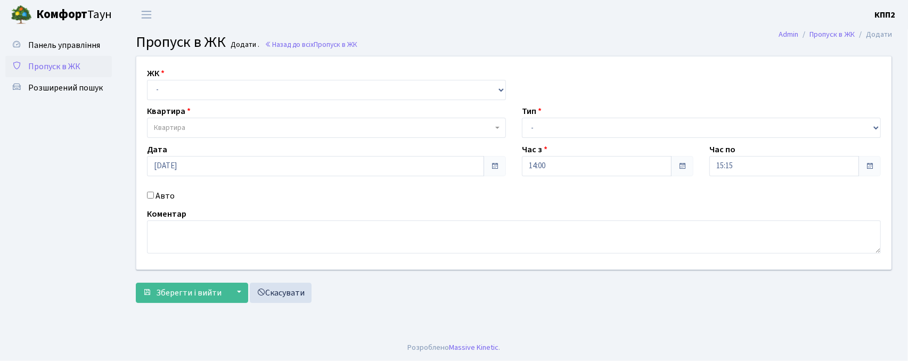
click at [58, 61] on span "Пропуск в ЖК" at bounding box center [54, 67] width 52 height 12
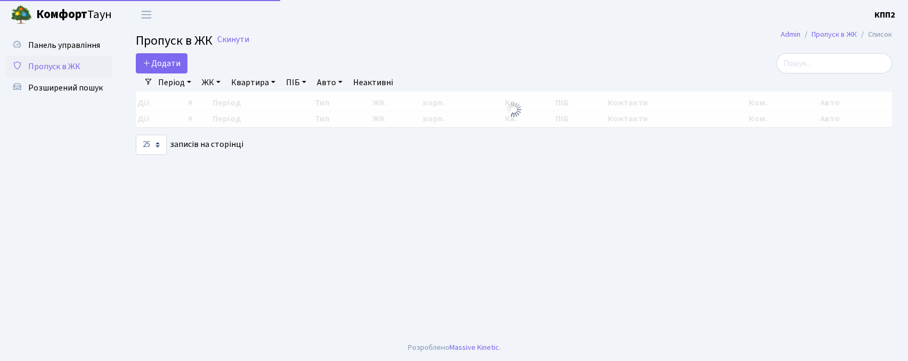
select select "25"
drag, startPoint x: 814, startPoint y: 60, endPoint x: 800, endPoint y: 47, distance: 19.2
click at [813, 62] on input "search" at bounding box center [835, 63] width 116 height 20
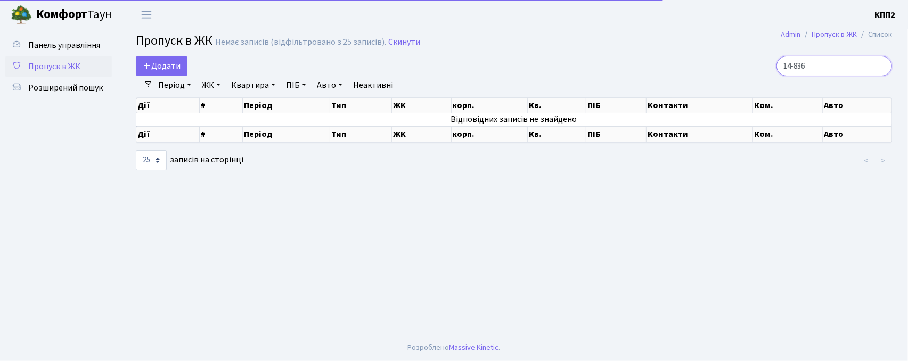
type input "14-83"
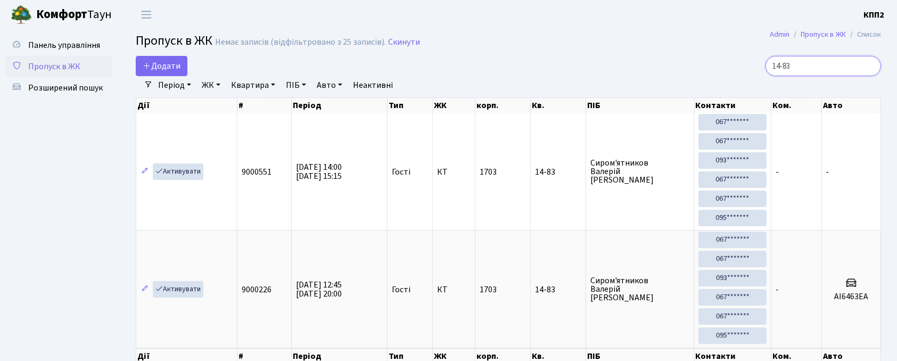
click at [868, 67] on input "14-83" at bounding box center [824, 66] width 116 height 20
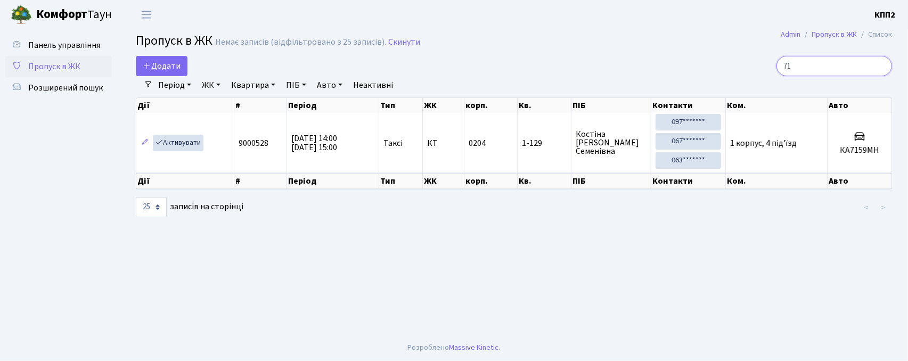
type input "7"
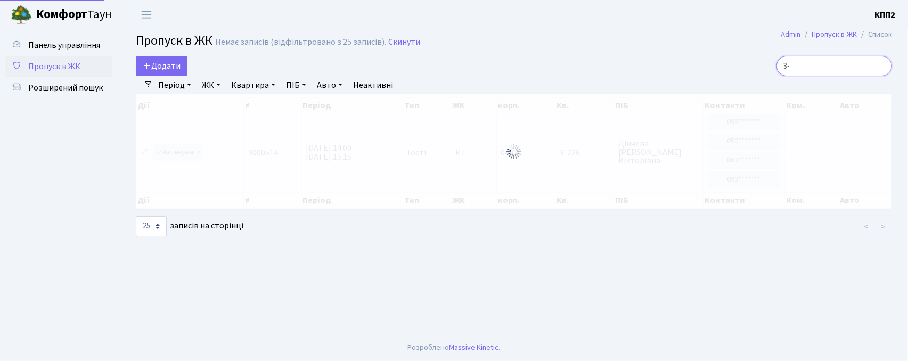
type input "3"
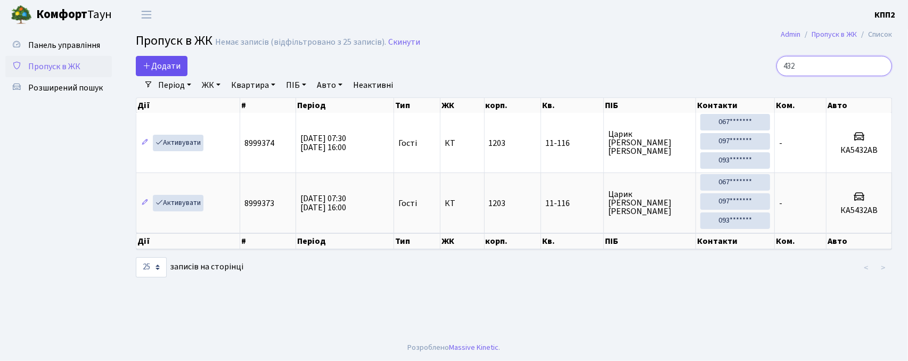
type input "432"
click at [171, 71] on span "Додати" at bounding box center [162, 66] width 38 height 12
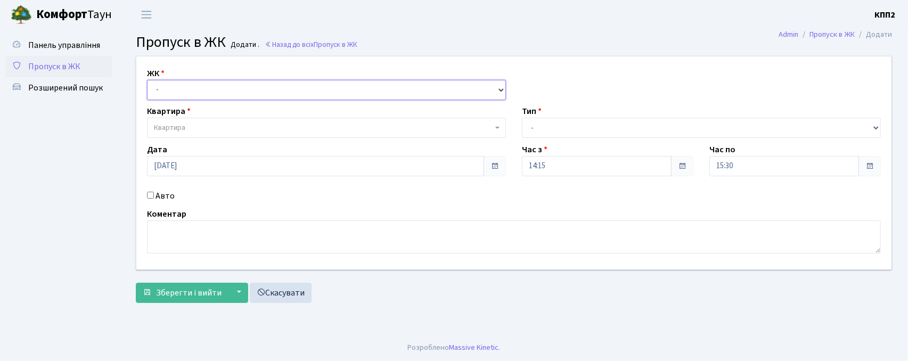
drag, startPoint x: 164, startPoint y: 89, endPoint x: 164, endPoint y: 99, distance: 9.6
click at [164, 89] on select "- КТ, вул. Регенераторна, 4 КТ2, просп. [STREET_ADDRESS] [STREET_ADDRESS] [PERS…" at bounding box center [326, 90] width 359 height 20
select select "271"
click at [147, 80] on select "- КТ, вул. Регенераторна, 4 КТ2, просп. [STREET_ADDRESS] [STREET_ADDRESS] [PERS…" at bounding box center [326, 90] width 359 height 20
select select
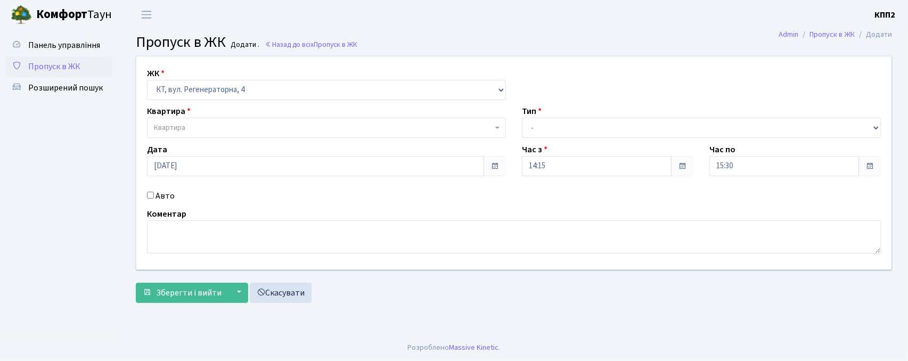
click at [152, 192] on input "Авто" at bounding box center [150, 195] width 7 height 7
checkbox input "true"
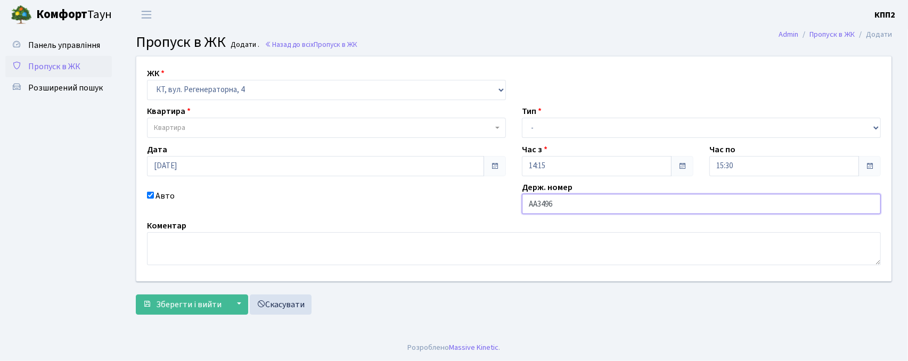
type input "АА3496ХН"
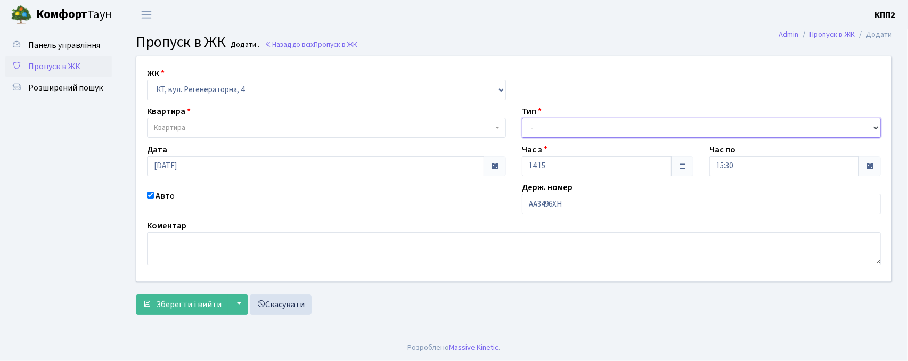
click at [552, 126] on select "- Доставка Таксі Гості Сервіс" at bounding box center [701, 128] width 359 height 20
select select "3"
click at [522, 118] on select "- Доставка Таксі Гості Сервіс" at bounding box center [701, 128] width 359 height 20
click at [175, 116] on label "Квартира" at bounding box center [169, 111] width 44 height 13
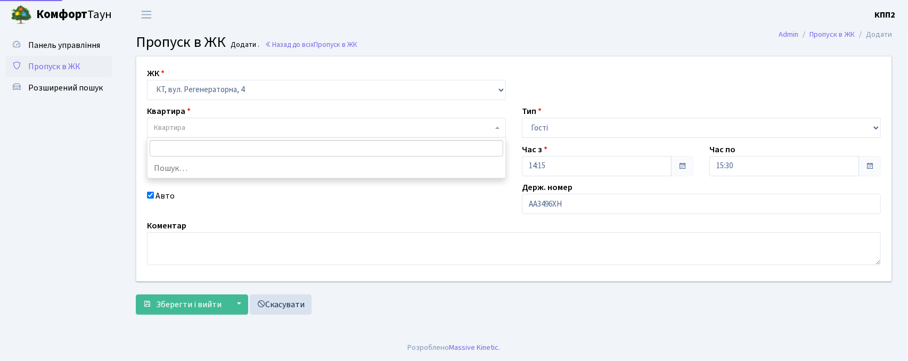
click at [181, 122] on span "Квартира" at bounding box center [326, 128] width 359 height 20
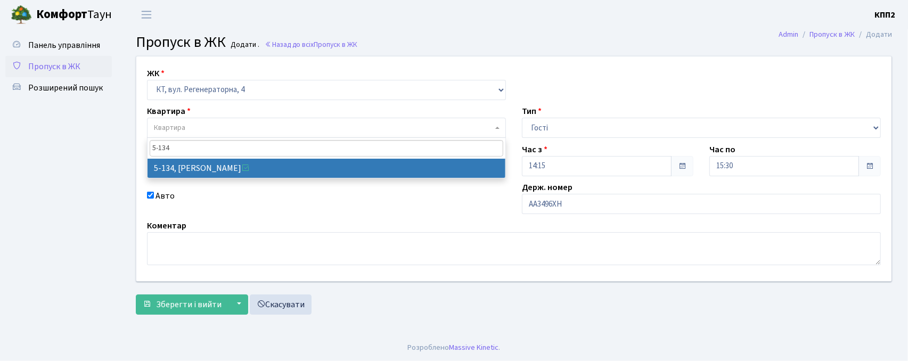
type input "5-134"
select select "2394"
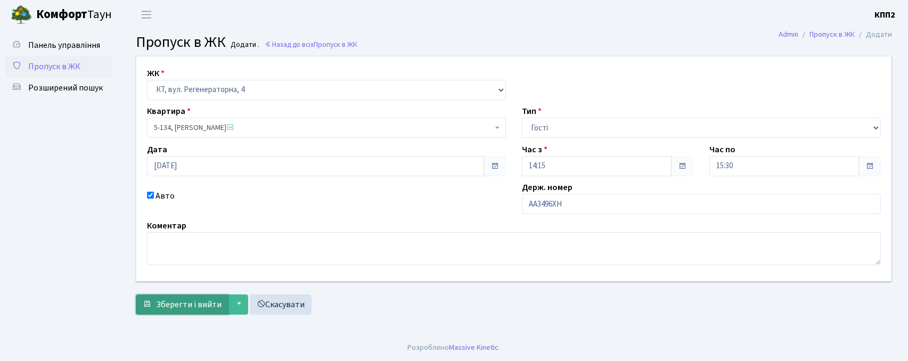
click at [189, 305] on span "Зберегти і вийти" at bounding box center [189, 305] width 66 height 12
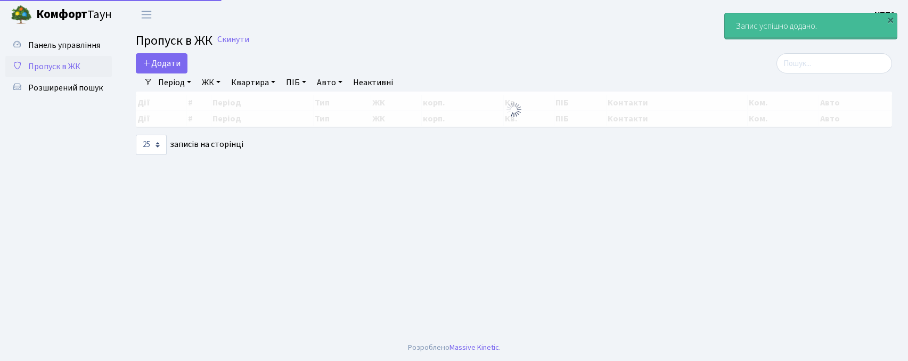
select select "25"
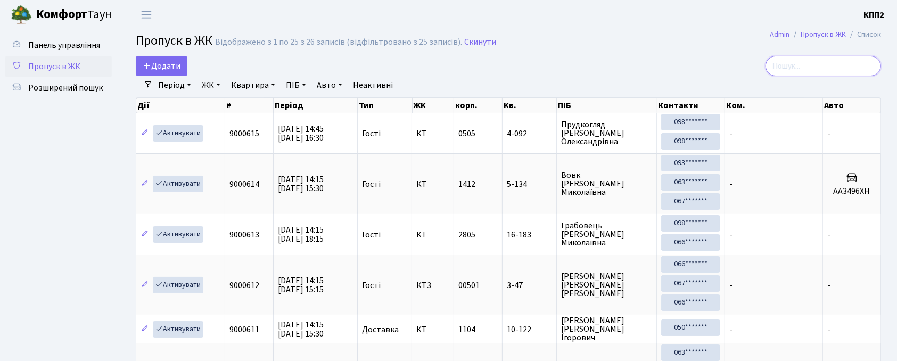
click at [821, 60] on input "search" at bounding box center [824, 66] width 116 height 20
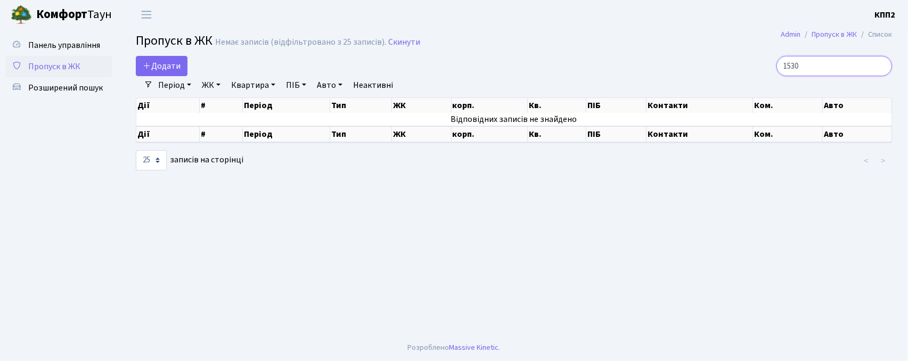
type input "1530"
click at [73, 71] on span "Пропуск в ЖК" at bounding box center [54, 67] width 52 height 12
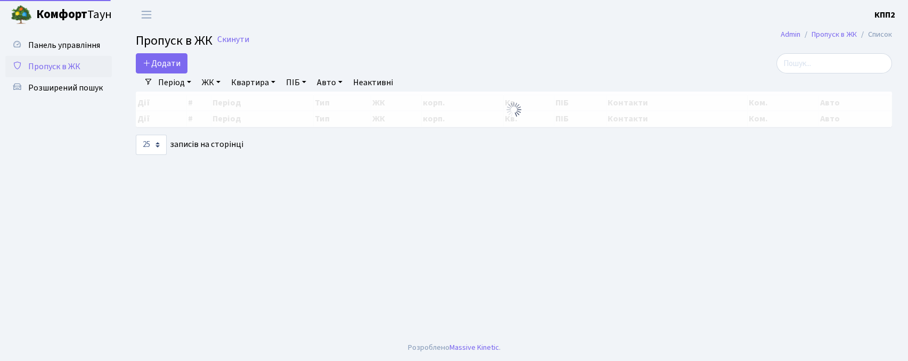
select select "25"
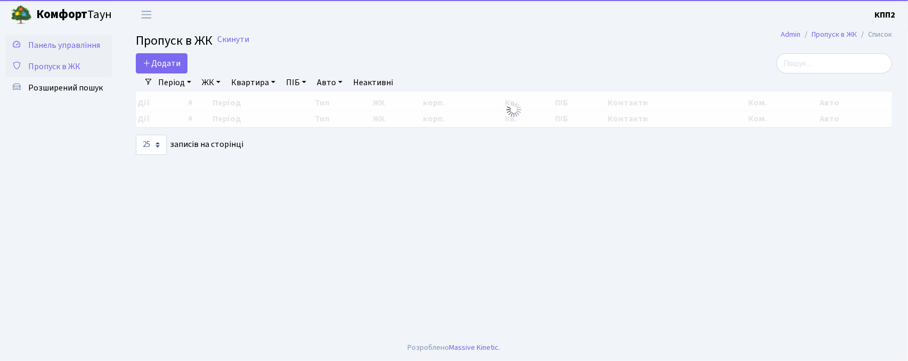
click at [75, 50] on span "Панель управління" at bounding box center [64, 45] width 72 height 12
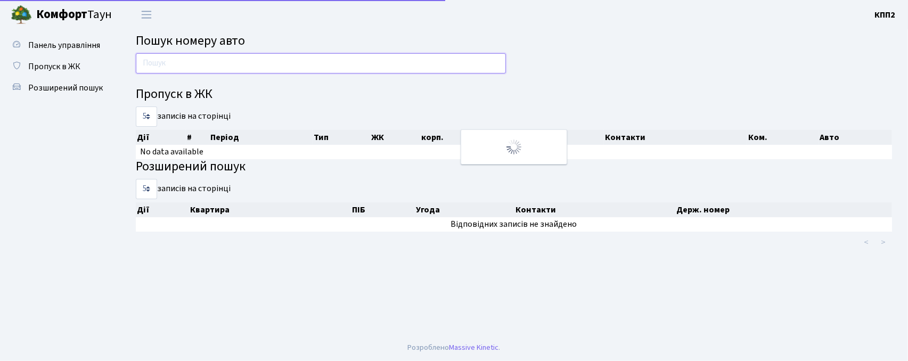
drag, startPoint x: 0, startPoint y: 0, endPoint x: 206, endPoint y: 58, distance: 213.5
click at [206, 58] on input "text" at bounding box center [321, 63] width 370 height 20
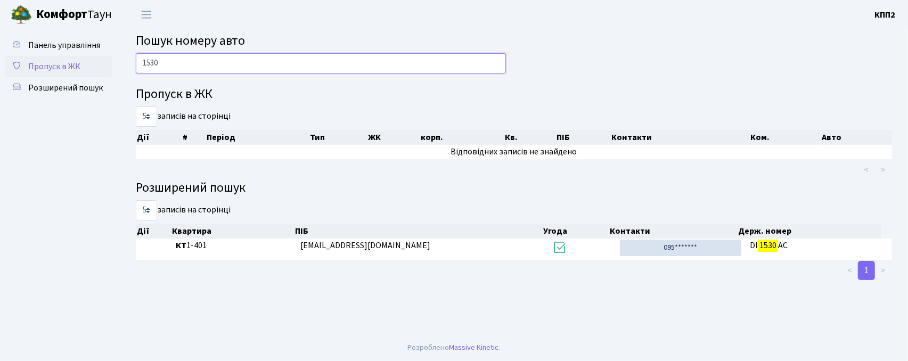
type input "1530"
click at [77, 64] on span "Пропуск в ЖК" at bounding box center [54, 67] width 52 height 12
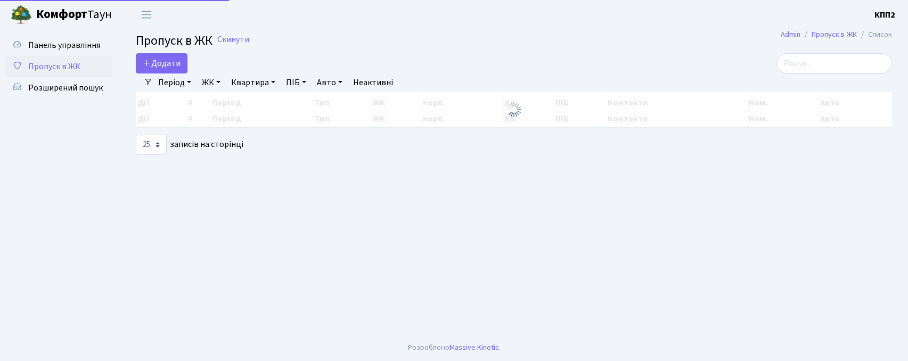
select select "25"
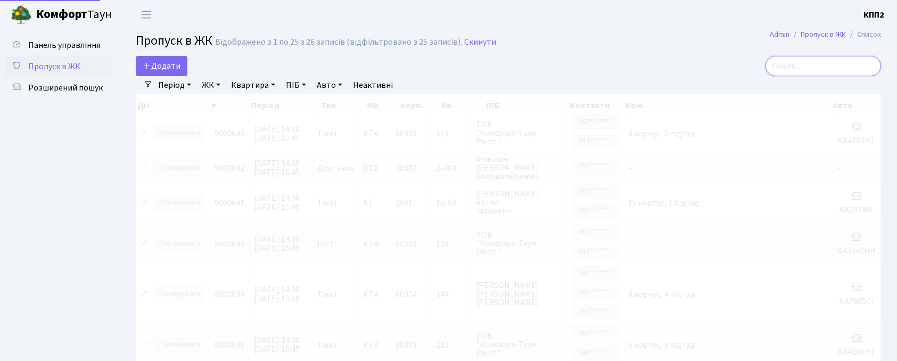
click at [801, 75] on input "search" at bounding box center [824, 66] width 116 height 20
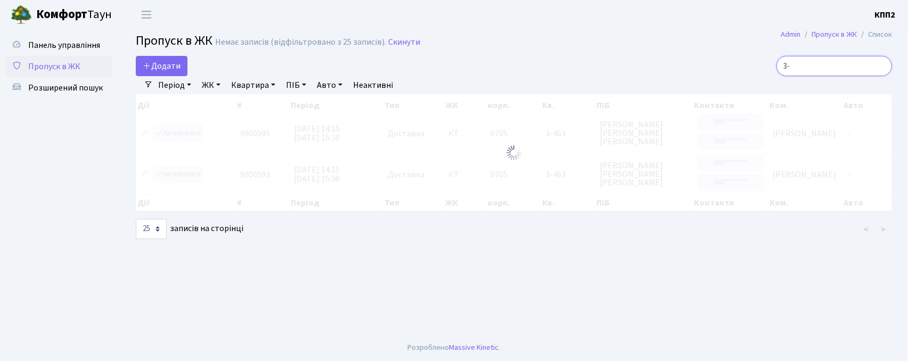
type input "3"
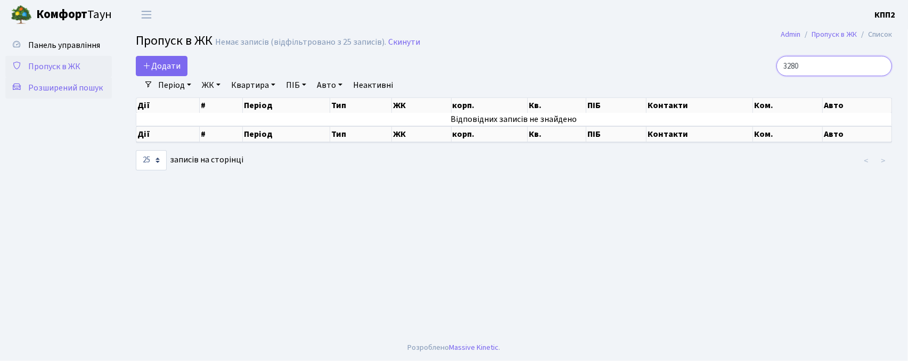
type input "3280"
click at [65, 81] on link "Розширений пошук" at bounding box center [58, 87] width 107 height 21
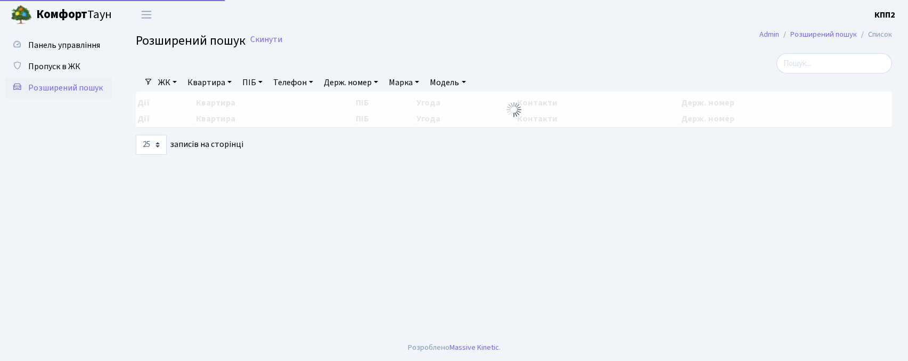
select select "25"
click at [67, 47] on span "Панель управління" at bounding box center [64, 45] width 72 height 12
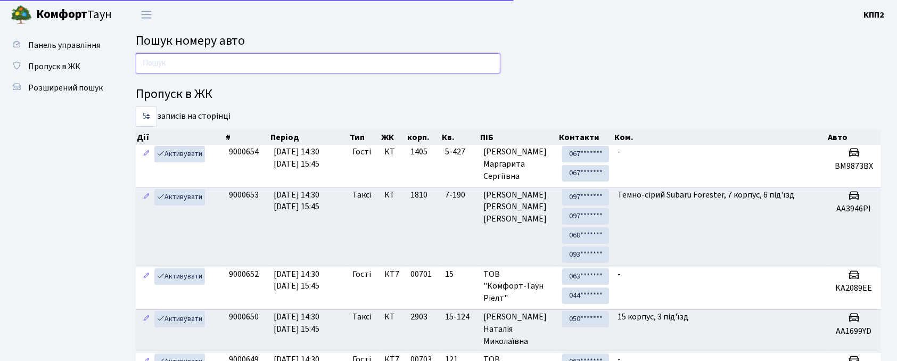
drag, startPoint x: 235, startPoint y: 60, endPoint x: 235, endPoint y: 47, distance: 13.3
click at [235, 60] on input "text" at bounding box center [318, 63] width 365 height 20
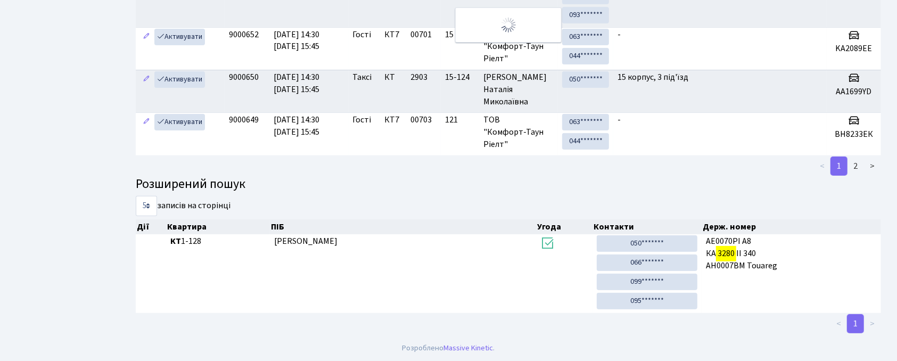
scroll to position [5, 0]
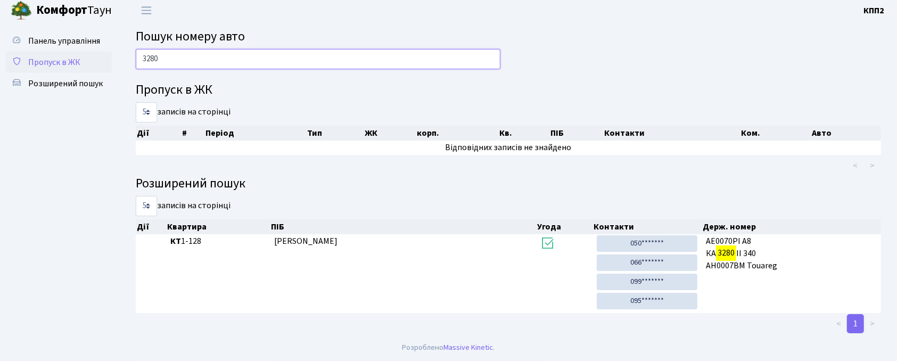
type input "3280"
click at [51, 60] on span "Пропуск в ЖК" at bounding box center [54, 62] width 52 height 12
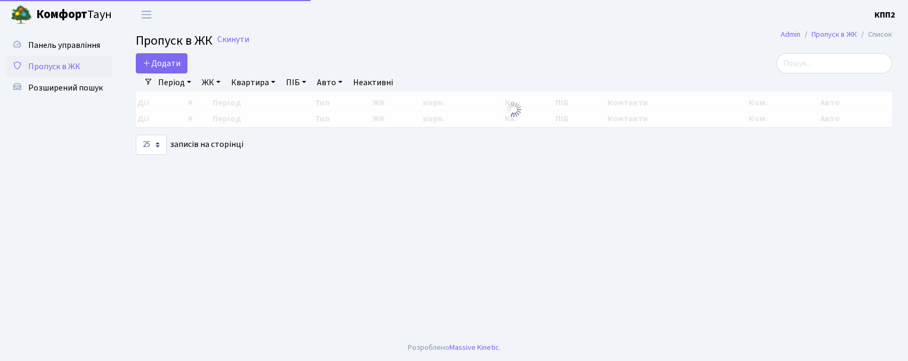
select select "25"
click at [159, 64] on span "Додати" at bounding box center [162, 64] width 38 height 12
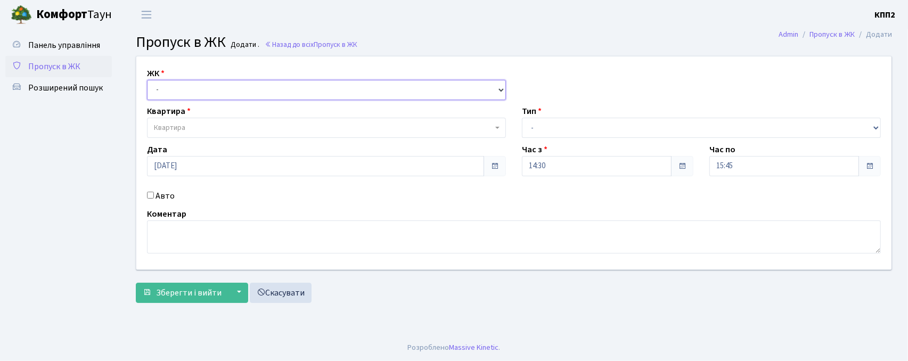
drag, startPoint x: 170, startPoint y: 86, endPoint x: 167, endPoint y: 95, distance: 9.1
click at [170, 86] on select "- КТ, вул. Регенераторна, 4 КТ2, просп. [STREET_ADDRESS] [STREET_ADDRESS] [PERS…" at bounding box center [326, 90] width 359 height 20
select select "271"
click at [147, 80] on select "- КТ, вул. Регенераторна, 4 КТ2, просп. Соборності, 17 КТ3, вул. Березнева, 16 …" at bounding box center [326, 90] width 359 height 20
select select
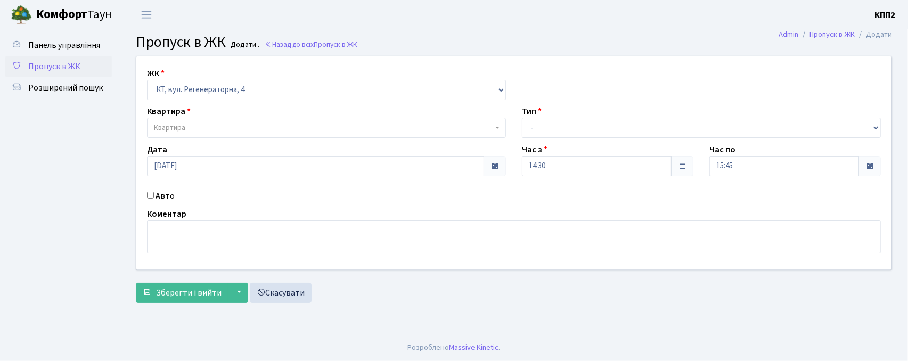
click at [149, 197] on input "Авто" at bounding box center [150, 195] width 7 height 7
checkbox input "true"
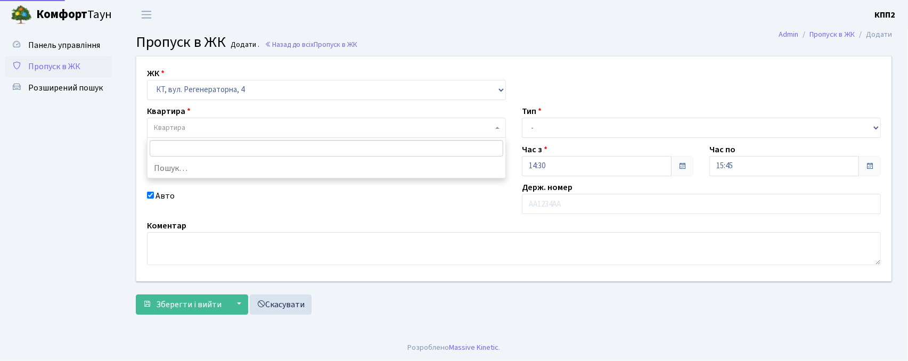
click at [179, 122] on span "Квартира" at bounding box center [326, 128] width 359 height 20
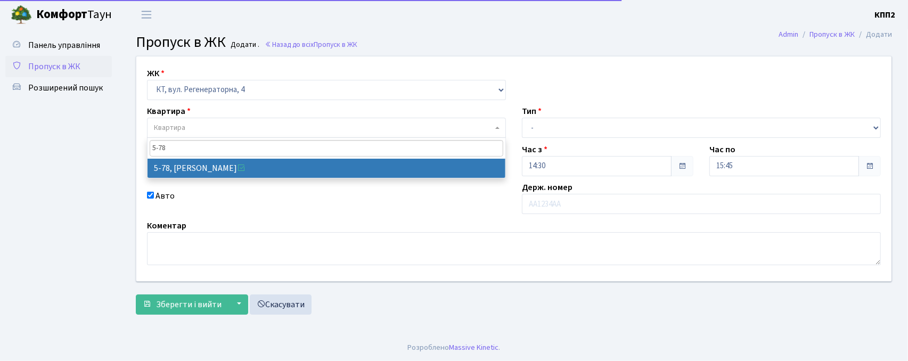
type input "5-78"
select select "2488"
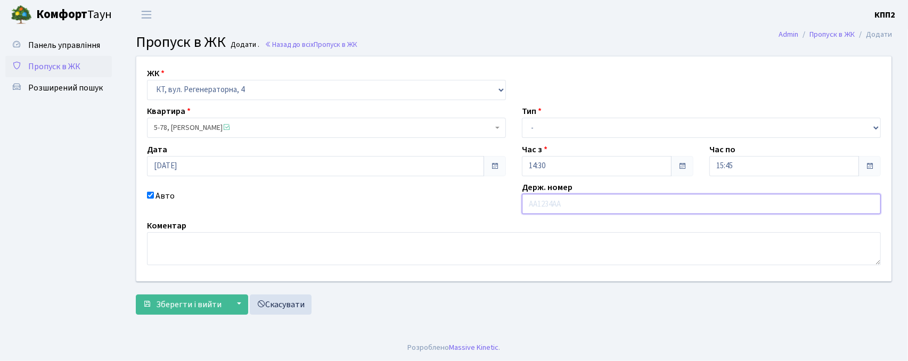
drag, startPoint x: 534, startPoint y: 207, endPoint x: 544, endPoint y: 202, distance: 11.0
click at [534, 207] on input "text" at bounding box center [701, 204] width 359 height 20
type input "АА0272ВХ"
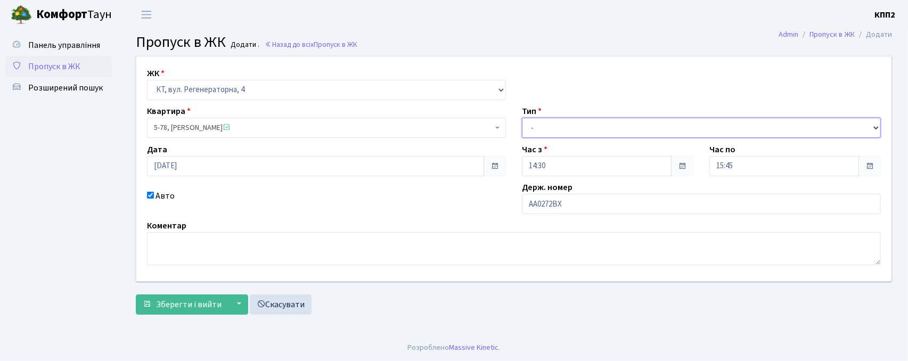
drag, startPoint x: 574, startPoint y: 128, endPoint x: 572, endPoint y: 137, distance: 9.2
click at [574, 130] on select "- Доставка Таксі Гості Сервіс" at bounding box center [701, 128] width 359 height 20
select select "2"
click at [522, 118] on select "- Доставка Таксі Гості Сервіс" at bounding box center [701, 128] width 359 height 20
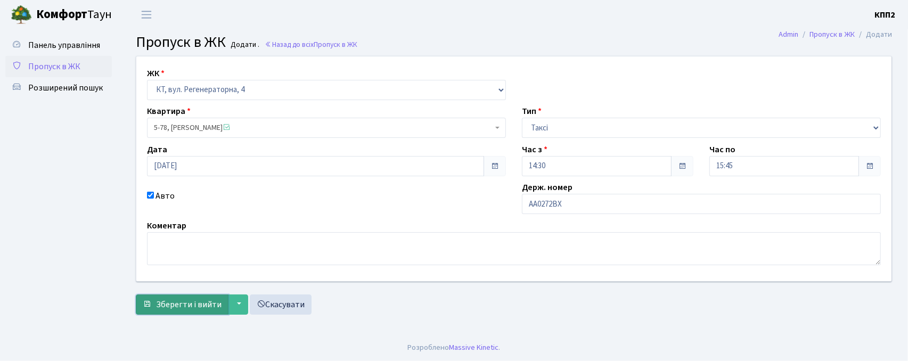
click at [194, 309] on span "Зберегти і вийти" at bounding box center [189, 305] width 66 height 12
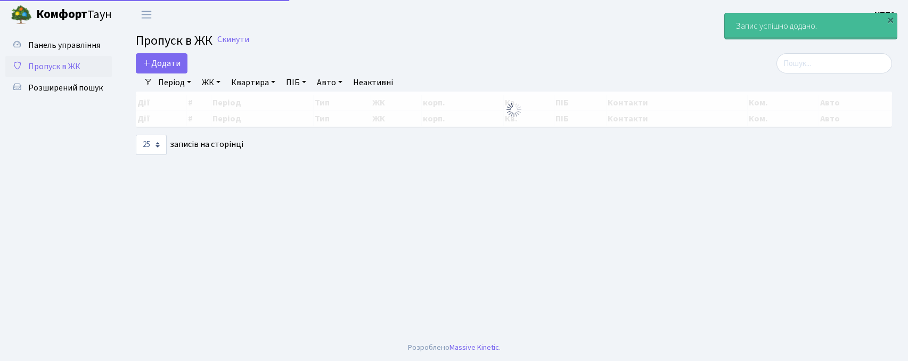
select select "25"
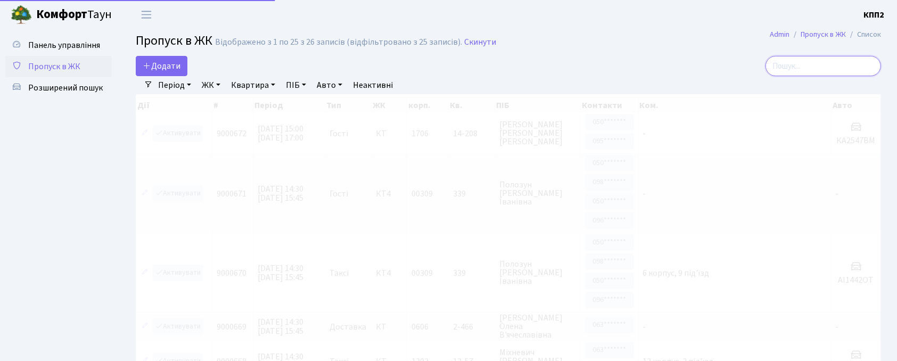
click at [793, 61] on input "search" at bounding box center [824, 66] width 116 height 20
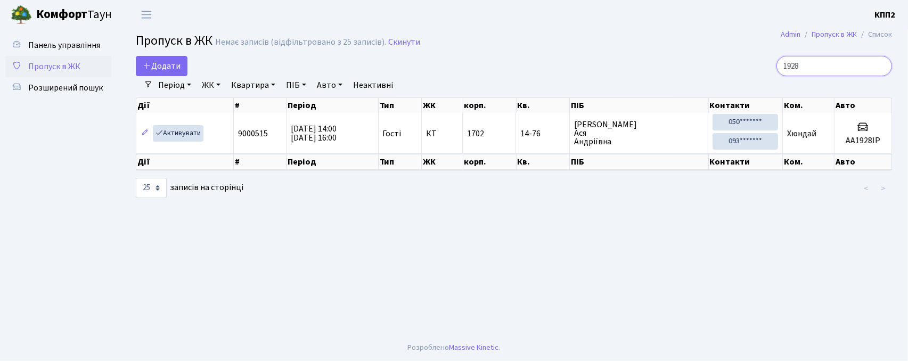
type input "1928"
click at [164, 79] on link "Період" at bounding box center [175, 85] width 42 height 18
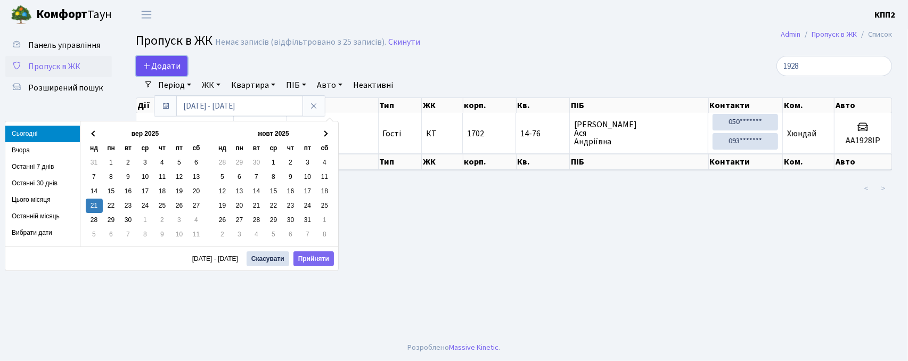
click at [167, 67] on span "Додати" at bounding box center [162, 66] width 38 height 12
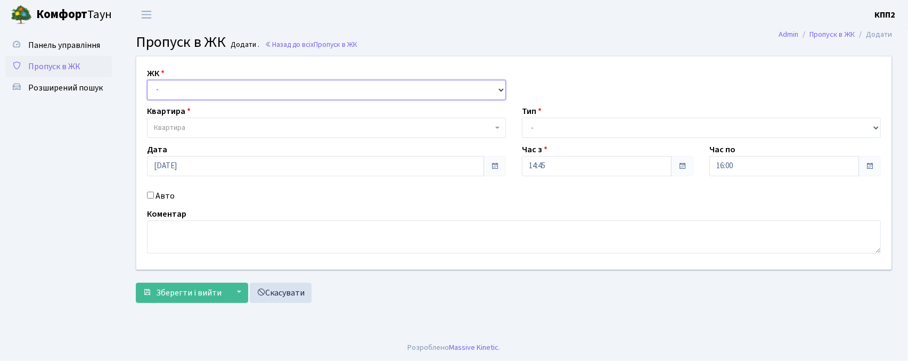
click at [160, 83] on select "- КТ, вул. Регенераторна, 4 КТ2, просп. [STREET_ADDRESS] [STREET_ADDRESS] [PERS…" at bounding box center [326, 90] width 359 height 20
select select "271"
click at [147, 80] on select "- КТ, вул. Регенераторна, 4 КТ2, просп. [STREET_ADDRESS] [STREET_ADDRESS] [PERS…" at bounding box center [326, 90] width 359 height 20
select select
click at [150, 193] on input "Авто" at bounding box center [150, 195] width 7 height 7
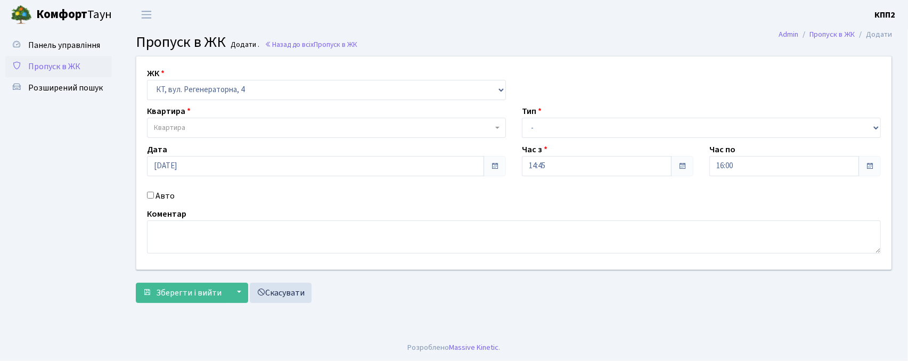
checkbox input "true"
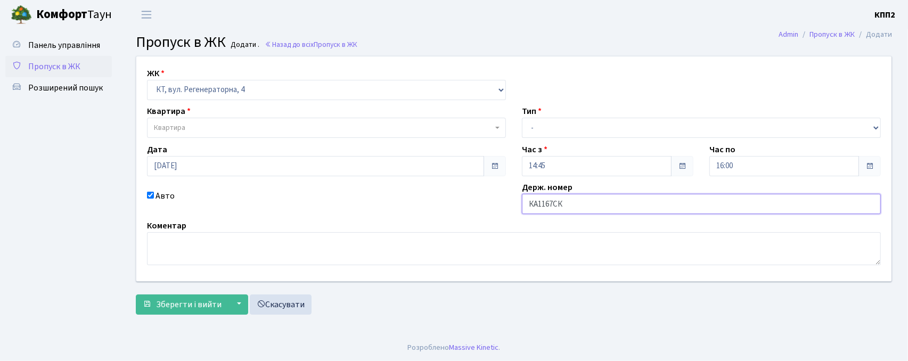
type input "КА1167СК"
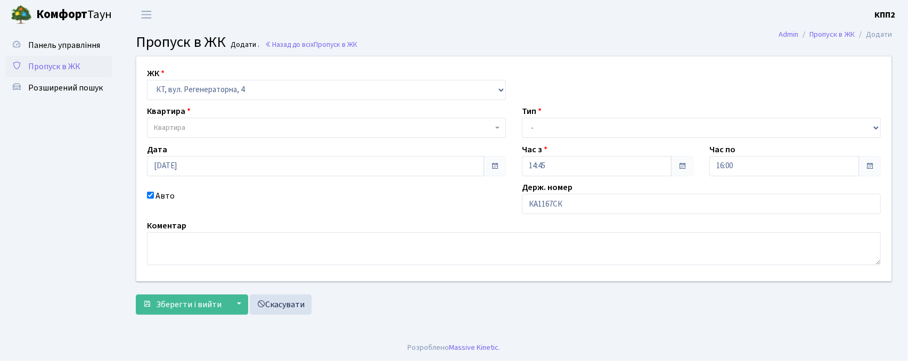
click at [231, 116] on div "Квартира Квартира" at bounding box center [326, 121] width 375 height 33
click at [228, 132] on span "Квартира" at bounding box center [323, 127] width 339 height 11
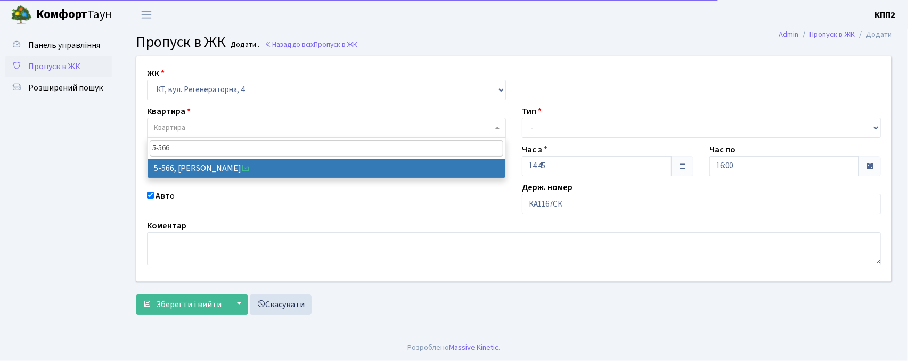
type input "5-566"
select select "1960"
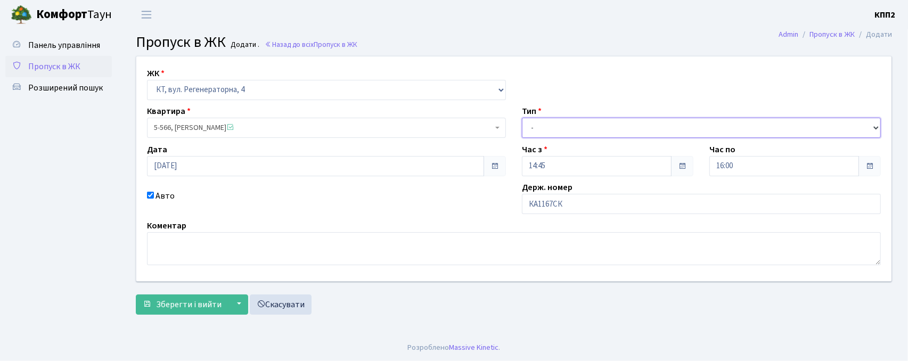
click at [567, 135] on select "- Доставка Таксі Гості Сервіс" at bounding box center [701, 128] width 359 height 20
click at [522, 118] on select "- Доставка Таксі Гості Сервіс" at bounding box center [701, 128] width 359 height 20
drag, startPoint x: 640, startPoint y: 128, endPoint x: 638, endPoint y: 134, distance: 6.1
click at [640, 128] on select "- Доставка Таксі Гості Сервіс" at bounding box center [701, 128] width 359 height 20
select select "2"
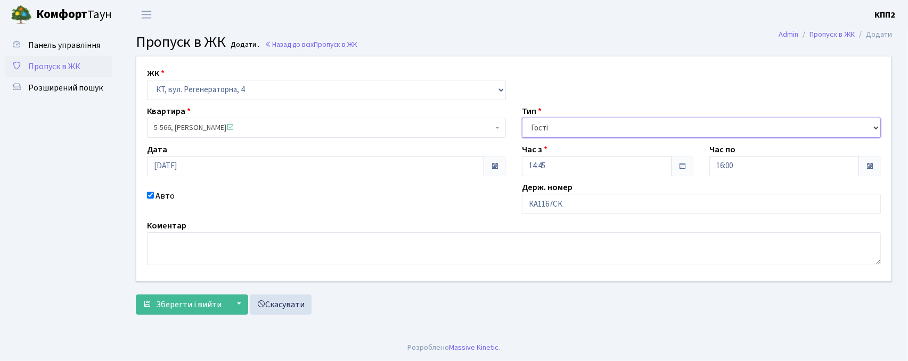
click at [522, 118] on select "- Доставка Таксі Гості Сервіс" at bounding box center [701, 128] width 359 height 20
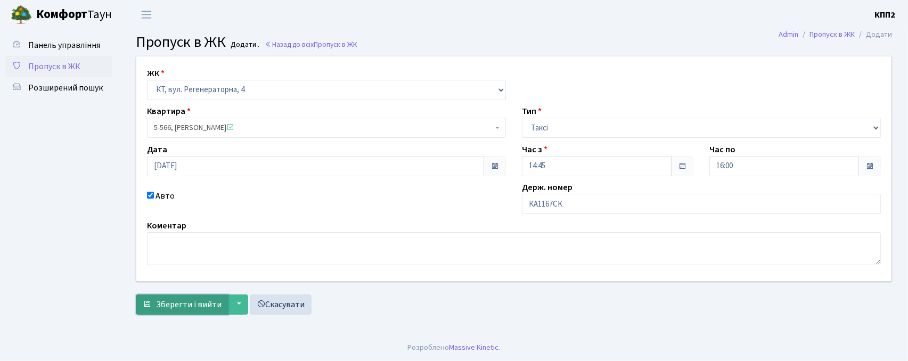
click at [196, 304] on span "Зберегти і вийти" at bounding box center [189, 305] width 66 height 12
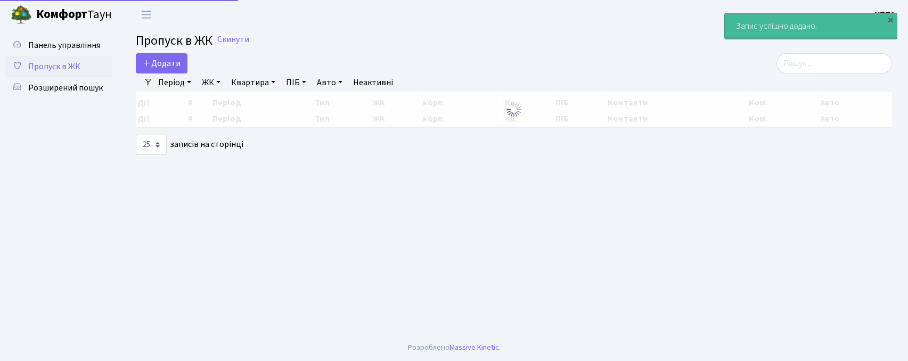
select select "25"
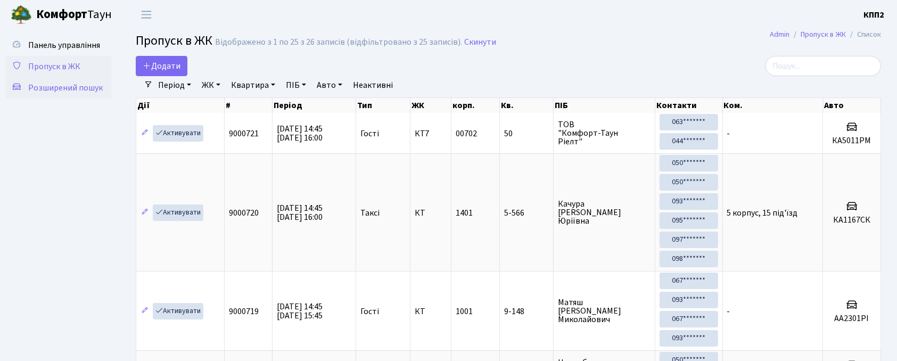
click at [49, 97] on link "Розширений пошук" at bounding box center [58, 87] width 107 height 21
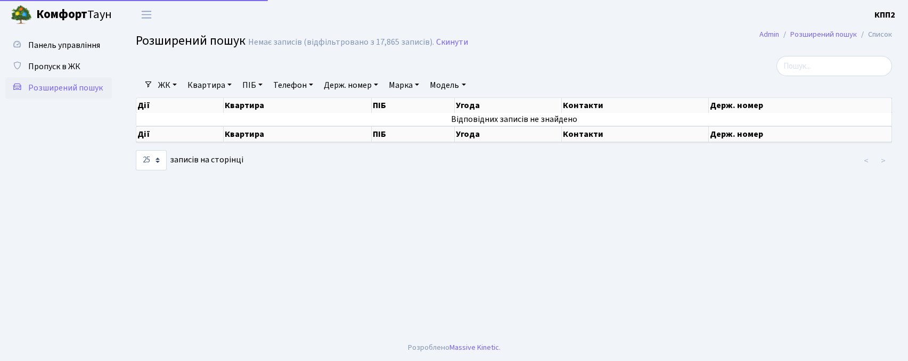
select select "25"
click at [249, 81] on link "ПІБ" at bounding box center [252, 85] width 29 height 18
click at [258, 116] on input "text" at bounding box center [270, 106] width 62 height 20
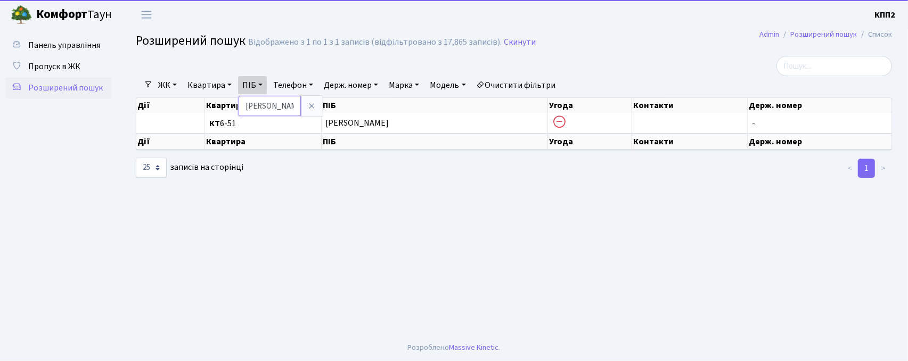
type input "[PERSON_NAME]"
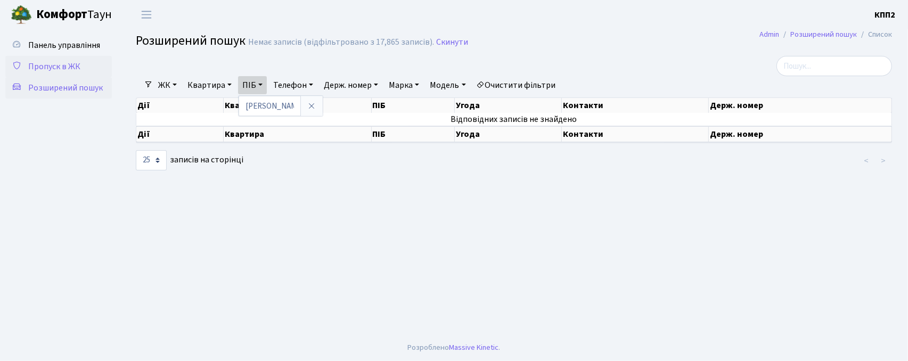
click at [41, 69] on span "Пропуск в ЖК" at bounding box center [54, 67] width 52 height 12
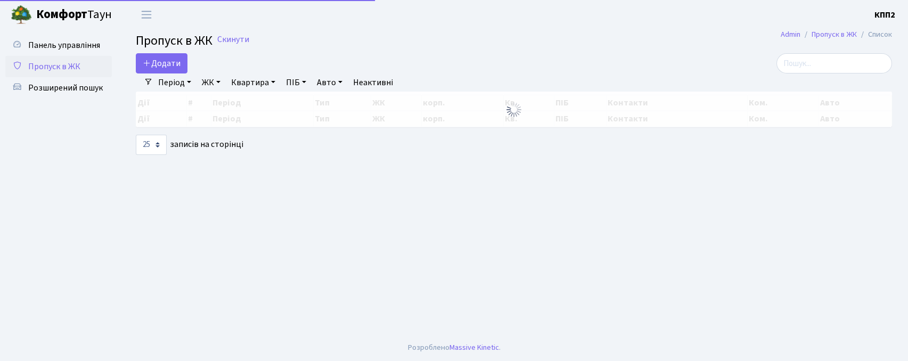
select select "25"
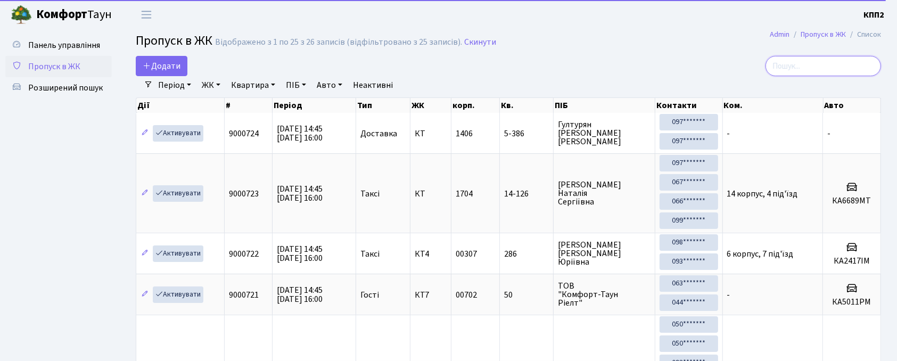
click at [791, 68] on input "search" at bounding box center [824, 66] width 116 height 20
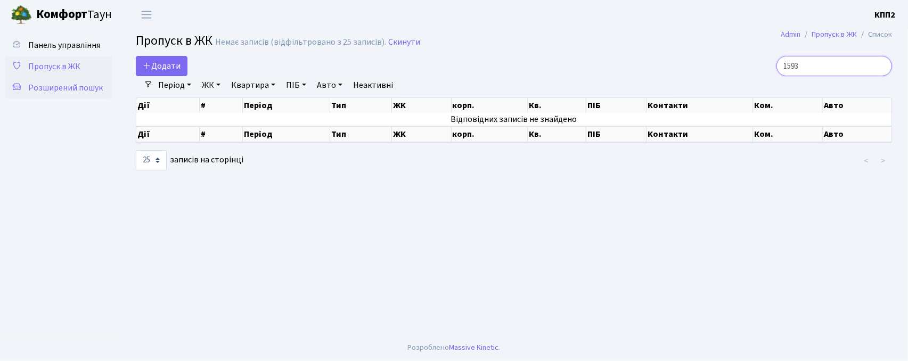
type input "1593"
click at [86, 82] on span "Розширений пошук" at bounding box center [65, 88] width 75 height 12
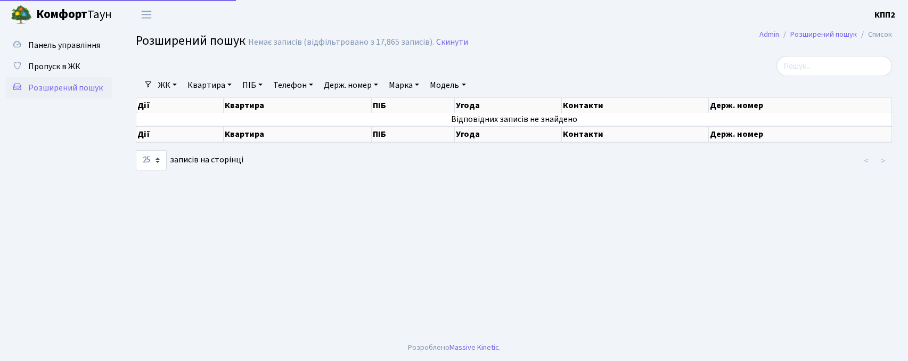
select select "25"
click at [59, 43] on span "Панель управління" at bounding box center [64, 45] width 72 height 12
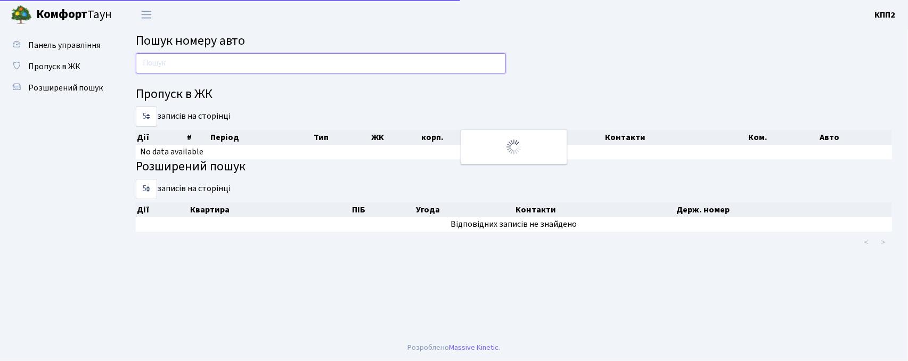
drag, startPoint x: 0, startPoint y: 0, endPoint x: 156, endPoint y: 56, distance: 165.4
click at [156, 56] on input "text" at bounding box center [321, 63] width 370 height 20
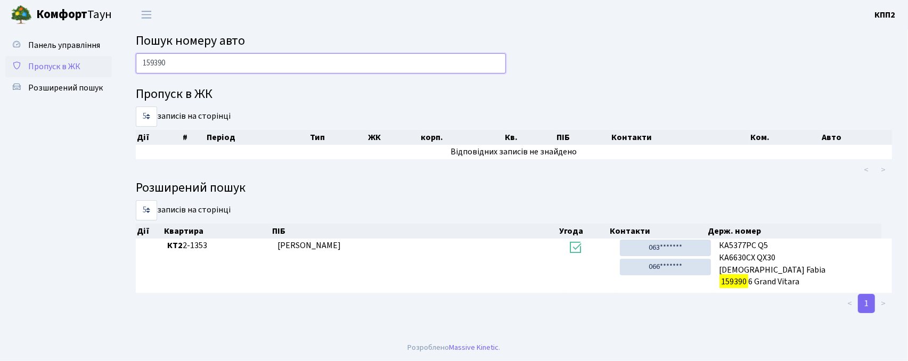
type input "159390"
click at [89, 68] on link "Пропуск в ЖК" at bounding box center [58, 66] width 107 height 21
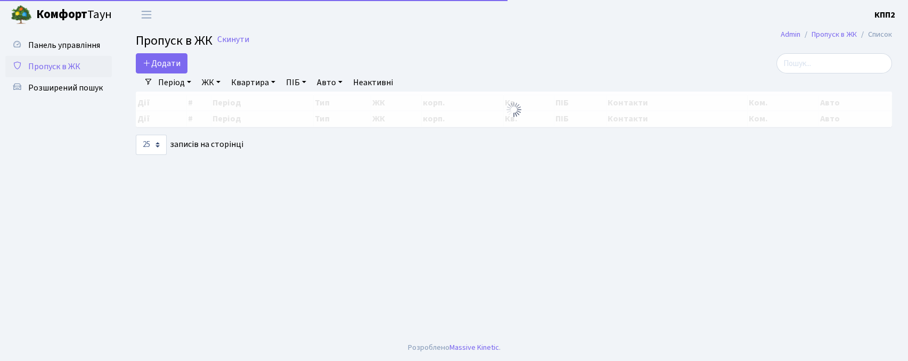
select select "25"
click at [821, 75] on div "Додати Фільтри Період [DATE] - [DATE] ЖК - КТ, вул. Регенераторна, 4 КТ2, просп…" at bounding box center [514, 104] width 772 height 102
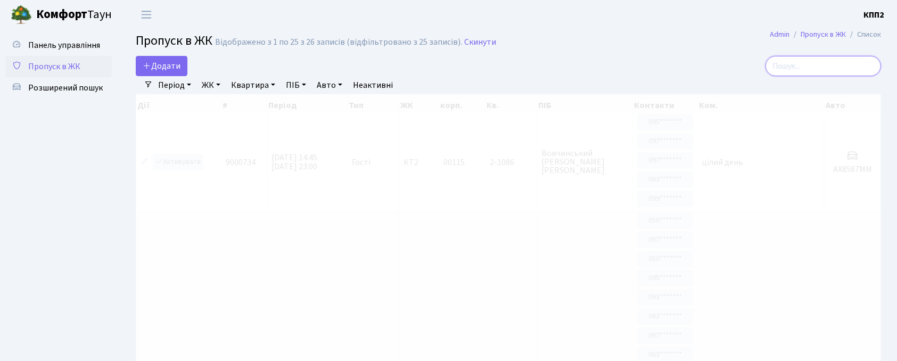
click at [821, 62] on input "search" at bounding box center [824, 66] width 116 height 20
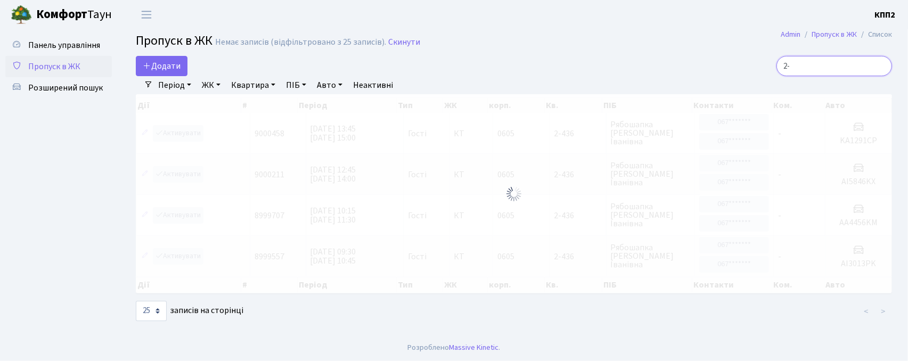
type input "2"
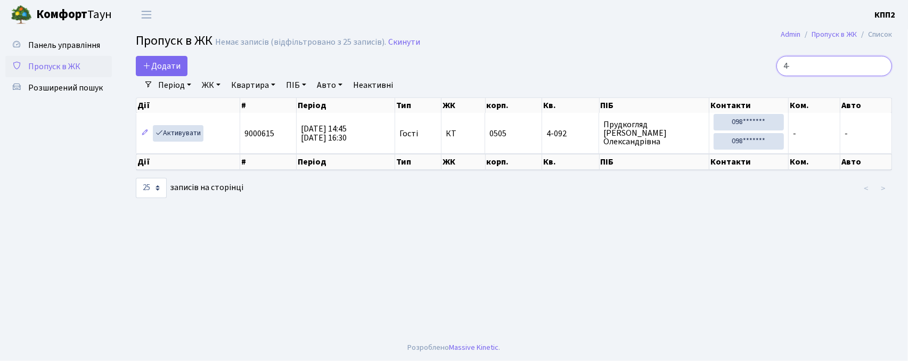
type input "4"
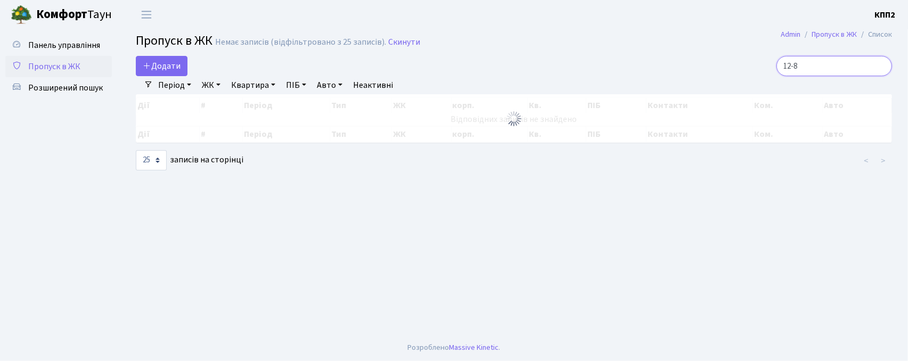
type input "12-85"
